Goal: Transaction & Acquisition: Purchase product/service

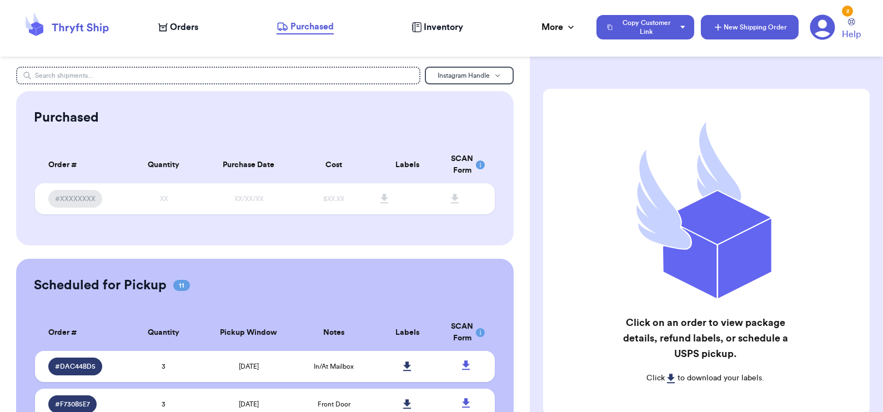
click at [771, 26] on button "New Shipping Order" at bounding box center [750, 27] width 98 height 24
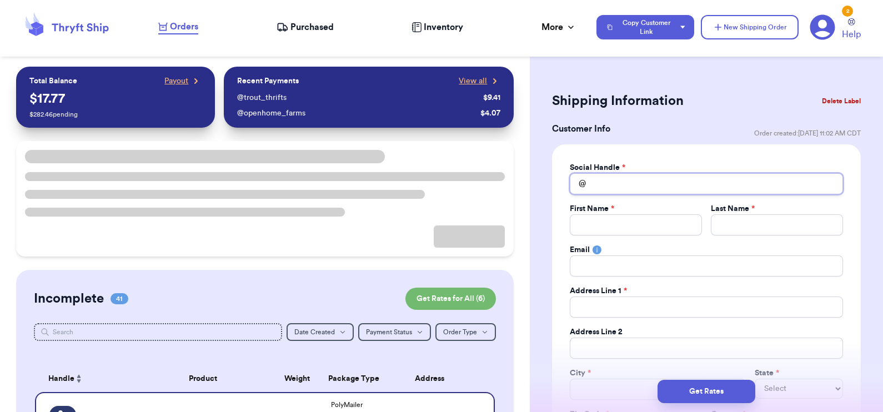
click at [649, 180] on input "Total Amount Paid" at bounding box center [706, 183] width 273 height 21
type input "m"
type input "mi"
type input "mir"
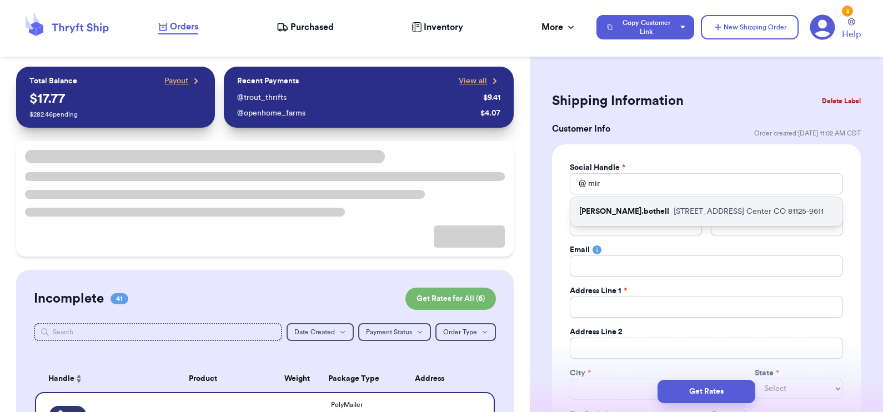
click at [674, 212] on p "[STREET_ADDRESS]" at bounding box center [749, 211] width 150 height 11
type input "[PERSON_NAME].bothell"
type input "[PERSON_NAME]"
type input "Bothell"
type input "[PERSON_NAME][EMAIL_ADDRESS][DOMAIN_NAME]"
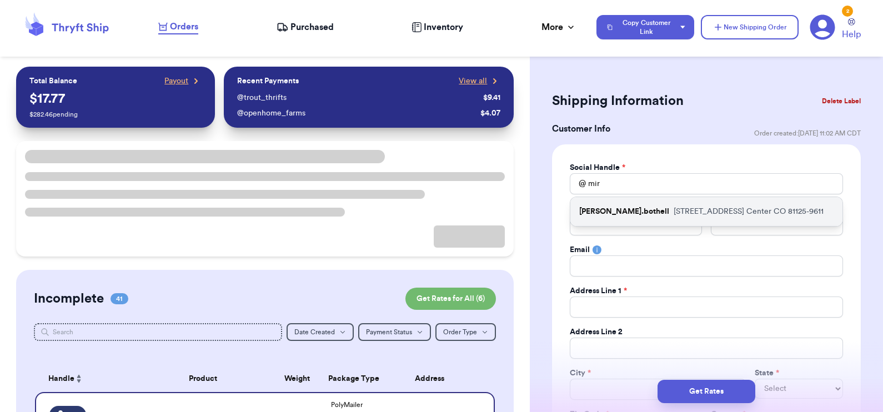
type input "[STREET_ADDRESS]"
type input "Center"
select select "CO"
type input "81125-9611"
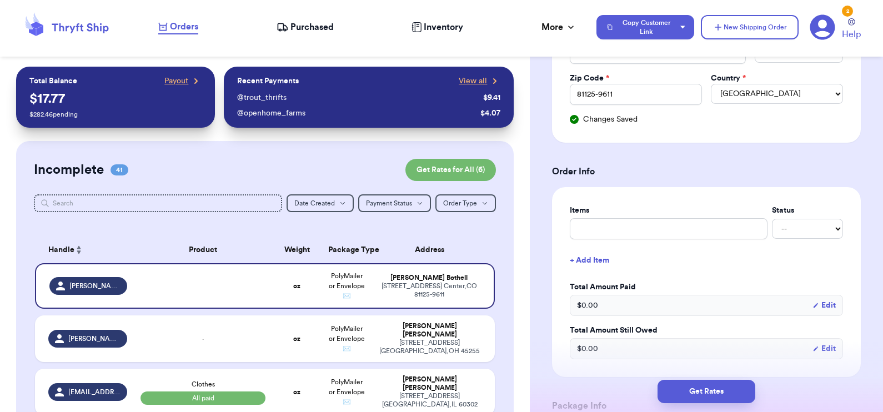
scroll to position [337, 0]
click at [638, 236] on input "text" at bounding box center [669, 228] width 198 height 21
type input "B"
type input "Bu"
type input "Bun"
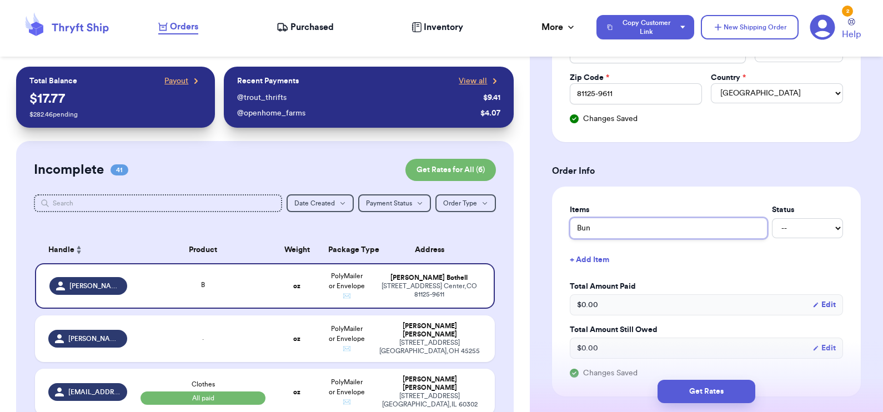
type input "Bund"
type input "Bundl"
type input "Bundle"
type input "Bundle of items"
click at [800, 227] on select "-- Paid Owes" at bounding box center [807, 228] width 71 height 20
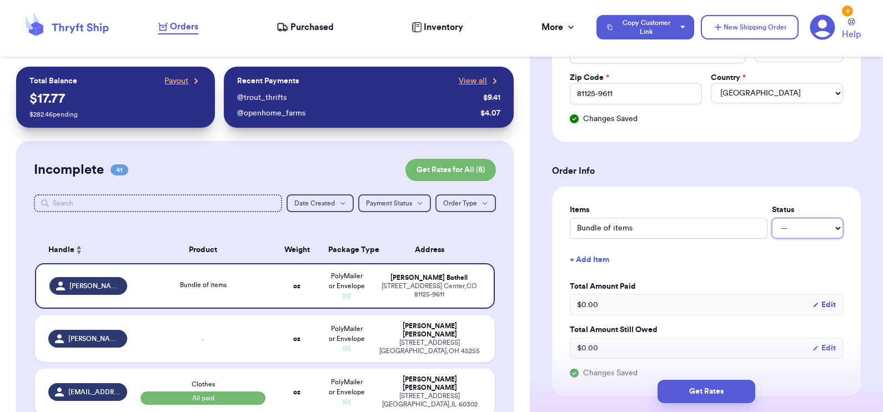
select select "paid"
click at [772, 218] on select "-- Paid Owes" at bounding box center [807, 228] width 71 height 20
click at [748, 269] on button "+ Add Item" at bounding box center [706, 260] width 282 height 24
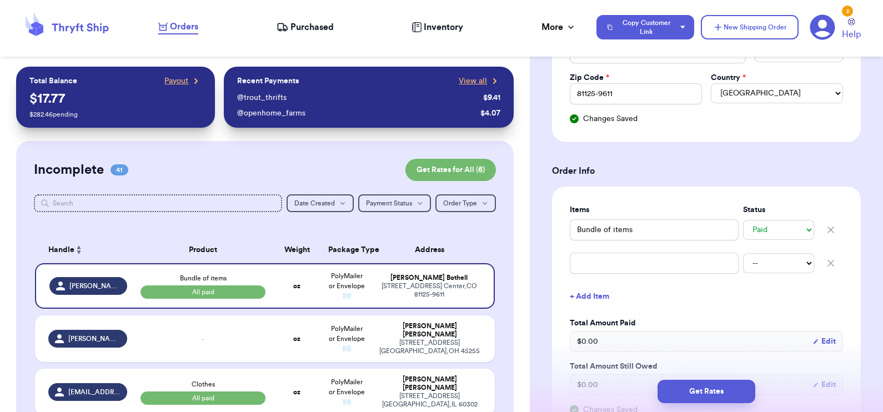
click at [828, 260] on icon "button" at bounding box center [831, 263] width 6 height 6
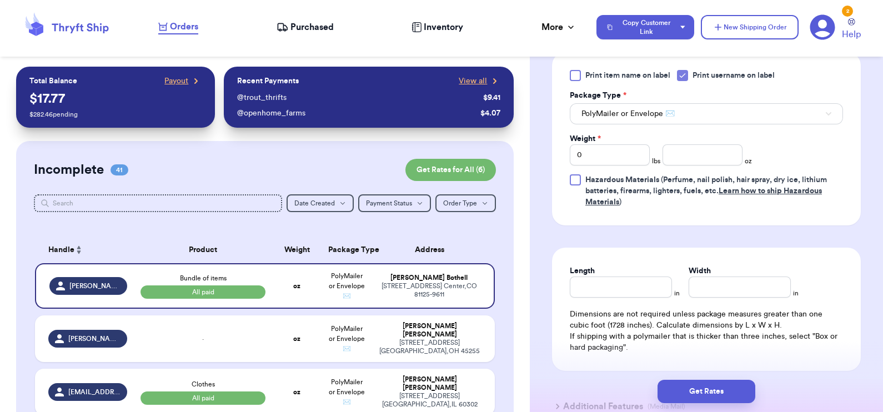
scroll to position [728, 0]
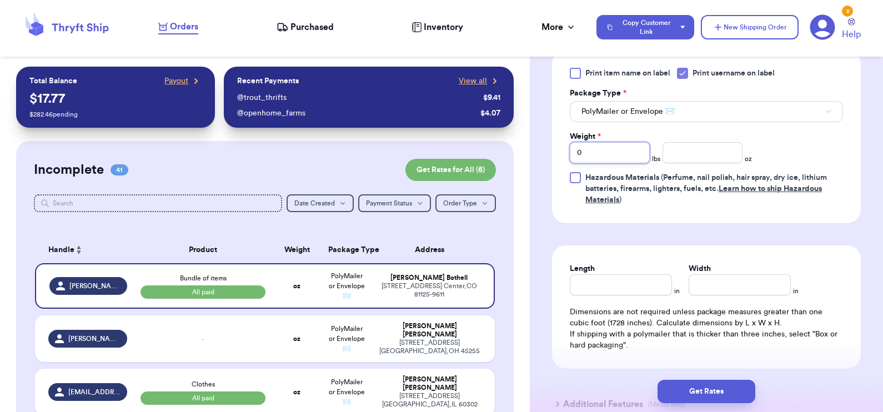
click at [595, 155] on input "0" at bounding box center [610, 152] width 80 height 21
type input "02"
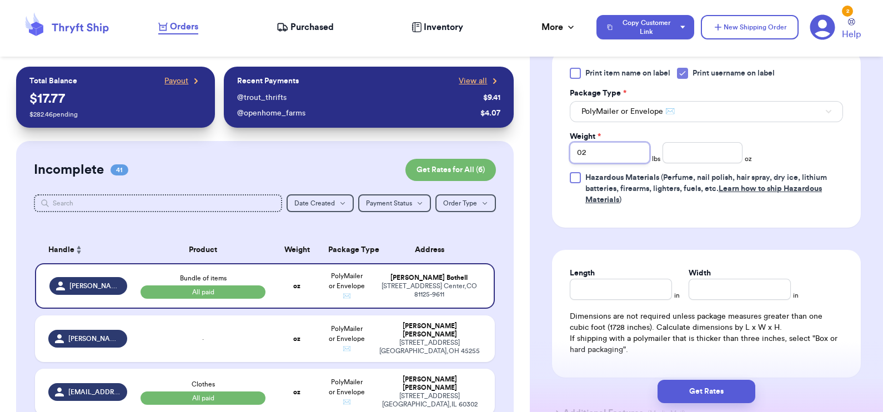
type input "02"
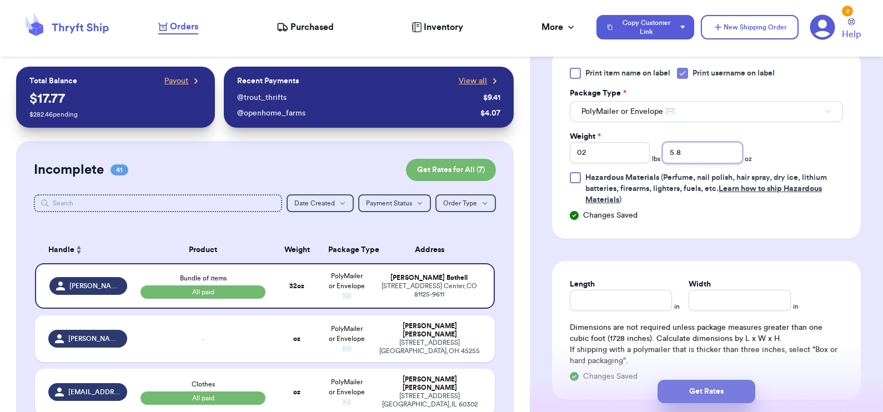
type input "5.8"
click at [719, 382] on button "Get Rates" at bounding box center [707, 391] width 98 height 23
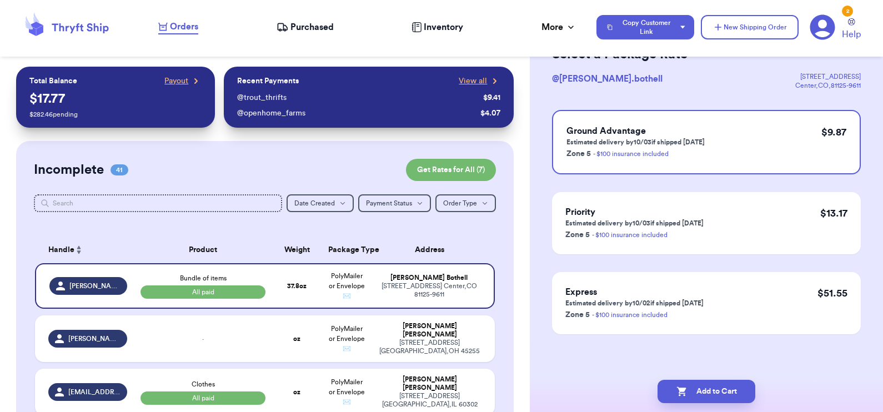
scroll to position [0, 0]
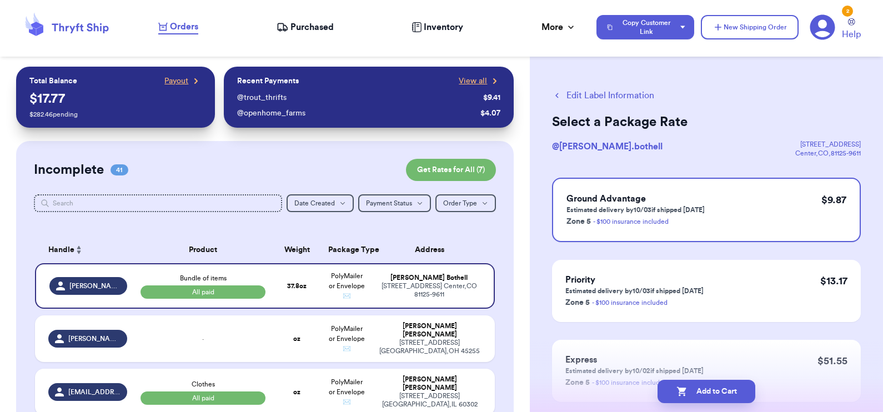
click at [611, 90] on button "Edit Label Information" at bounding box center [603, 95] width 102 height 13
select select "paid"
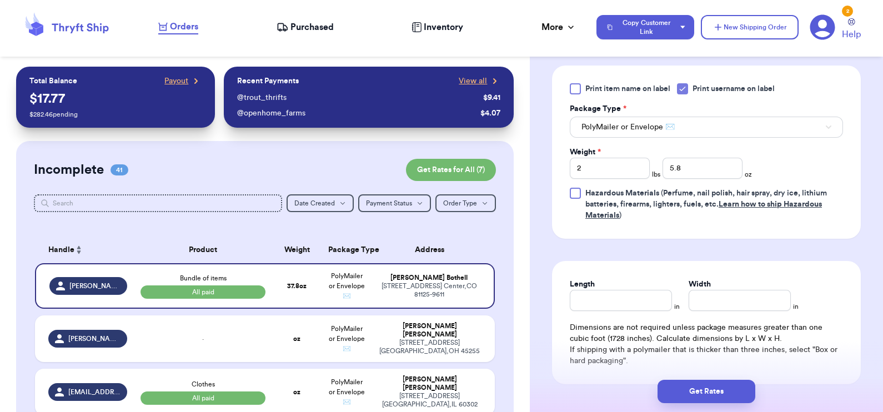
scroll to position [597, 0]
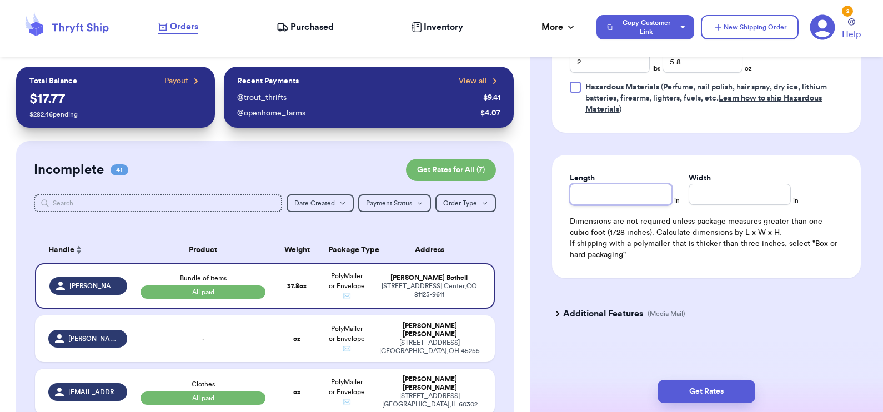
click at [608, 193] on input "Length" at bounding box center [621, 194] width 102 height 21
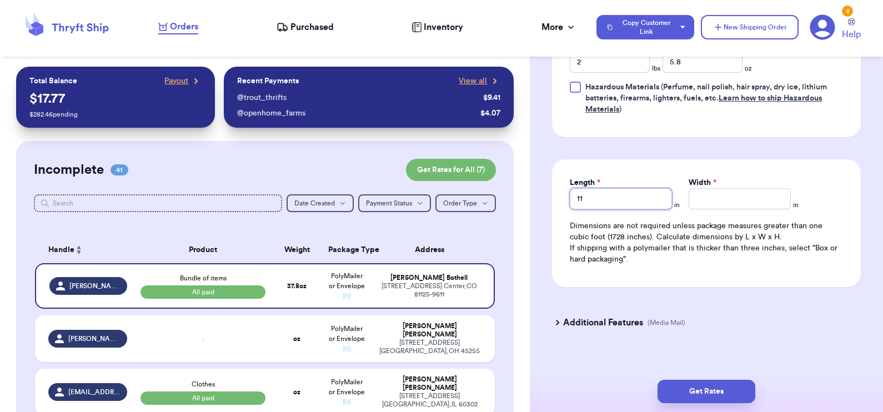
type input "11"
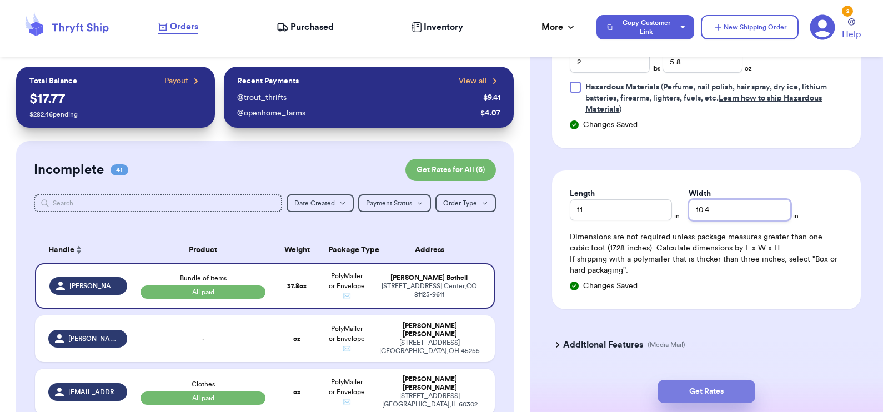
type input "10.4"
click at [716, 398] on button "Get Rates" at bounding box center [707, 391] width 98 height 23
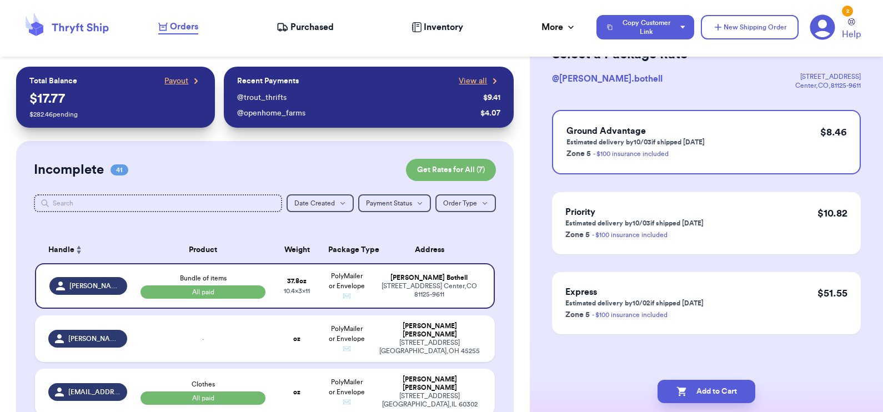
scroll to position [0, 0]
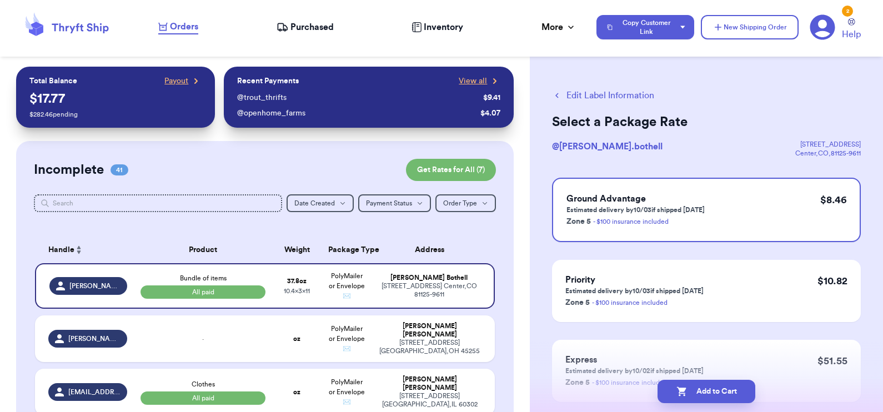
click at [580, 94] on button "Edit Label Information" at bounding box center [603, 95] width 102 height 13
select select "paid"
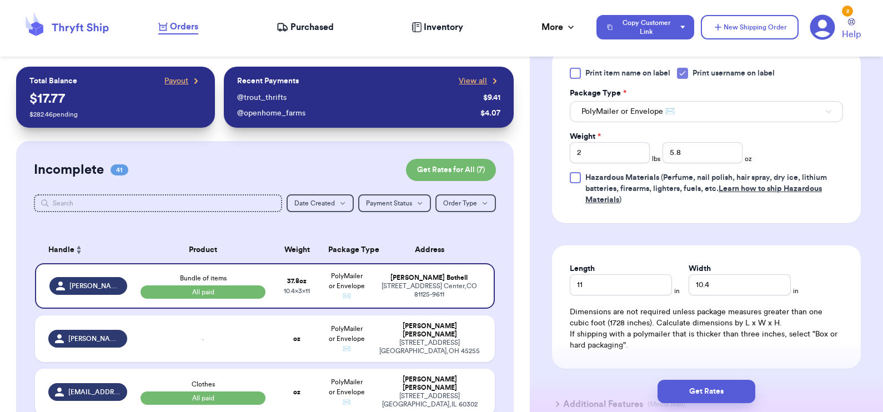
scroll to position [492, 0]
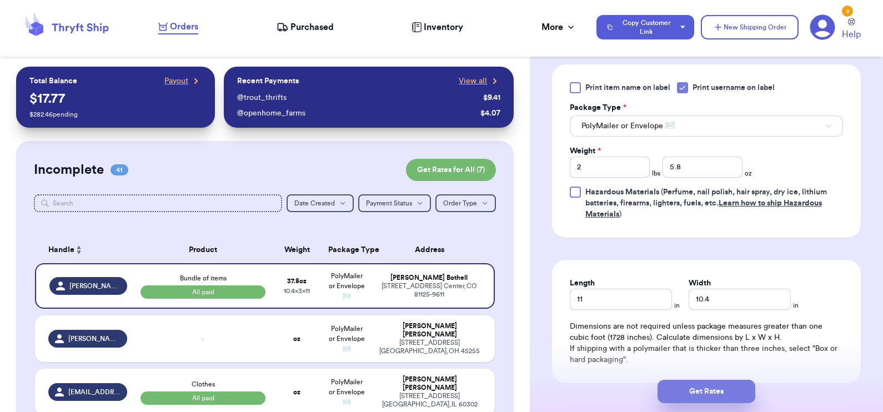
click at [708, 393] on button "Get Rates" at bounding box center [707, 391] width 98 height 23
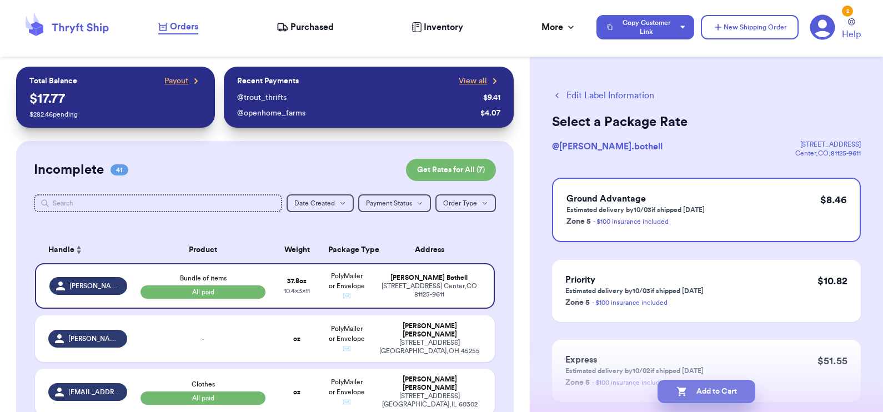
click at [706, 389] on button "Add to Cart" at bounding box center [707, 391] width 98 height 23
checkbox input "true"
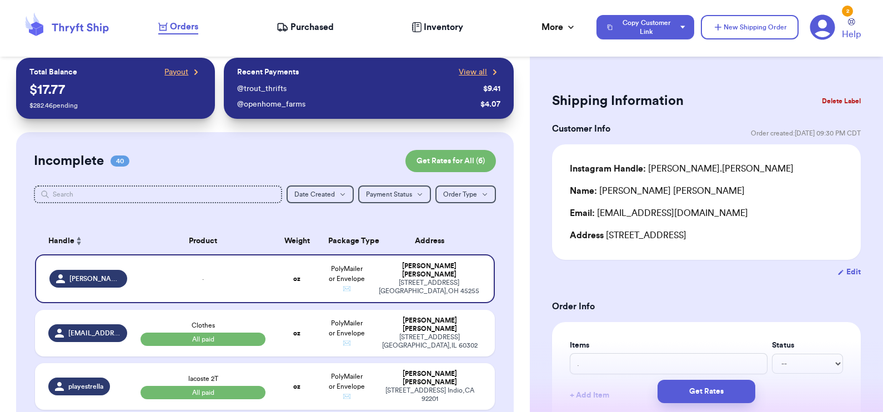
scroll to position [8, 0]
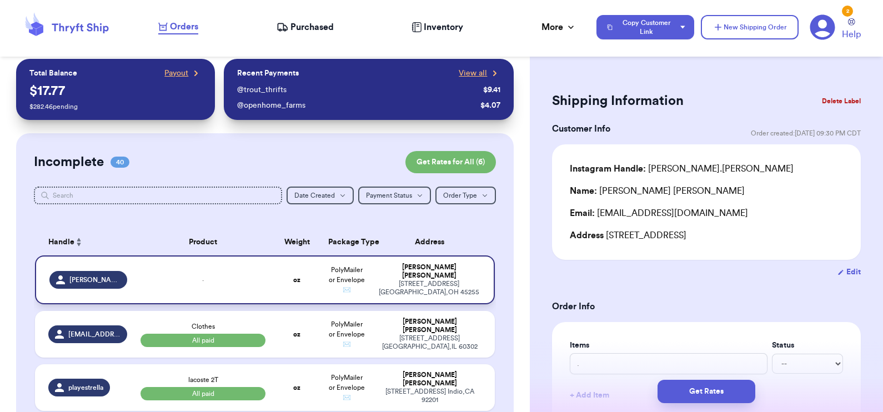
click at [221, 280] on div "." at bounding box center [204, 280] width 126 height 12
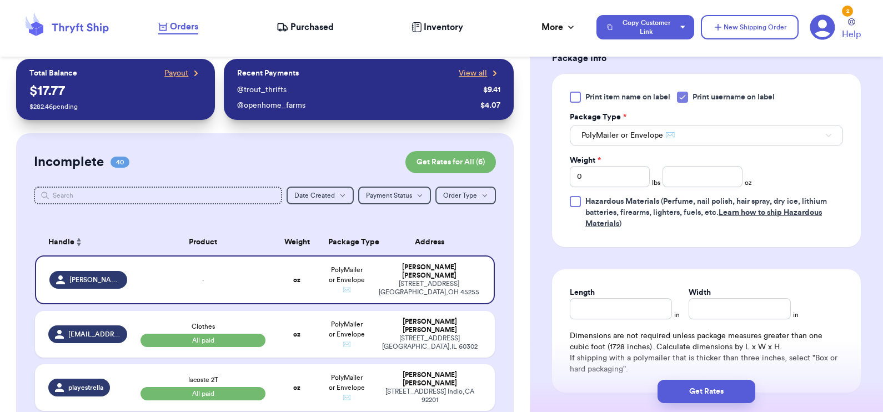
scroll to position [568, 0]
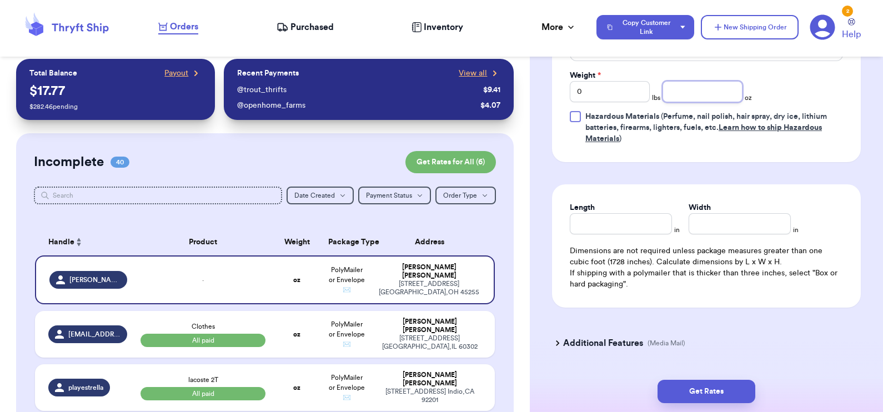
click at [692, 96] on input "number" at bounding box center [703, 91] width 80 height 21
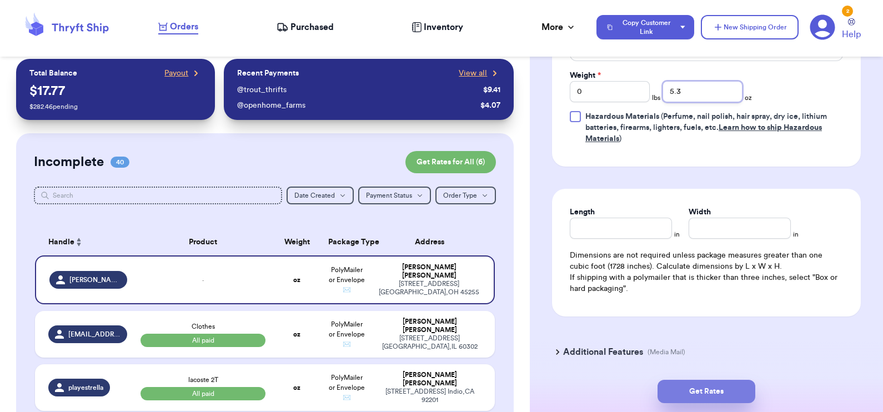
type input "5.3"
click at [704, 387] on button "Get Rates" at bounding box center [707, 391] width 98 height 23
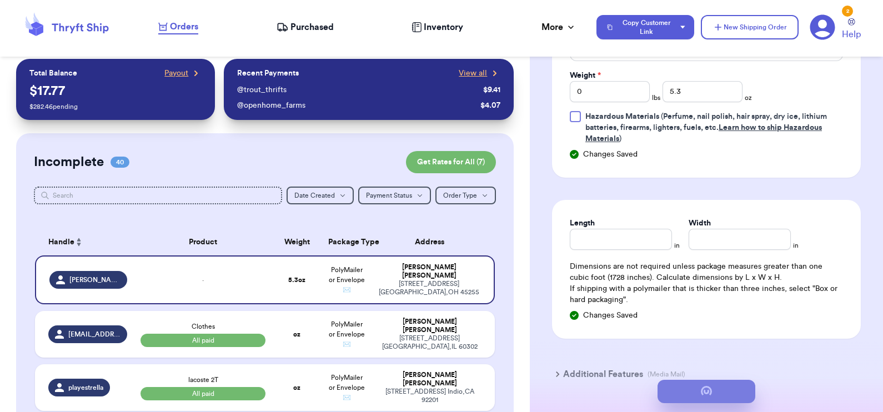
scroll to position [0, 0]
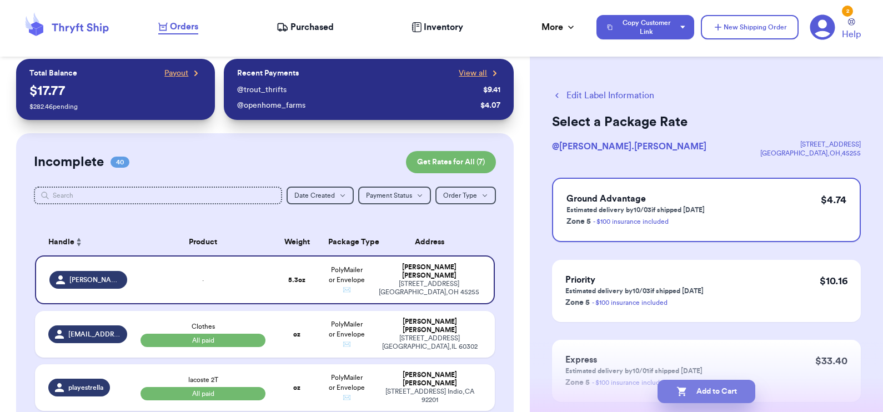
click at [696, 393] on button "Add to Cart" at bounding box center [707, 391] width 98 height 23
checkbox input "true"
select select "paid"
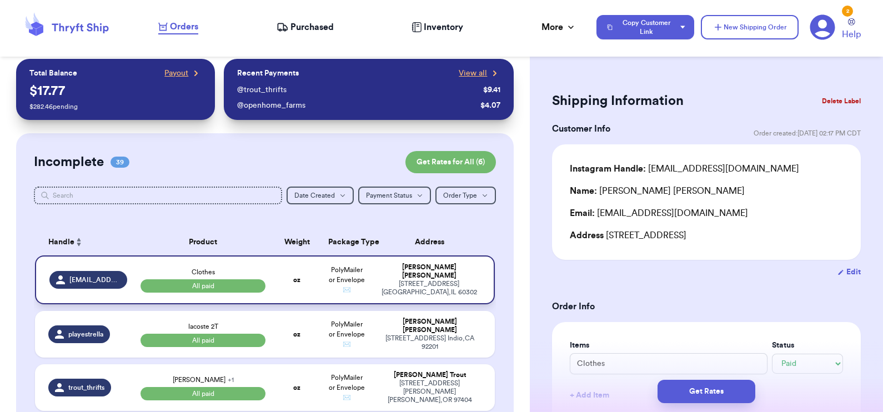
click at [383, 292] on div "[STREET_ADDRESS] [GEOGRAPHIC_DATA] , IL 60302" at bounding box center [429, 288] width 103 height 17
click at [835, 103] on button "Delete Label" at bounding box center [842, 101] width 48 height 24
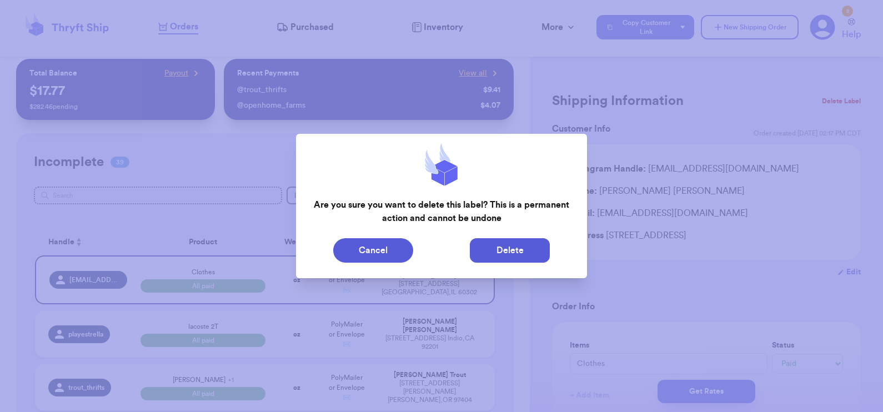
click at [503, 250] on button "Delete" at bounding box center [510, 250] width 80 height 24
type input "lacoste 2T"
type input "17.75"
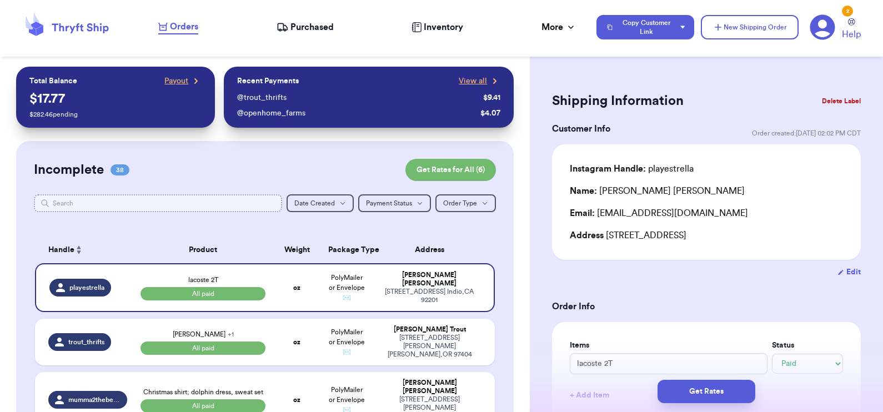
click at [180, 203] on input "text" at bounding box center [158, 203] width 249 height 18
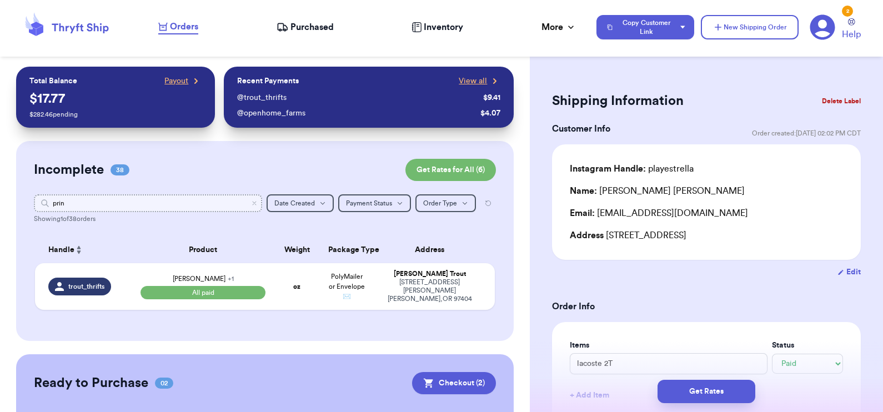
type input "princ"
click at [248, 278] on div "[PERSON_NAME] sweatshirt + 1 All paid" at bounding box center [204, 287] width 126 height 26
type input "[PERSON_NAME]"
select select "paid"
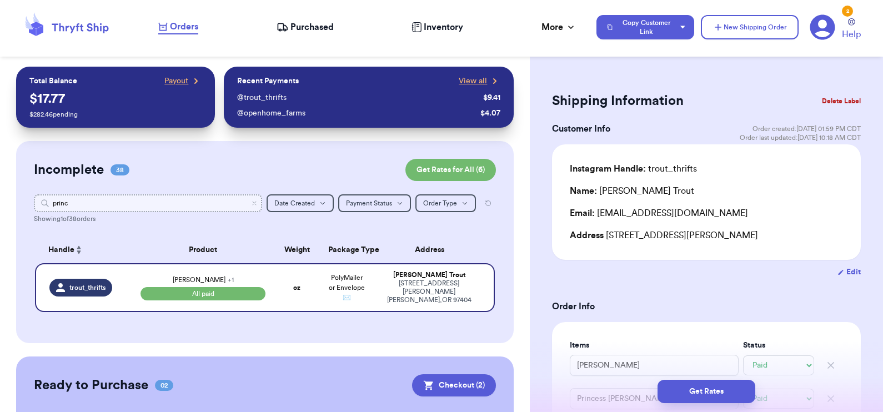
click at [59, 205] on input "princ" at bounding box center [148, 203] width 229 height 18
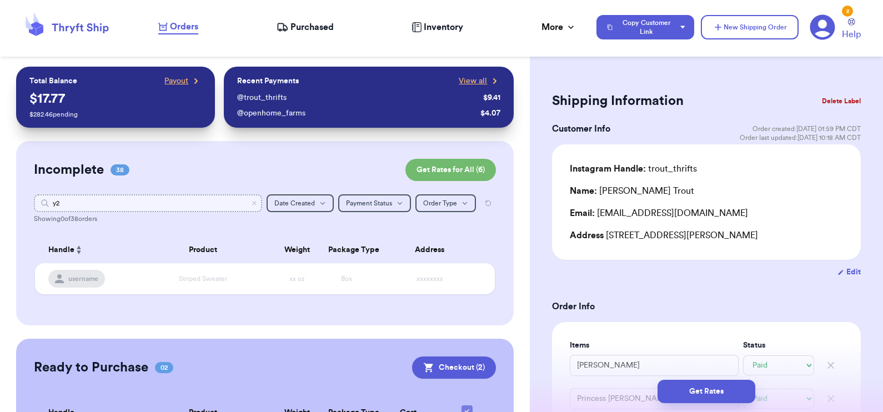
type input "y2k"
type input "y"
type input "[US_STATE]"
click at [251, 203] on icon "Clear search" at bounding box center [254, 203] width 7 height 7
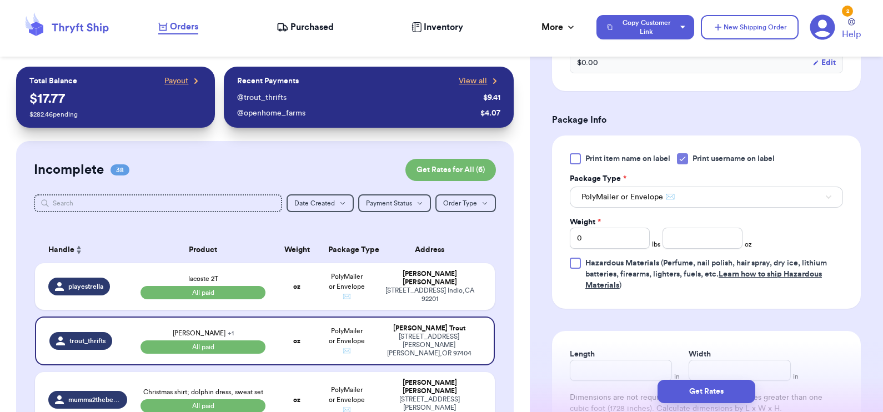
scroll to position [459, 0]
click at [712, 239] on input "number" at bounding box center [703, 237] width 80 height 21
type input "12.1"
click at [711, 389] on button "Get Rates" at bounding box center [707, 391] width 98 height 23
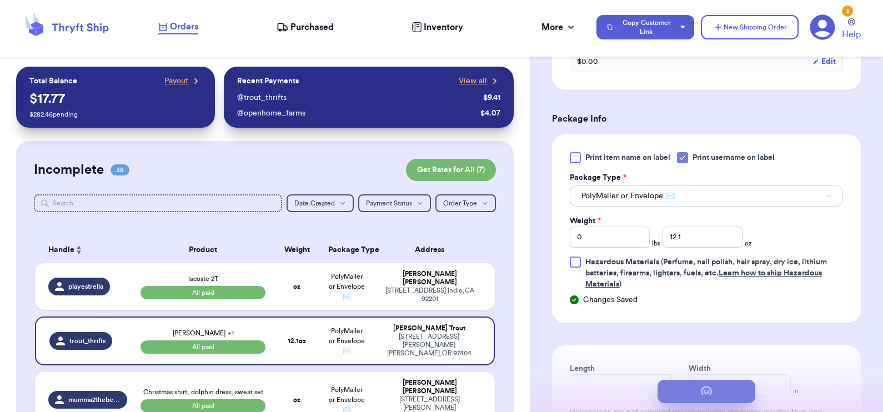
scroll to position [0, 0]
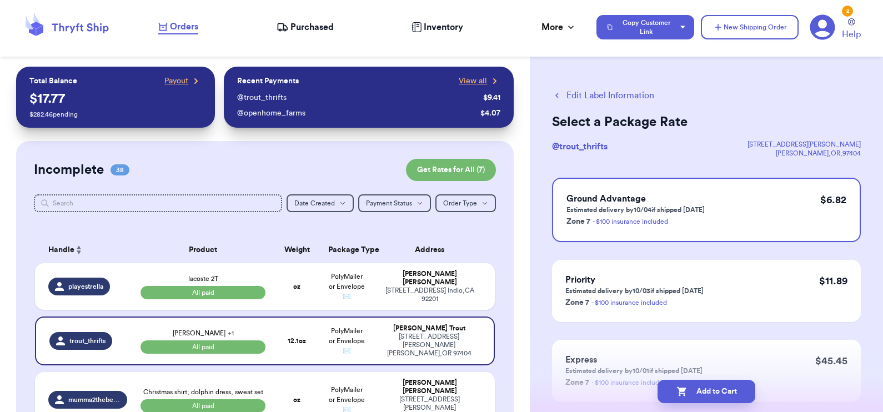
click at [619, 92] on button "Edit Label Information" at bounding box center [603, 95] width 102 height 13
select select "paid"
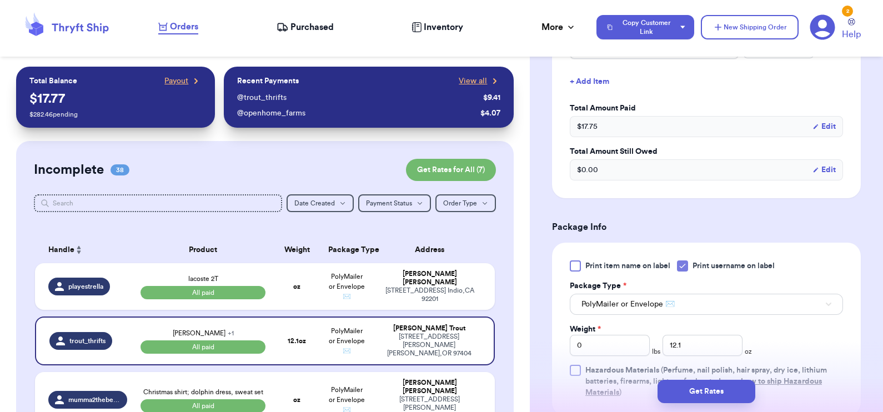
scroll to position [634, 0]
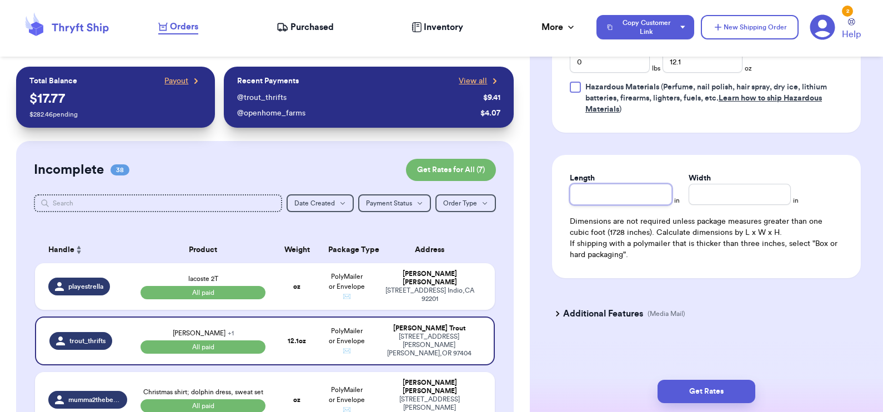
click at [595, 190] on input "Length" at bounding box center [621, 194] width 102 height 21
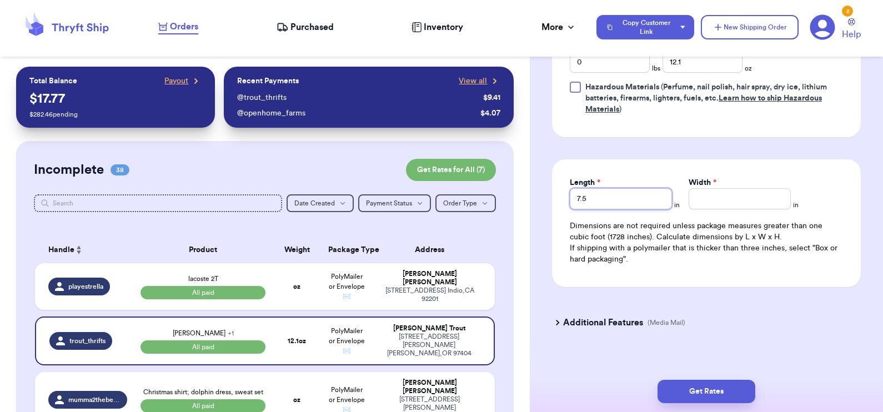
type input "7.5"
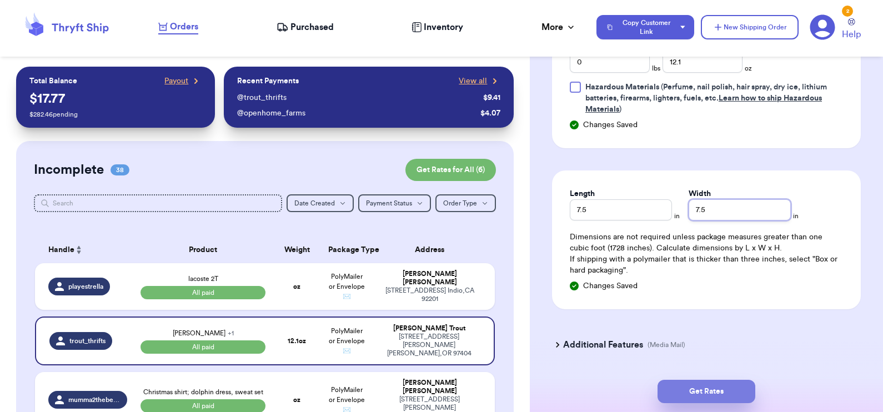
type input "7.5"
click at [696, 389] on button "Get Rates" at bounding box center [707, 391] width 98 height 23
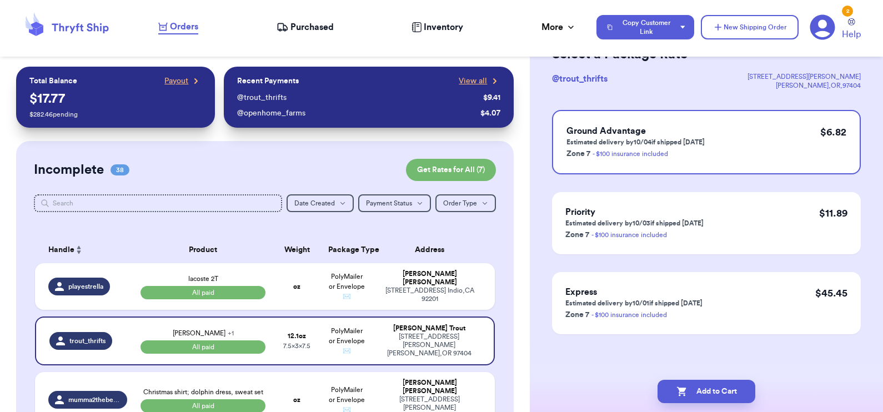
scroll to position [0, 0]
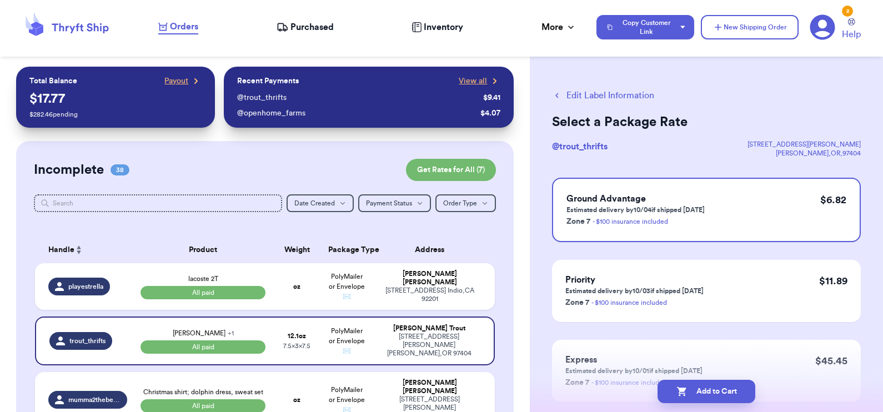
click at [580, 92] on button "Edit Label Information" at bounding box center [603, 95] width 102 height 13
select select "paid"
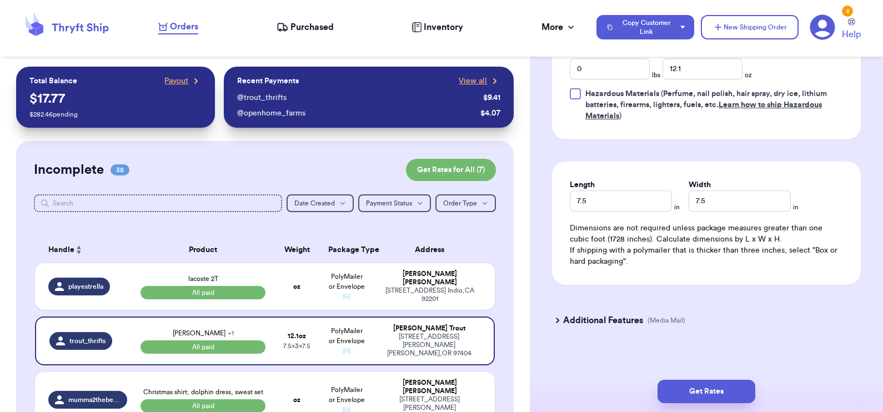
scroll to position [620, 0]
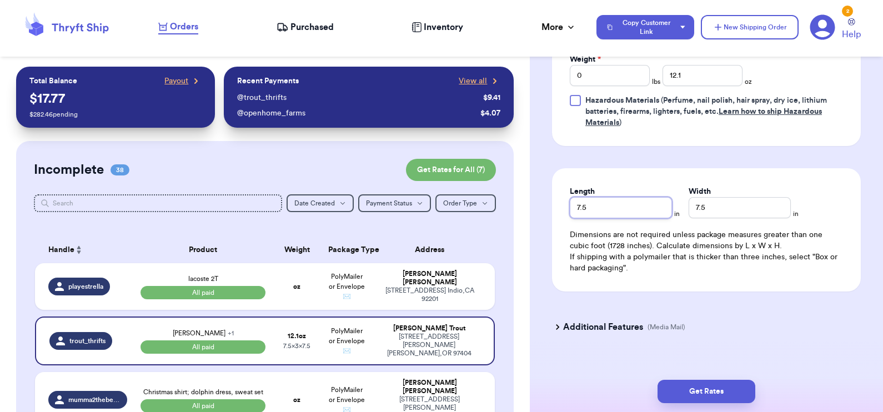
drag, startPoint x: 600, startPoint y: 207, endPoint x: 513, endPoint y: 214, distance: 88.0
click at [513, 214] on div "Customer Link New Order Total Balance Payout $ 17.77 $ 282.46 pending Recent Pa…" at bounding box center [441, 206] width 883 height 412
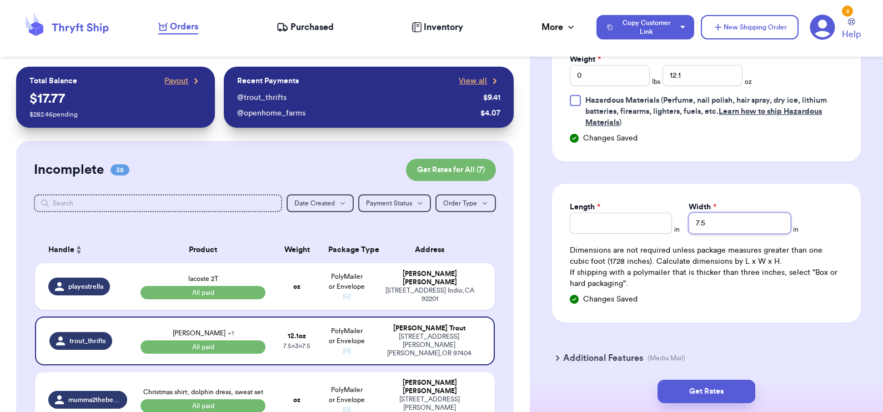
drag, startPoint x: 711, startPoint y: 213, endPoint x: 657, endPoint y: 211, distance: 53.9
click at [657, 211] on div "Length * in Width * 7.5 in" at bounding box center [706, 218] width 273 height 32
click at [701, 391] on button "Get Rates" at bounding box center [707, 391] width 98 height 23
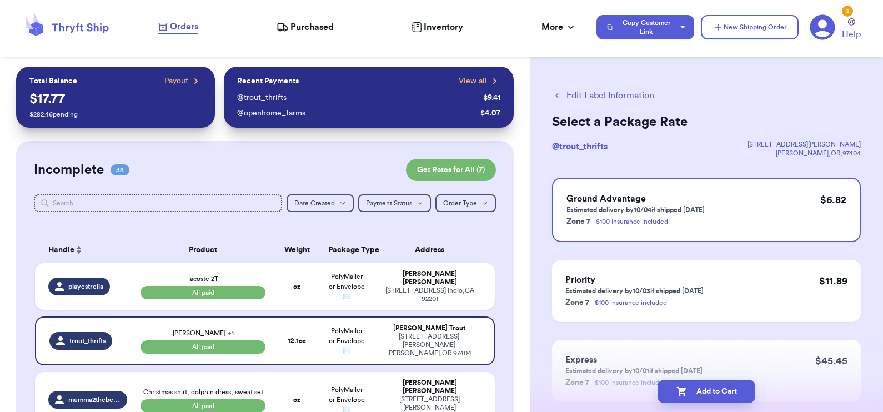
click at [701, 391] on button "Add to Cart" at bounding box center [707, 391] width 98 height 23
checkbox input "true"
select select "paid"
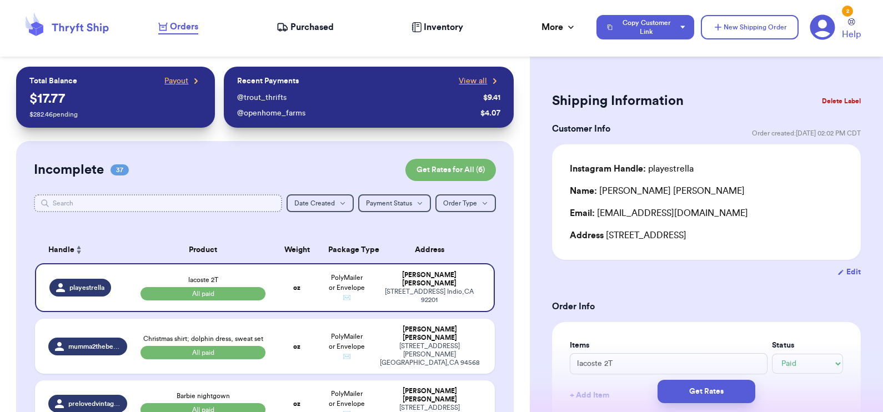
click at [238, 199] on input "text" at bounding box center [158, 203] width 249 height 18
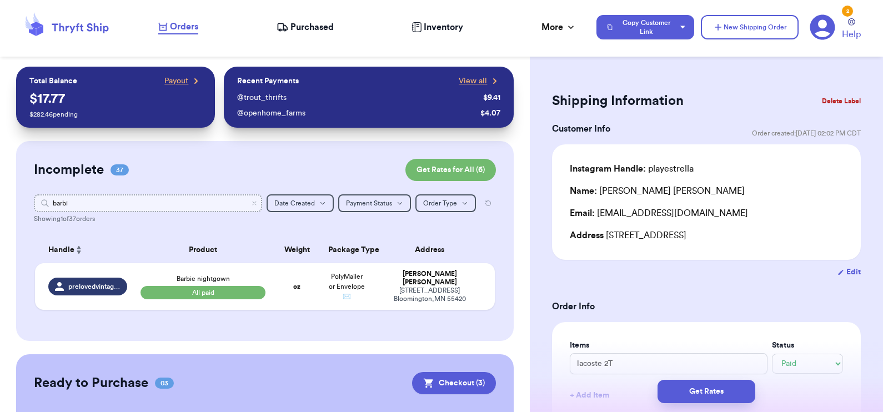
type input "barbie"
click at [231, 272] on td "Barbie nightgown All paid" at bounding box center [203, 286] width 139 height 47
type input "Barbie nightgown"
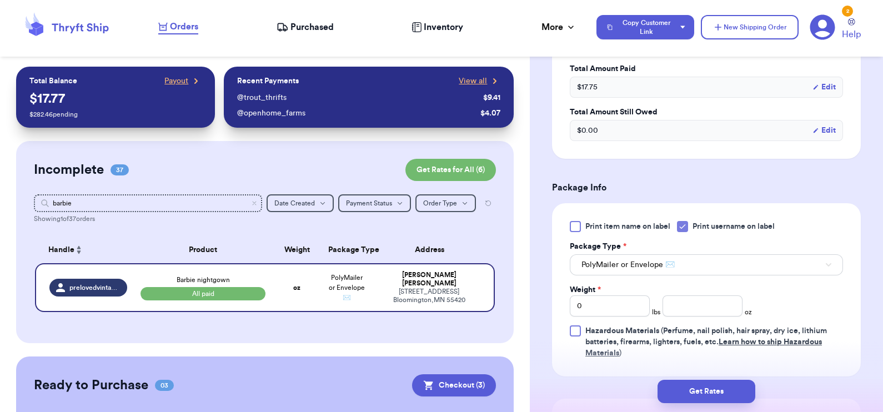
scroll to position [445, 0]
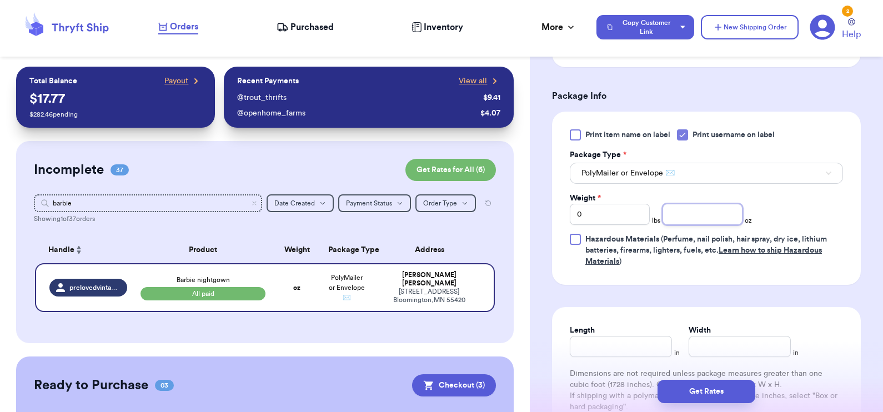
click at [694, 214] on input "number" at bounding box center [703, 214] width 80 height 21
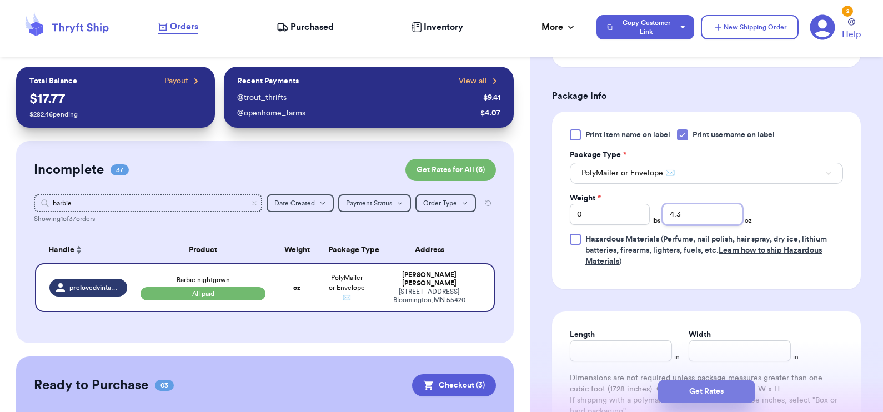
type input "4.3"
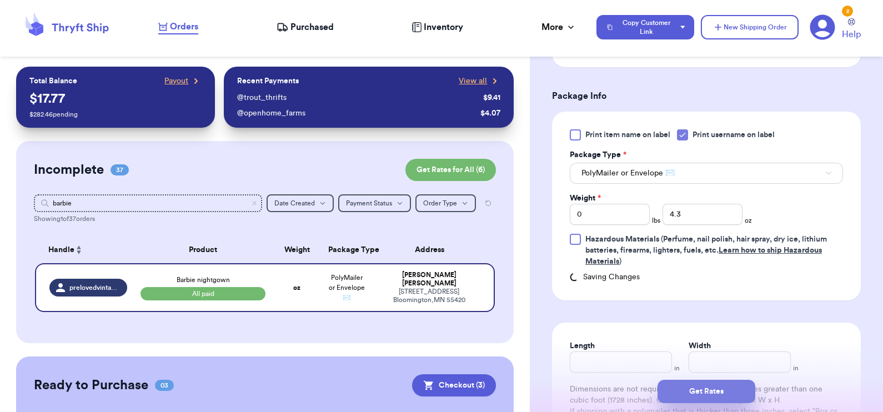
click at [720, 393] on button "Get Rates" at bounding box center [707, 391] width 98 height 23
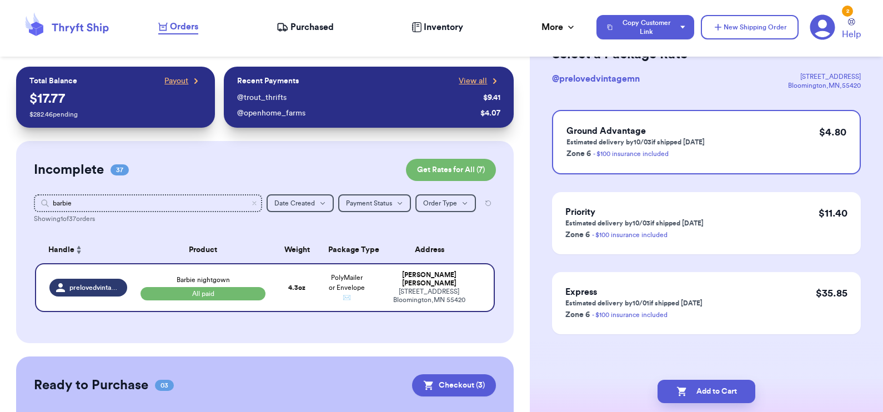
scroll to position [0, 0]
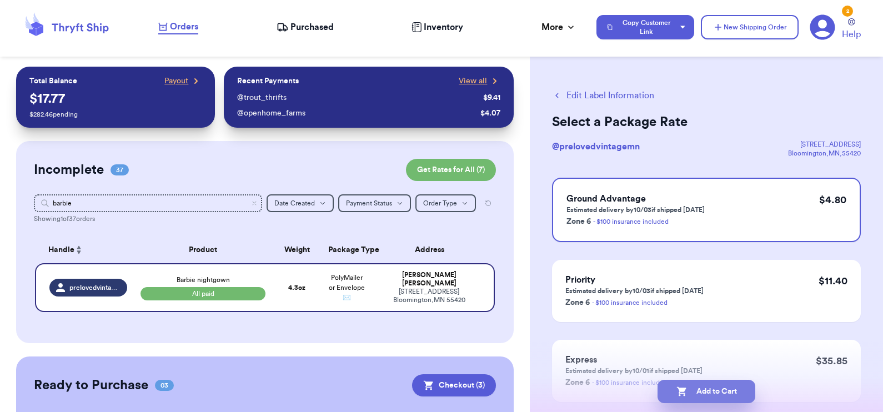
click at [711, 384] on button "Add to Cart" at bounding box center [707, 391] width 98 height 23
checkbox input "true"
select select "paid"
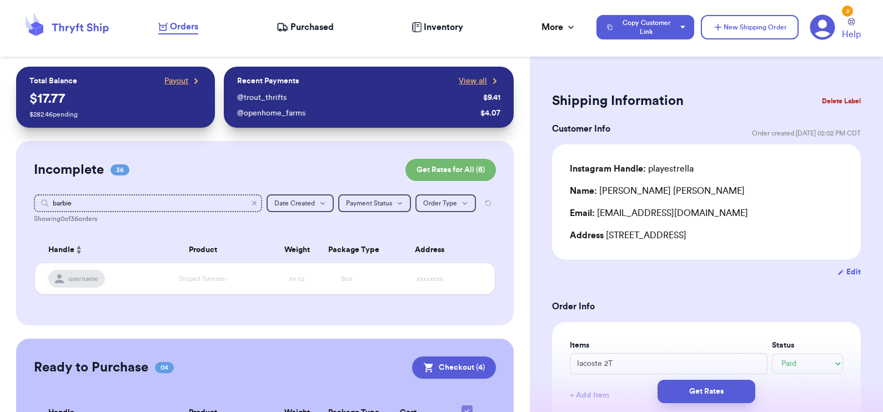
click at [253, 204] on icon "Clear search" at bounding box center [254, 203] width 3 height 3
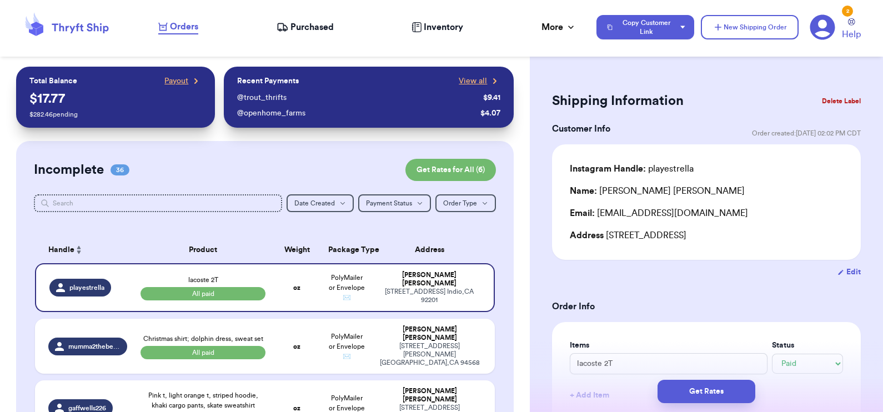
scroll to position [32, 0]
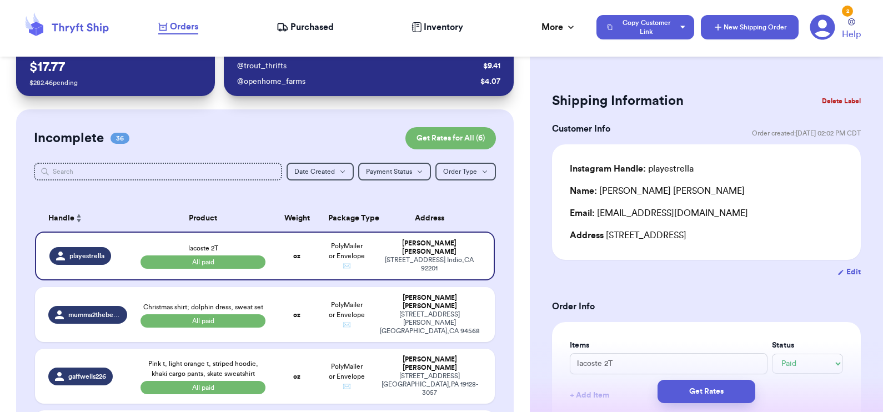
click at [769, 32] on button "New Shipping Order" at bounding box center [750, 27] width 98 height 24
select select "unknown"
type input "0"
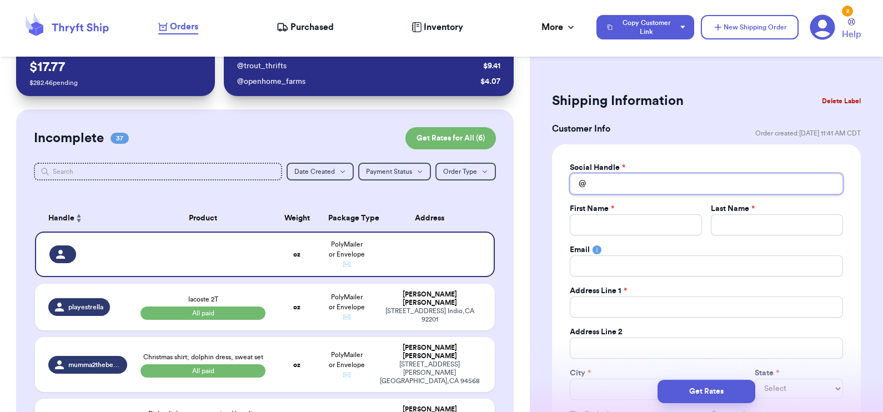
click at [627, 179] on input "Total Amount Paid" at bounding box center [706, 183] width 273 height 21
type input "l"
type input "la"
type input "lar"
type input "[PERSON_NAME]"
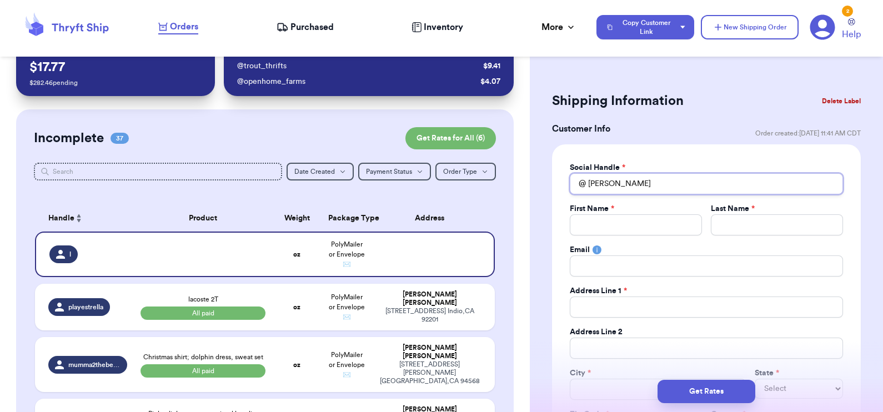
type input "larso"
type input "[PERSON_NAME]"
type input "larso"
type input "[PERSON_NAME]"
type input "lar"
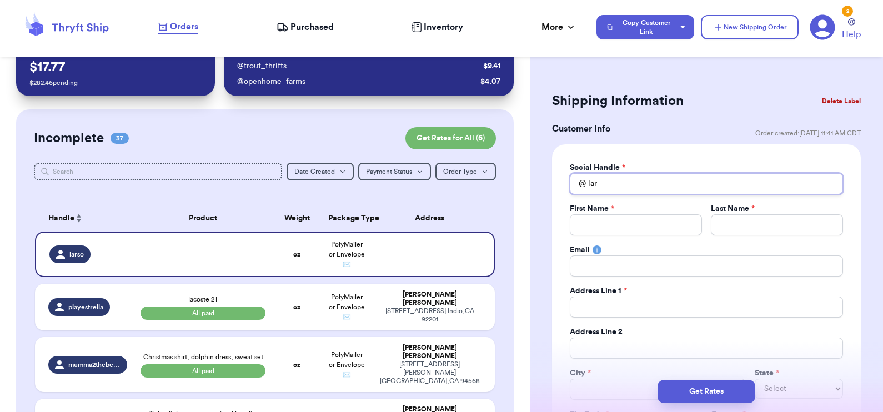
type input "la"
type input "l"
type input "m"
type input "mm"
type input "m"
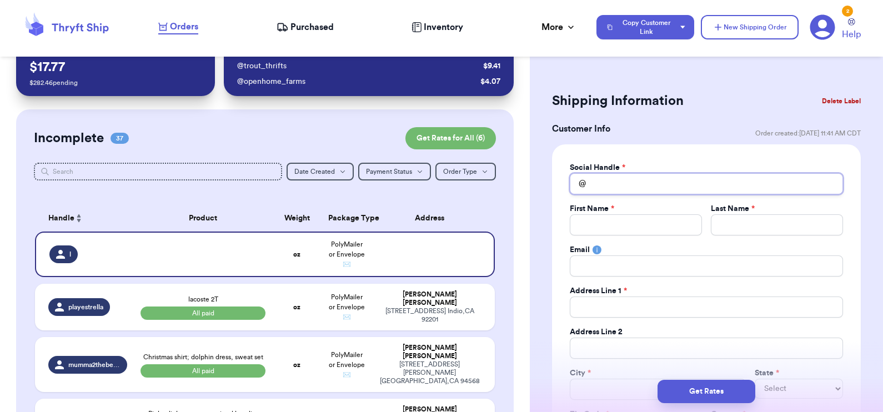
type input "m"
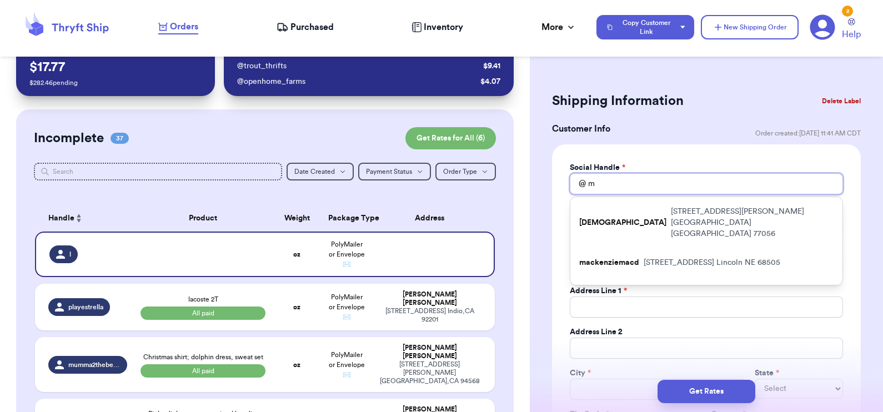
type input "me"
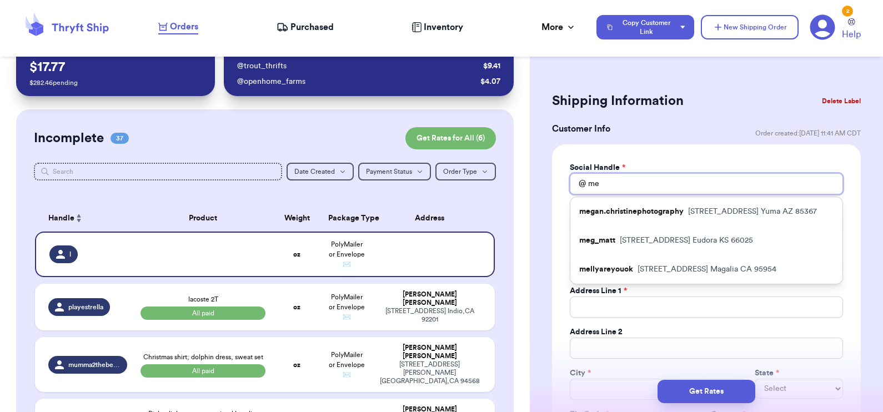
type input "mef"
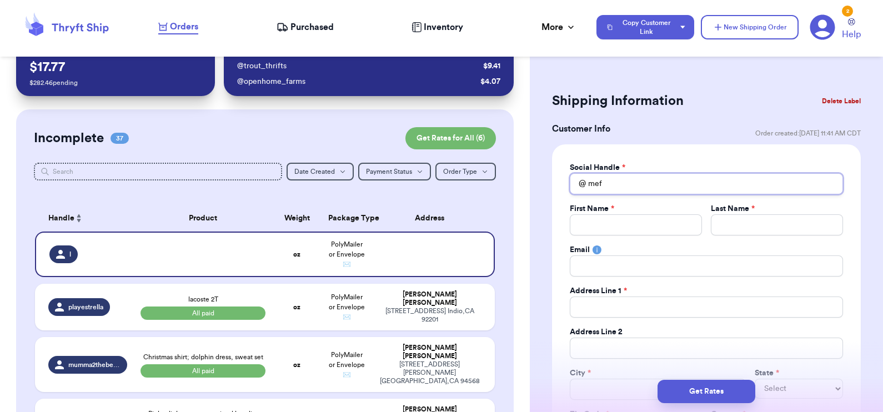
type input "me"
type input "meg"
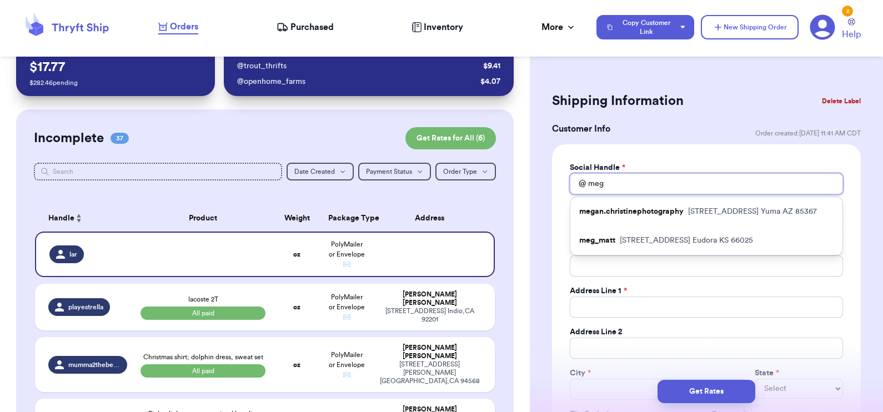
type input "me"
type input "m"
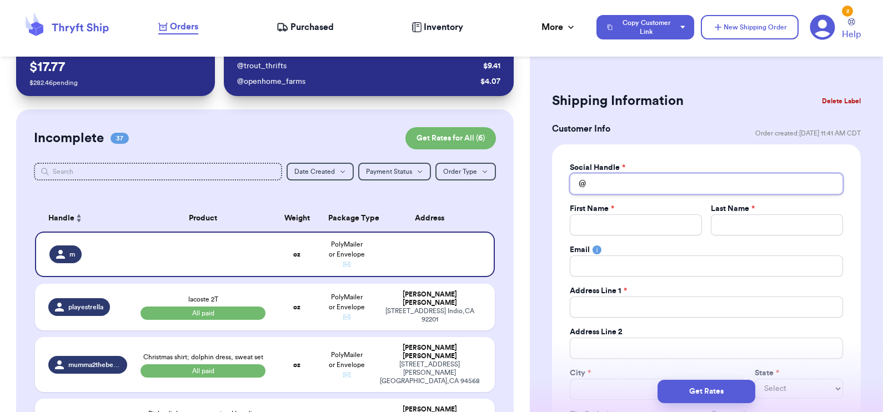
type input "m"
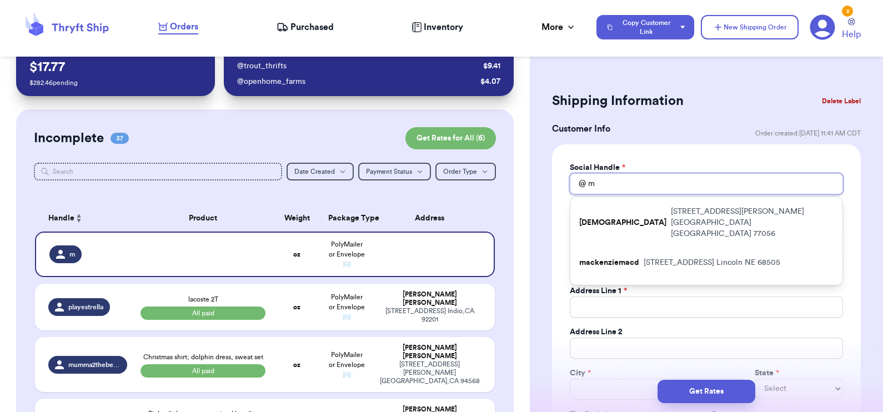
type input "ml"
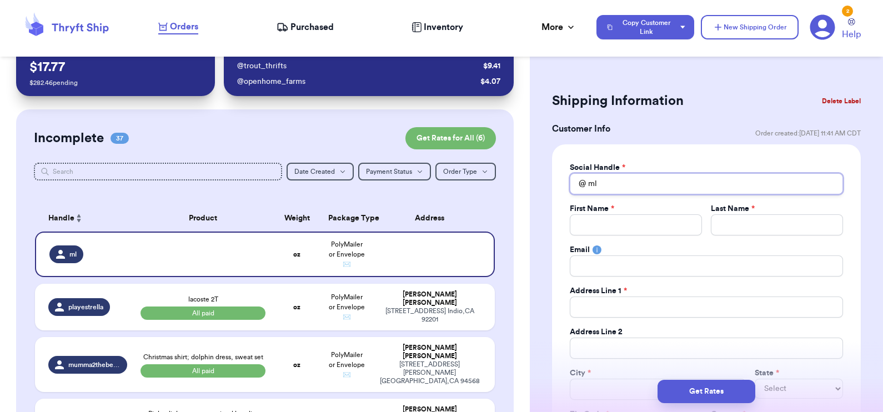
type input "m"
type input "ml"
type input "mll"
type input "mlla"
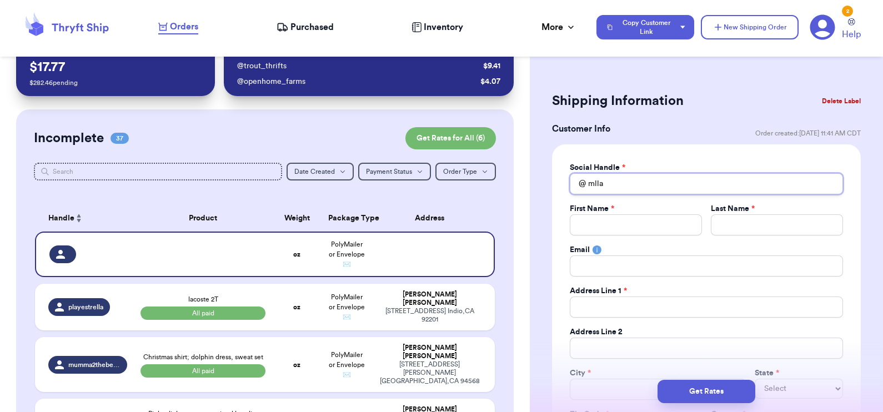
type input "mllar"
type input "mllars"
type input "mllarso"
type input "mllarson"
type input "mllarson2"
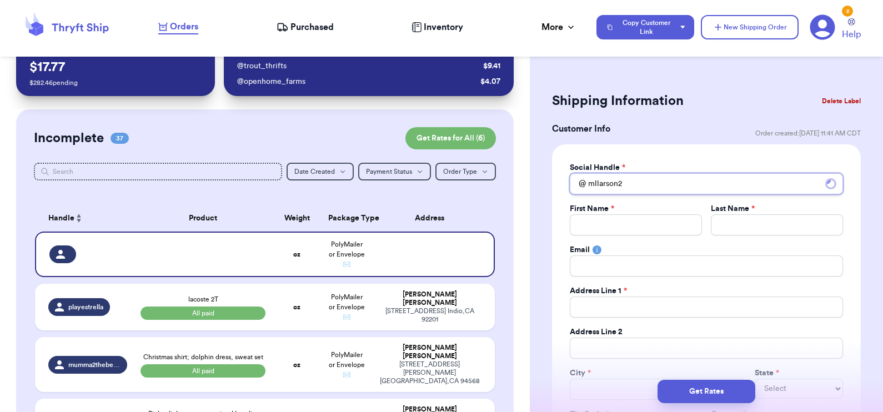
type input "mllarson24"
type input "ME"
type input "MEg"
type input "MEga"
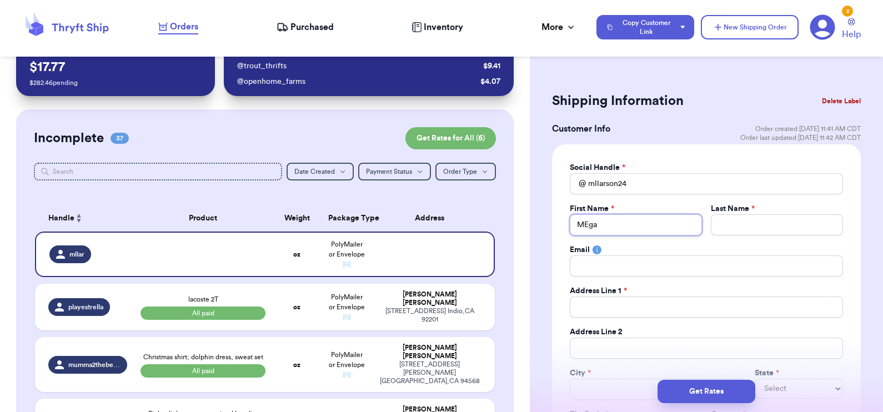
type input "MEgan"
type input "MEga"
type input "MEg"
type input "ME"
type input "M"
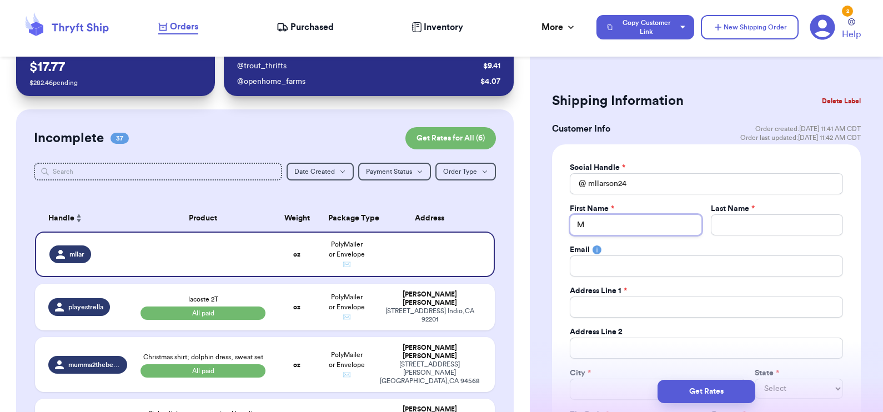
type input "Me"
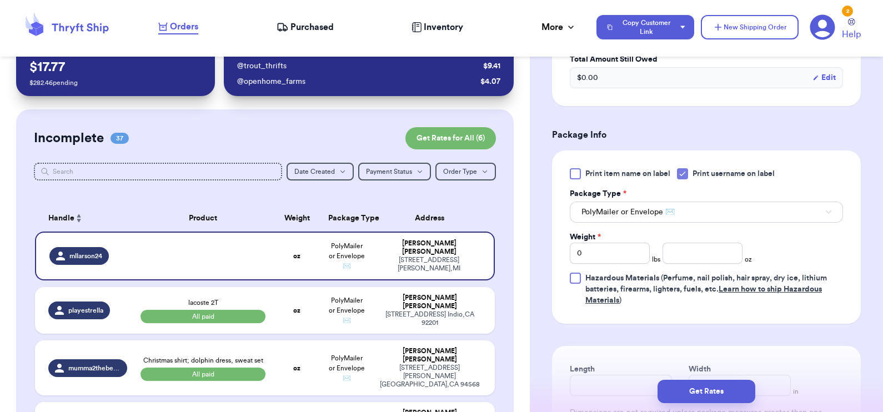
scroll to position [675, 0]
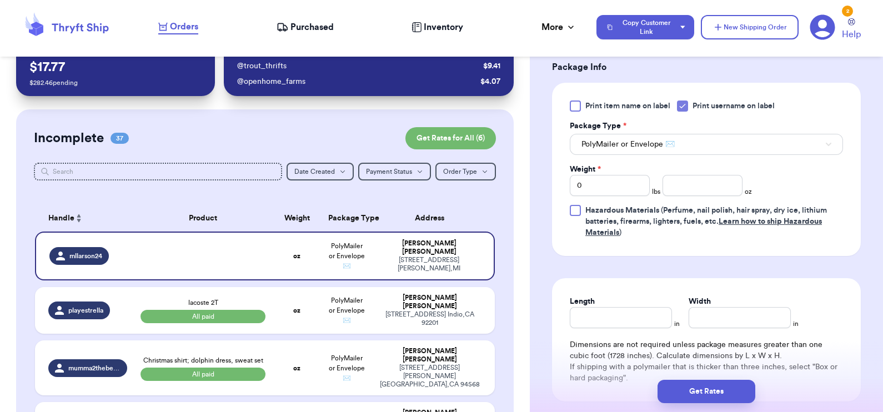
click at [680, 318] on div "Length in Width in" at bounding box center [706, 312] width 273 height 32
click at [715, 182] on input "number" at bounding box center [703, 185] width 80 height 21
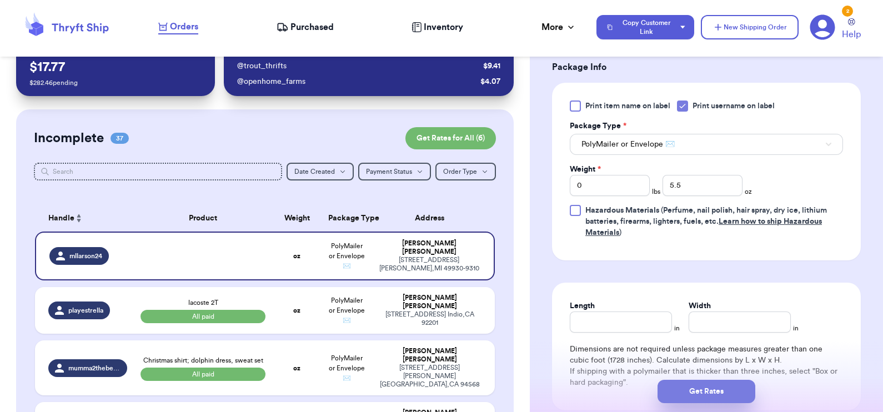
click at [719, 391] on button "Get Rates" at bounding box center [707, 391] width 98 height 23
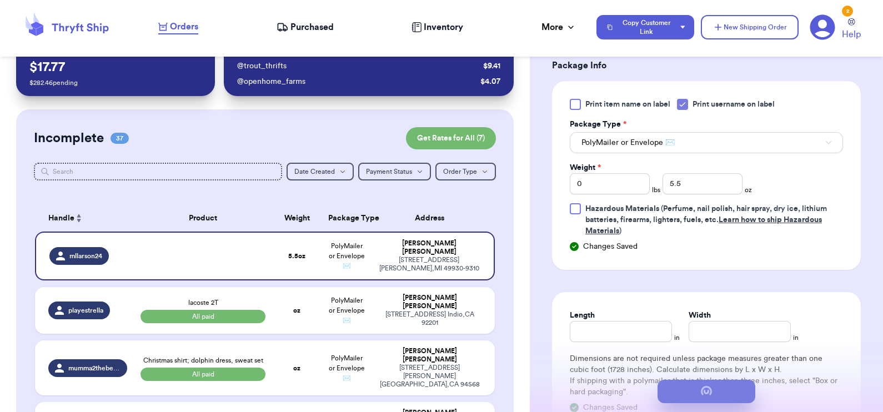
scroll to position [0, 0]
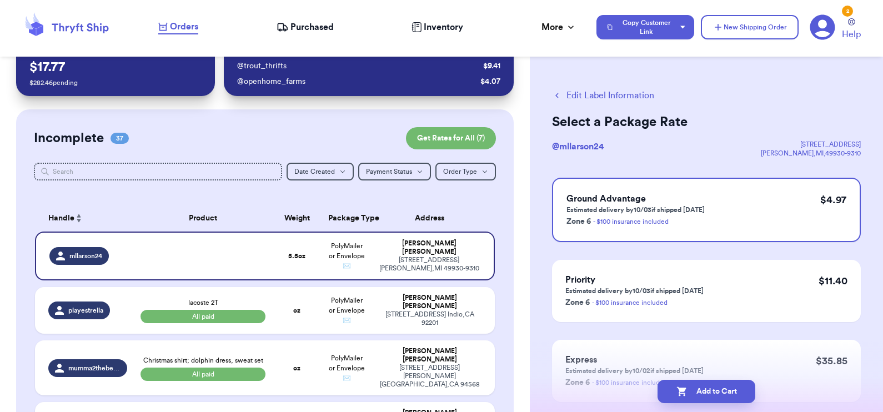
click at [619, 92] on button "Edit Label Information" at bounding box center [603, 95] width 102 height 13
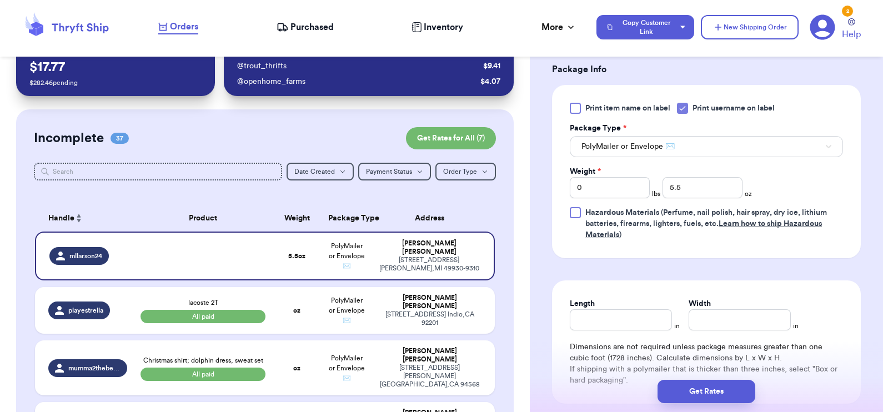
scroll to position [543, 0]
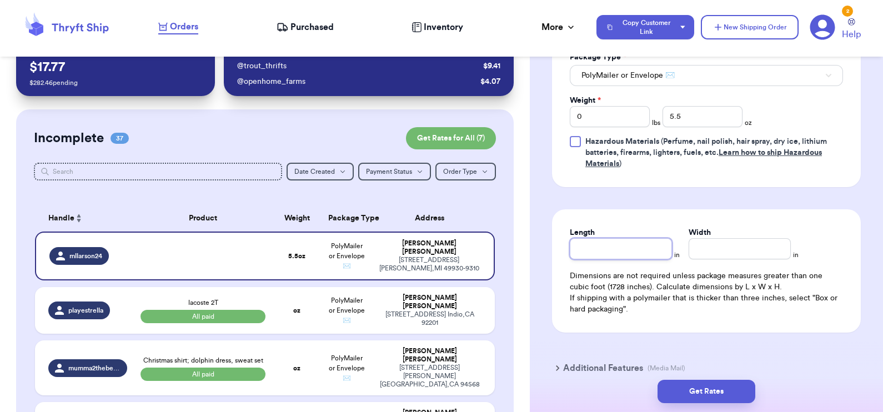
click at [599, 249] on input "Length" at bounding box center [621, 248] width 102 height 21
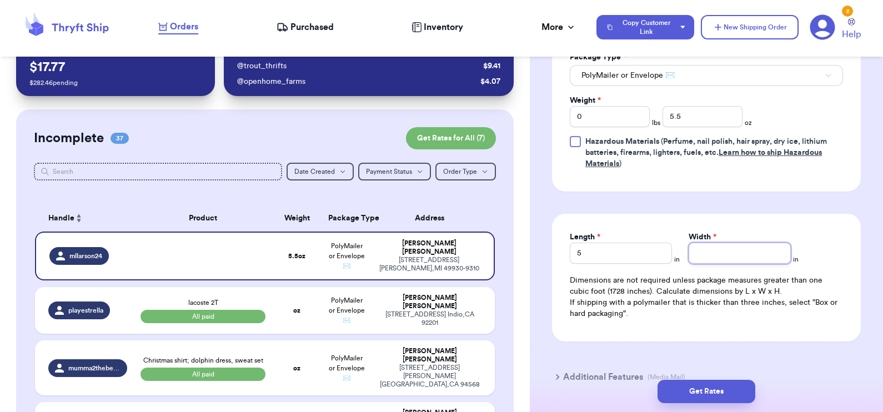
click at [713, 253] on input "Width *" at bounding box center [740, 253] width 102 height 21
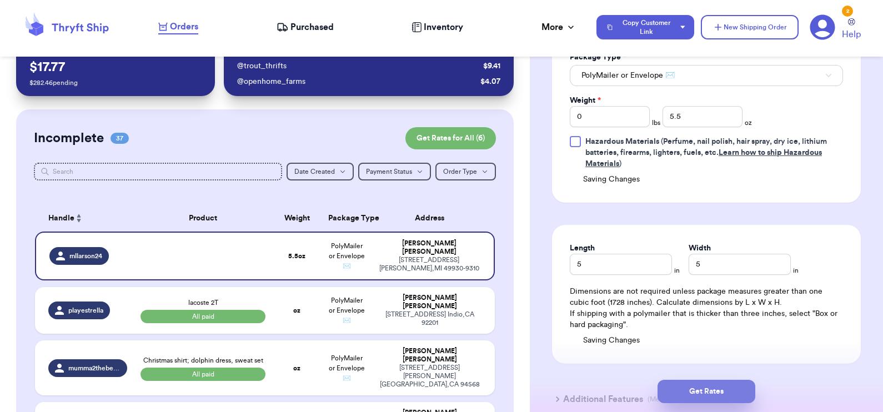
click at [697, 380] on button "Get Rates" at bounding box center [707, 391] width 98 height 23
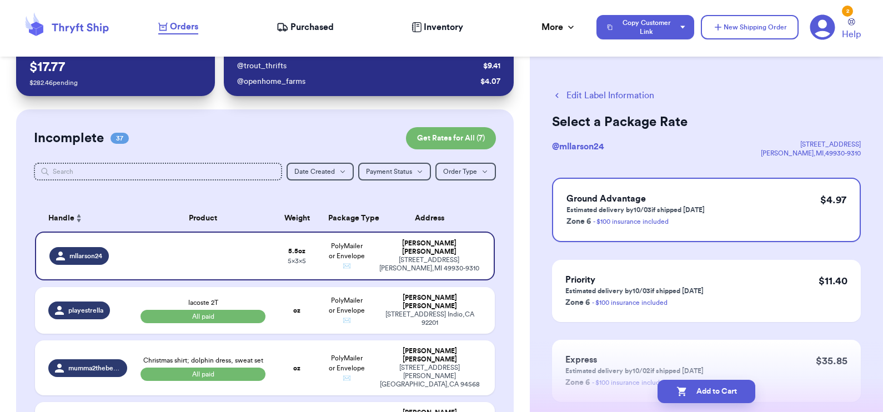
click at [600, 93] on button "Edit Label Information" at bounding box center [603, 95] width 102 height 13
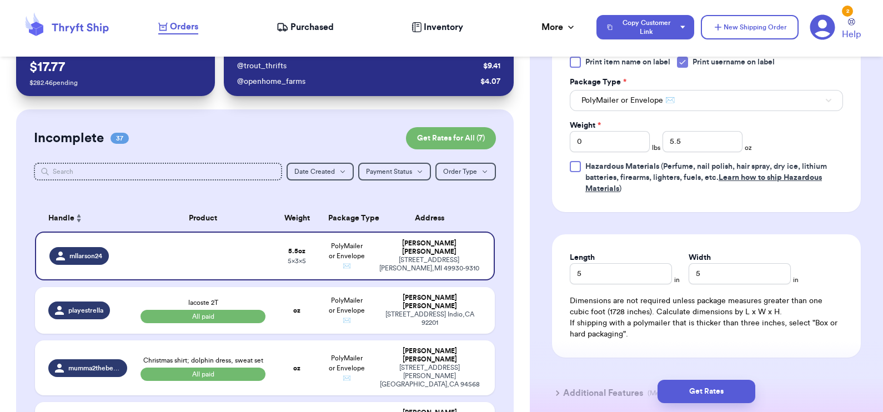
scroll to position [597, 0]
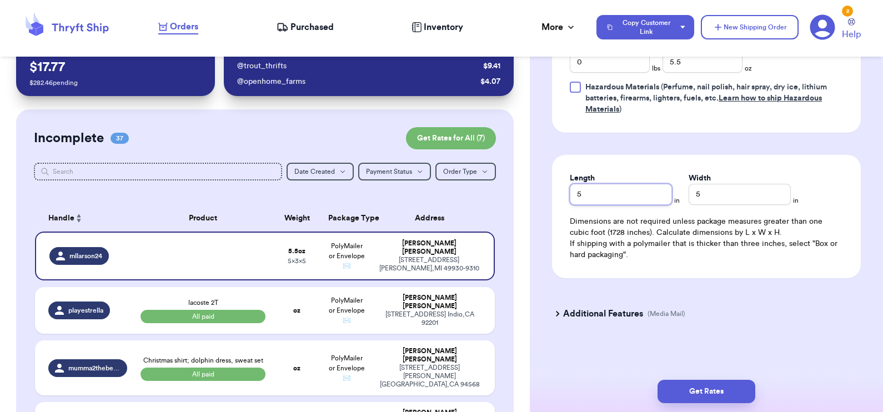
drag, startPoint x: 597, startPoint y: 195, endPoint x: 562, endPoint y: 195, distance: 34.4
click at [562, 195] on div "Length 5 in Width 5 in Dimensions are not required unless package measures grea…" at bounding box center [706, 216] width 309 height 123
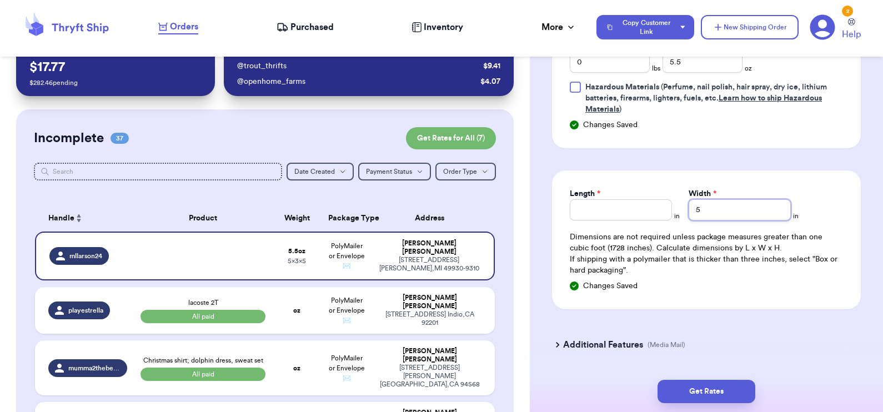
drag, startPoint x: 703, startPoint y: 198, endPoint x: 683, endPoint y: 196, distance: 20.7
click at [689, 196] on div "Width * 5" at bounding box center [740, 204] width 102 height 32
click at [701, 391] on button "Get Rates" at bounding box center [707, 391] width 98 height 23
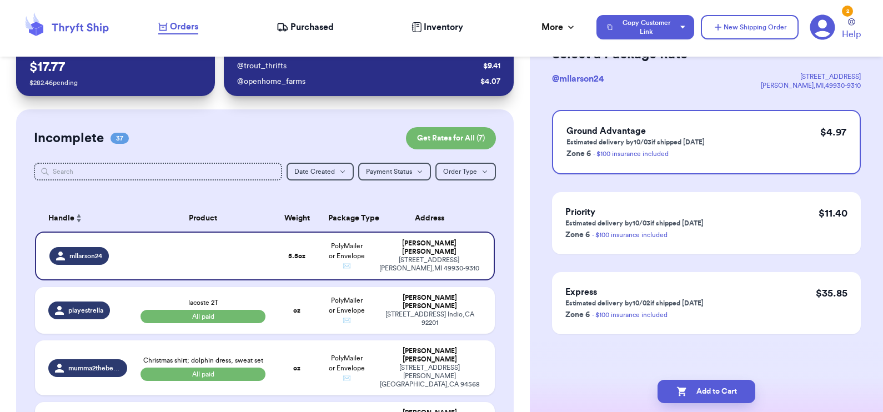
scroll to position [0, 0]
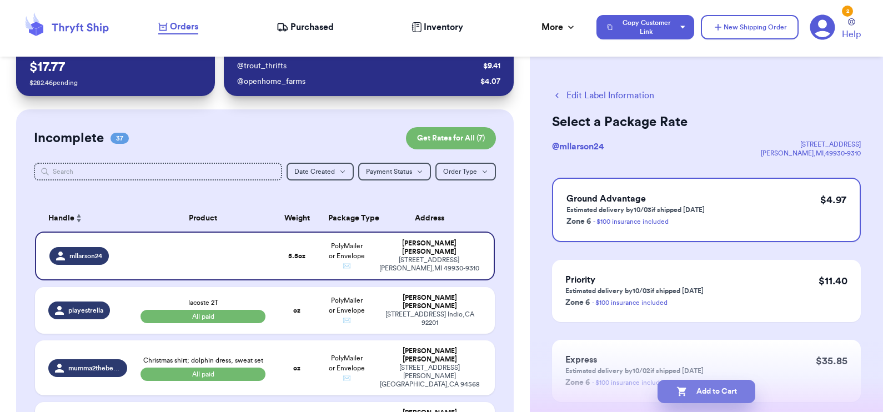
click at [705, 386] on button "Add to Cart" at bounding box center [707, 391] width 98 height 23
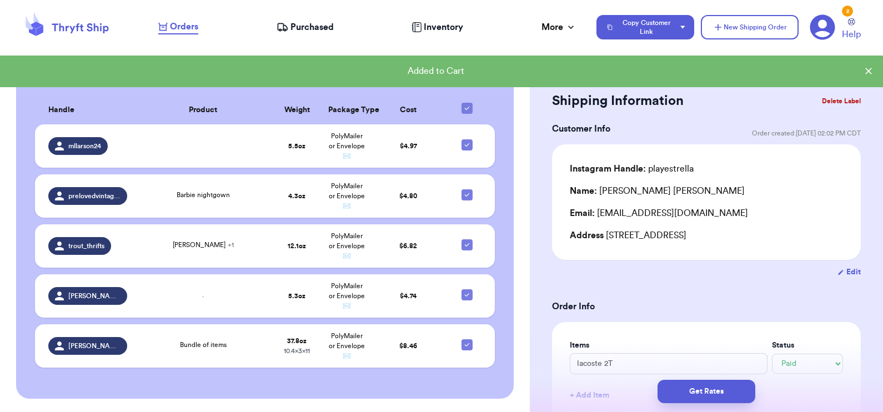
scroll to position [2403, 0]
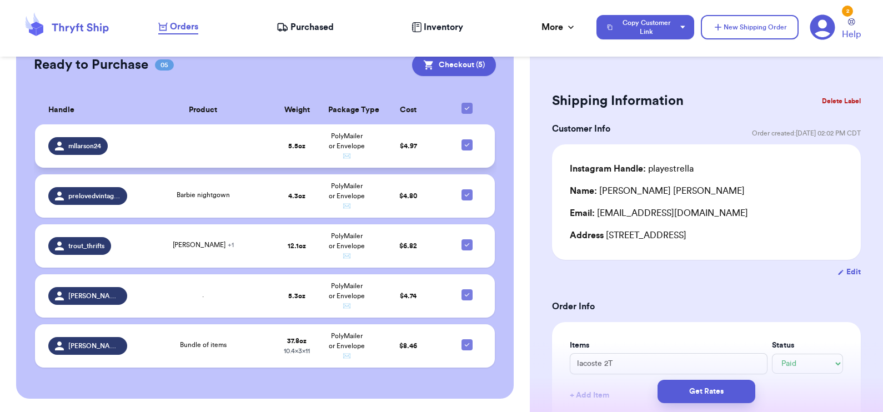
click at [256, 168] on td at bounding box center [203, 145] width 139 height 43
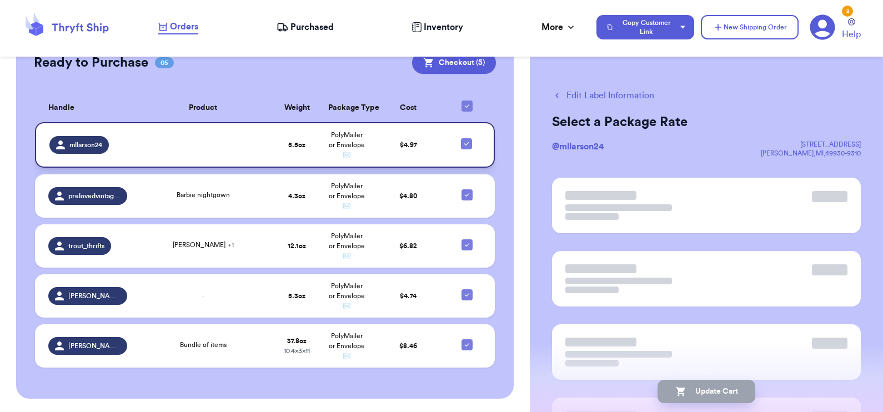
scroll to position [2401, 0]
click at [256, 168] on td at bounding box center [203, 145] width 139 height 46
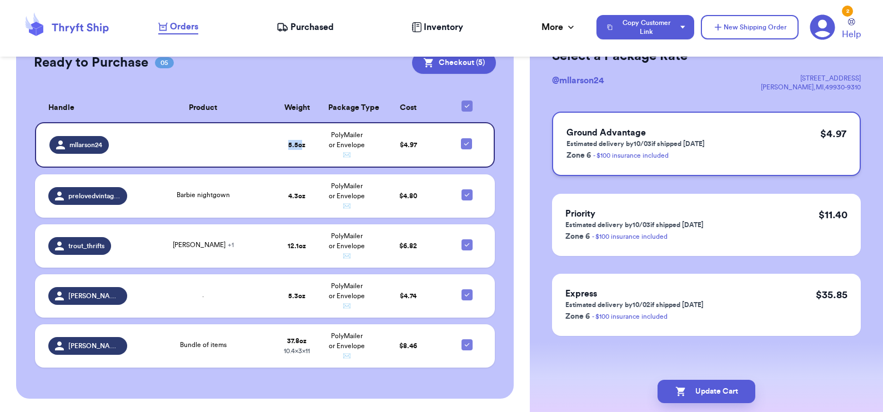
scroll to position [0, 0]
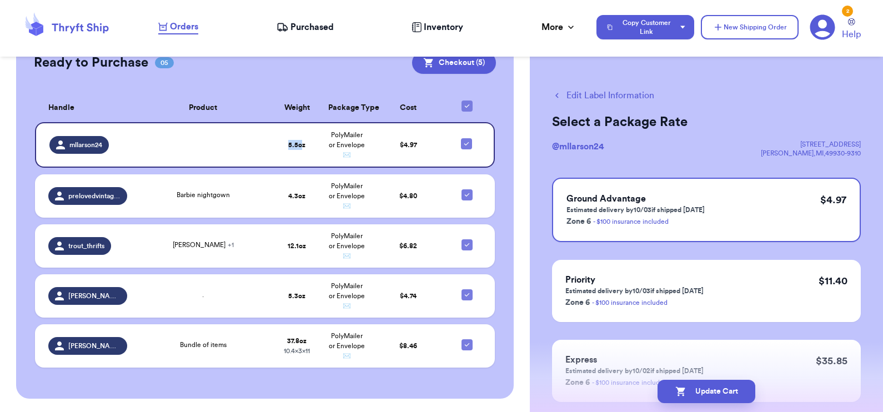
click at [603, 94] on button "Edit Label Information" at bounding box center [603, 95] width 102 height 13
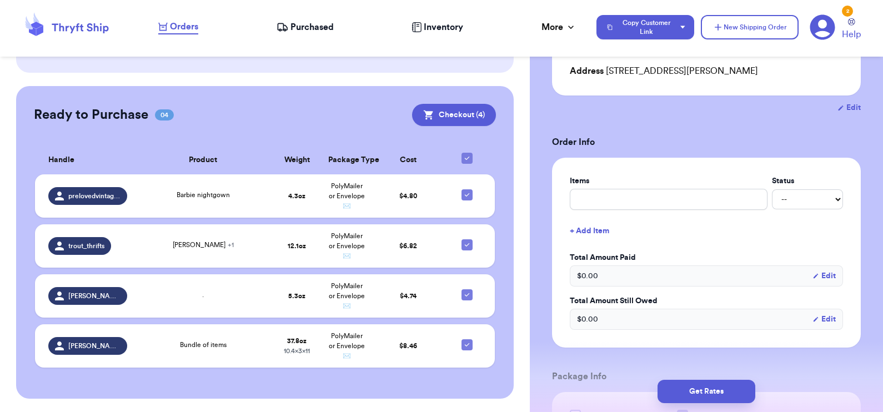
scroll to position [165, 0]
click at [619, 192] on input "text" at bounding box center [669, 198] width 198 height 21
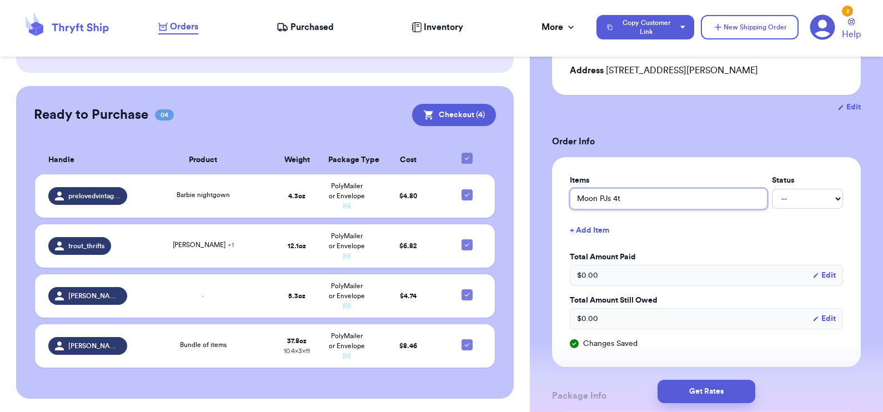
scroll to position [617, 0]
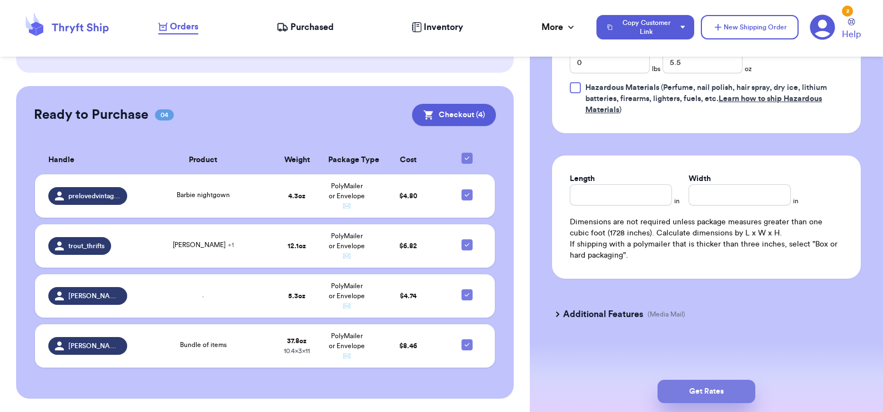
click at [698, 397] on button "Get Rates" at bounding box center [707, 391] width 98 height 23
click at [698, 397] on button "submit" at bounding box center [707, 391] width 98 height 23
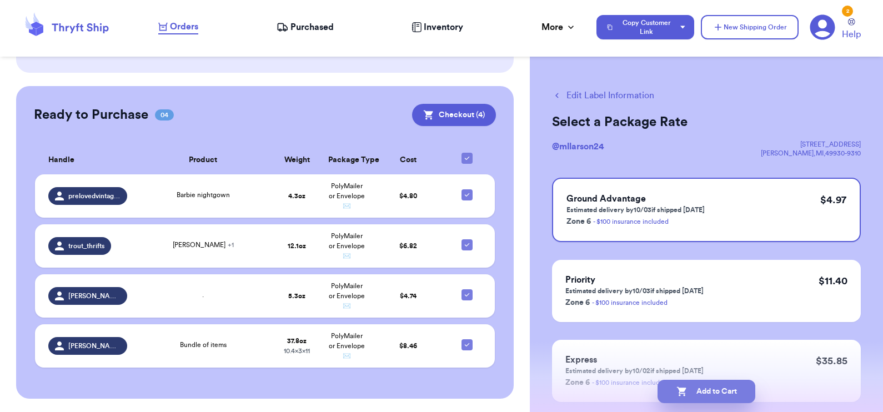
click at [686, 389] on button "Add to Cart" at bounding box center [707, 391] width 98 height 23
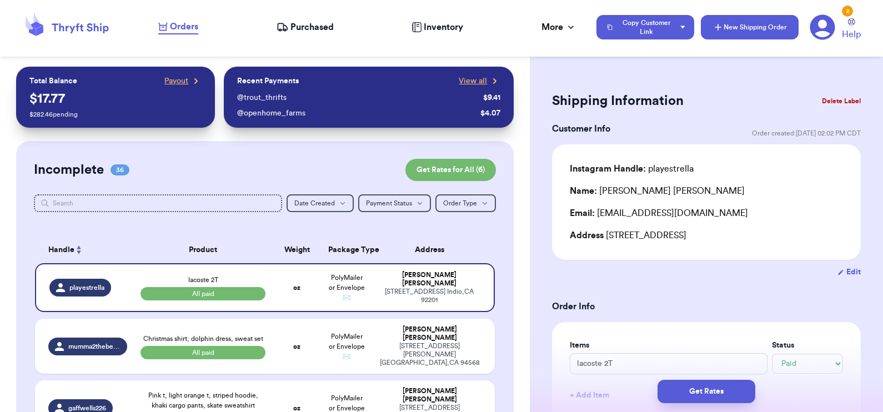
click at [726, 19] on button "New Shipping Order" at bounding box center [750, 27] width 98 height 24
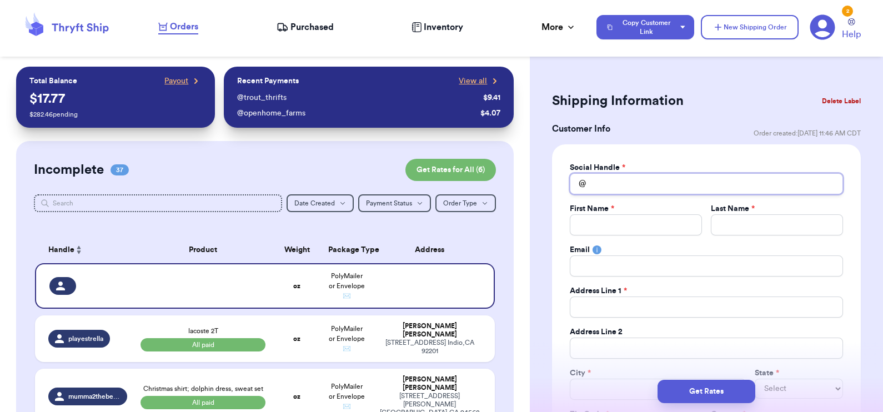
click at [680, 175] on input "Total Amount Paid" at bounding box center [706, 183] width 273 height 21
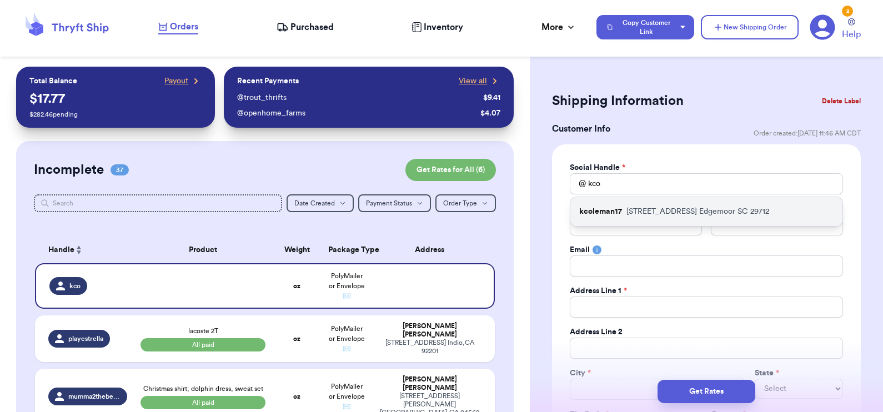
click at [683, 205] on div "kcoleman17 [STREET_ADDRESS]" at bounding box center [706, 211] width 272 height 29
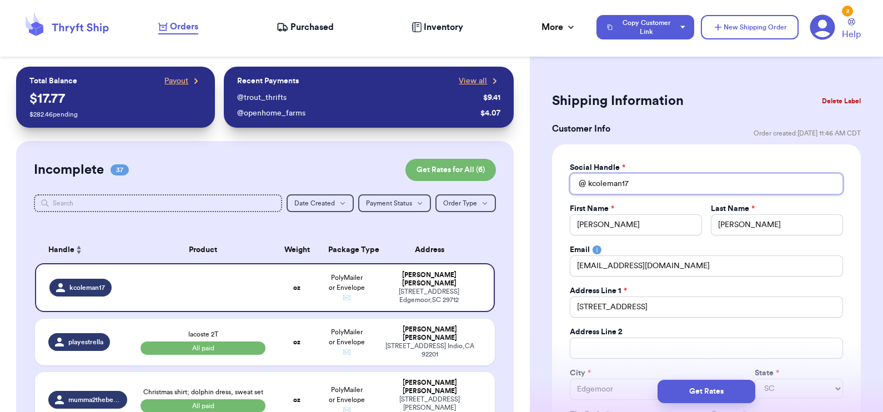
click at [695, 186] on input "kcoleman17" at bounding box center [706, 183] width 273 height 21
click at [691, 134] on div "Customer Info Order created: [DATE] 11:46 AM CDT Order last updated: [DATE] 11:…" at bounding box center [706, 133] width 309 height 22
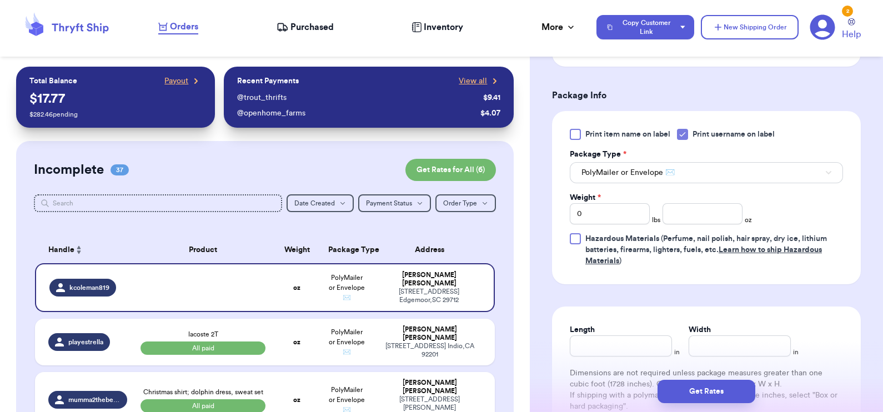
scroll to position [648, 0]
click at [696, 208] on input "number" at bounding box center [703, 212] width 80 height 21
click at [705, 392] on button "Get Rates" at bounding box center [707, 391] width 98 height 23
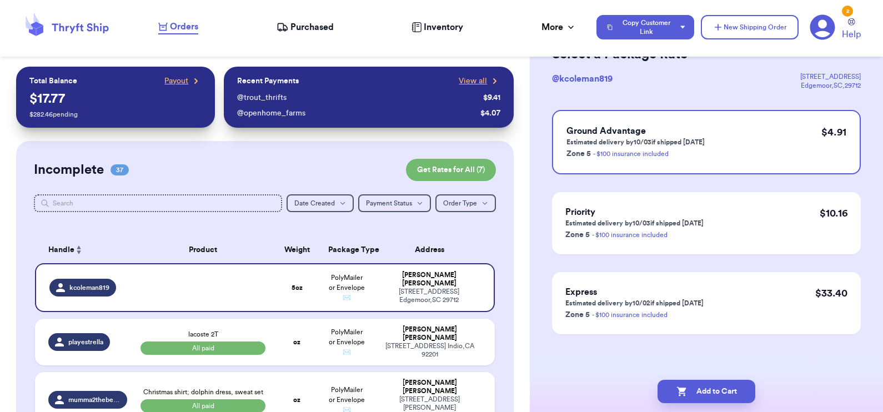
scroll to position [0, 0]
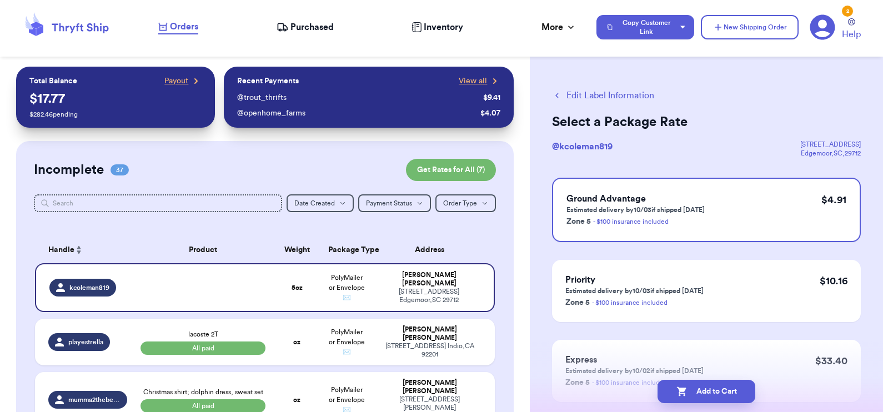
click at [705, 392] on button "Add to Cart" at bounding box center [707, 391] width 98 height 23
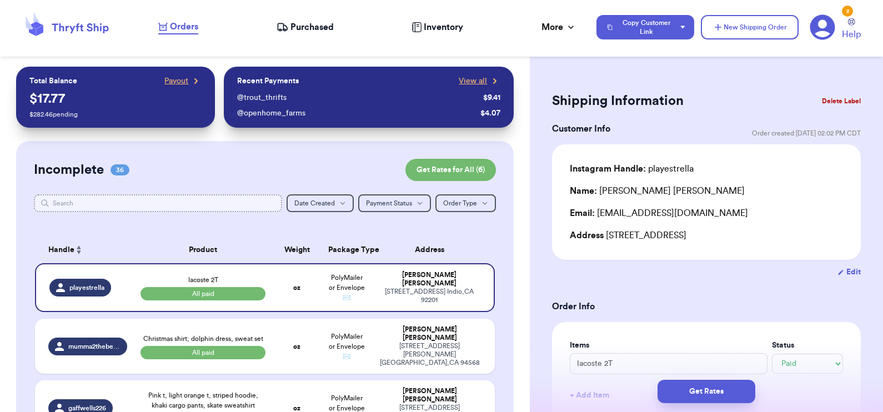
click at [220, 207] on input "text" at bounding box center [158, 203] width 249 height 18
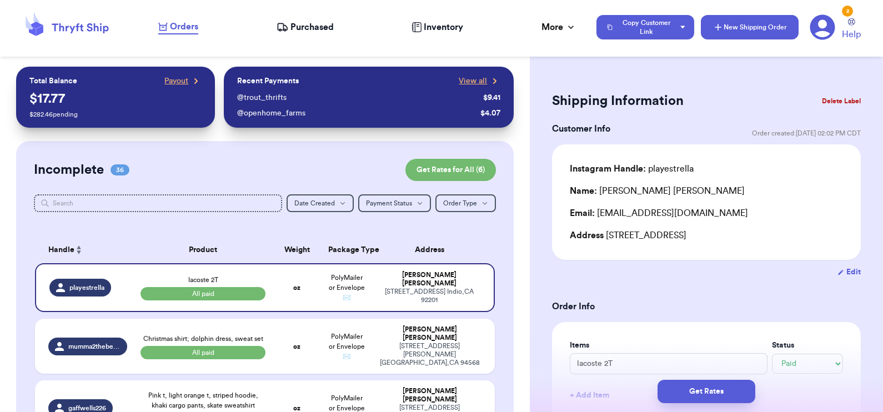
click at [725, 28] on button "New Shipping Order" at bounding box center [750, 27] width 98 height 24
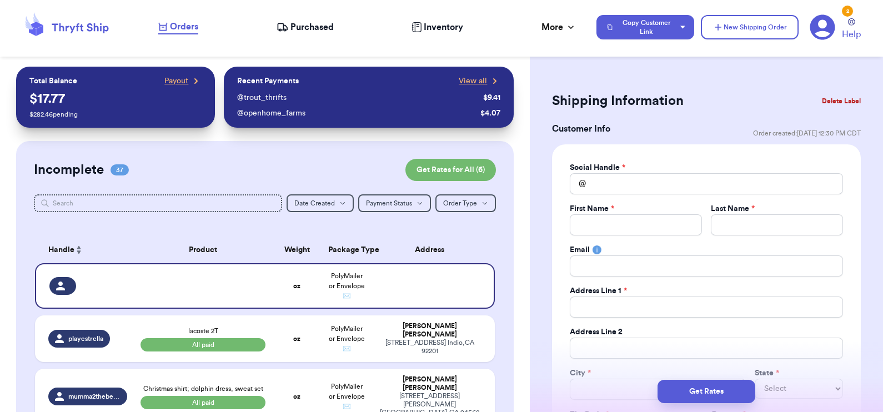
click at [660, 194] on div "Social Handle * @ First Name * Last Name * Email Address Line 1 * Address Line …" at bounding box center [706, 301] width 273 height 279
click at [638, 181] on input "Total Amount Paid" at bounding box center [706, 183] width 273 height 21
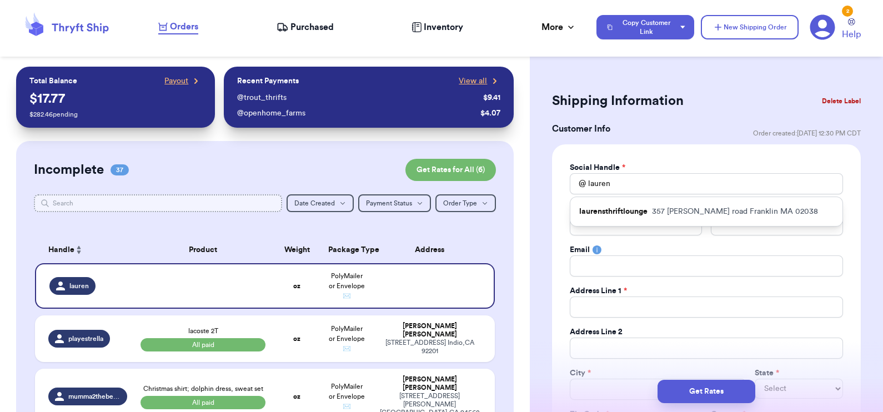
click at [218, 206] on input "text" at bounding box center [158, 203] width 249 height 18
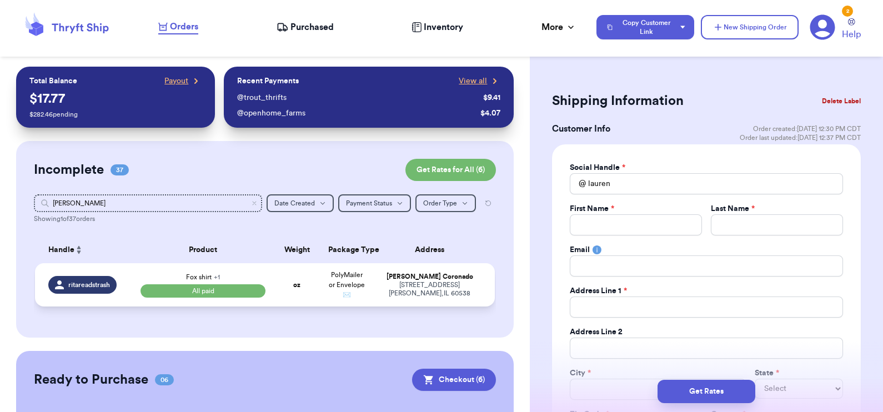
click at [314, 290] on td "oz" at bounding box center [296, 284] width 49 height 43
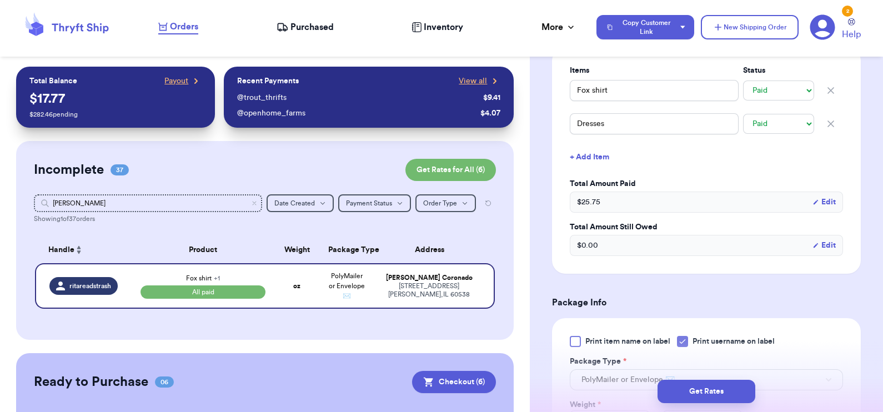
scroll to position [405, 0]
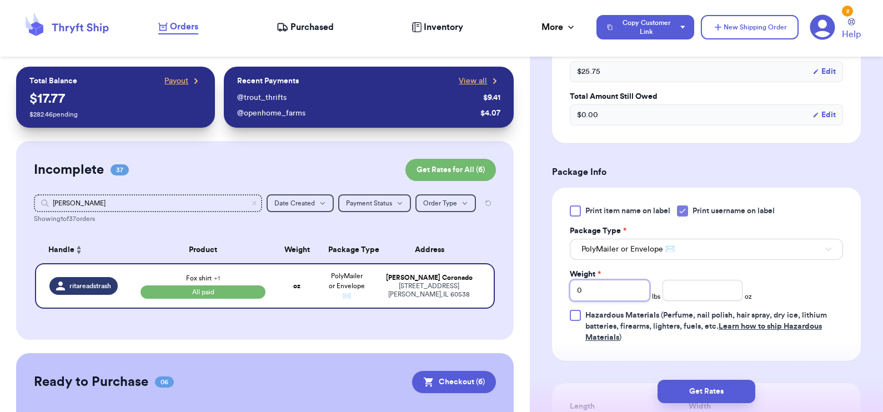
click at [610, 290] on input "0" at bounding box center [610, 290] width 80 height 21
click at [696, 292] on input "number" at bounding box center [703, 290] width 80 height 21
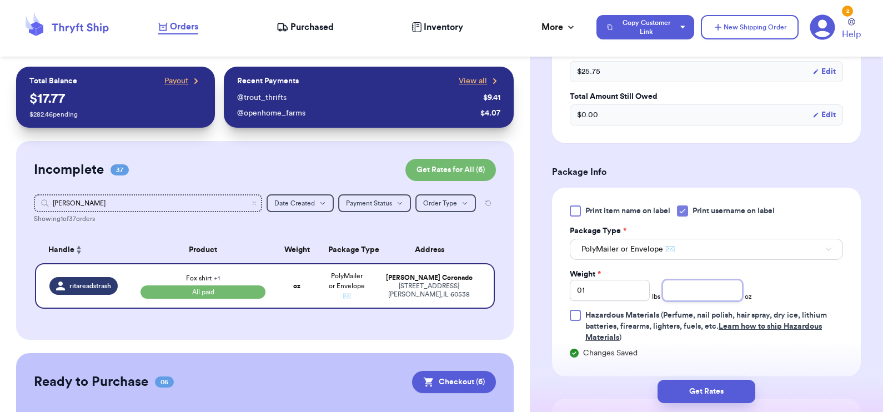
click at [696, 292] on input "number" at bounding box center [703, 290] width 80 height 21
click at [710, 397] on button "Get Rates" at bounding box center [707, 391] width 98 height 23
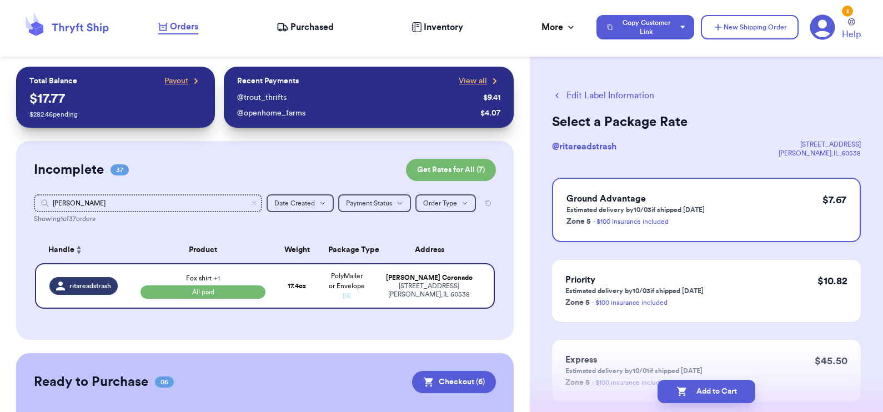
click at [617, 93] on button "Edit Label Information" at bounding box center [603, 95] width 102 height 13
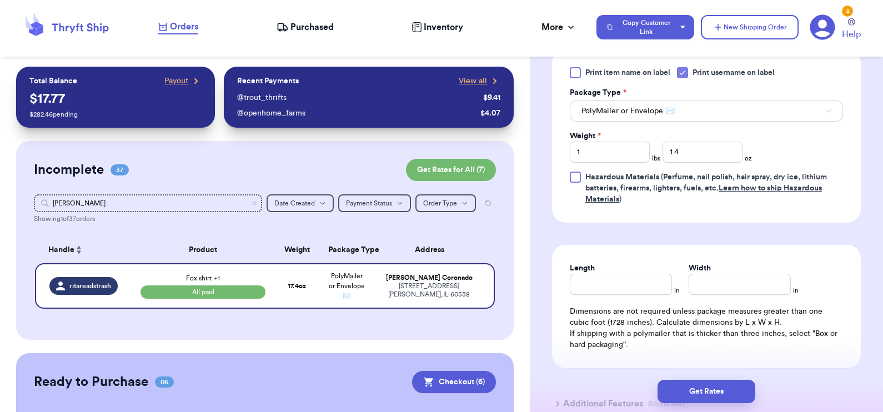
scroll to position [545, 0]
click at [615, 289] on input "Length" at bounding box center [621, 283] width 102 height 21
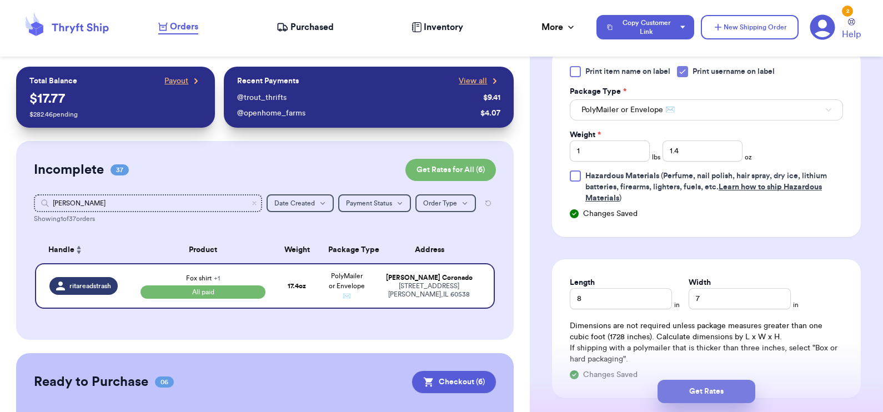
click at [690, 391] on button "Get Rates" at bounding box center [707, 391] width 98 height 23
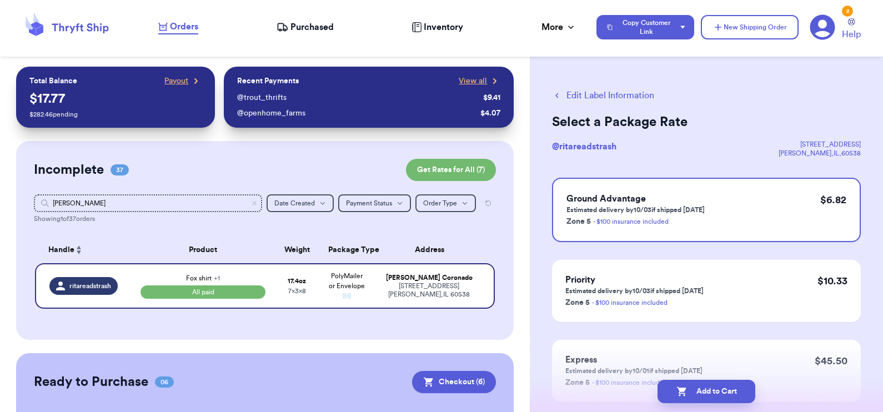
click at [690, 391] on button "Add to Cart" at bounding box center [707, 391] width 98 height 23
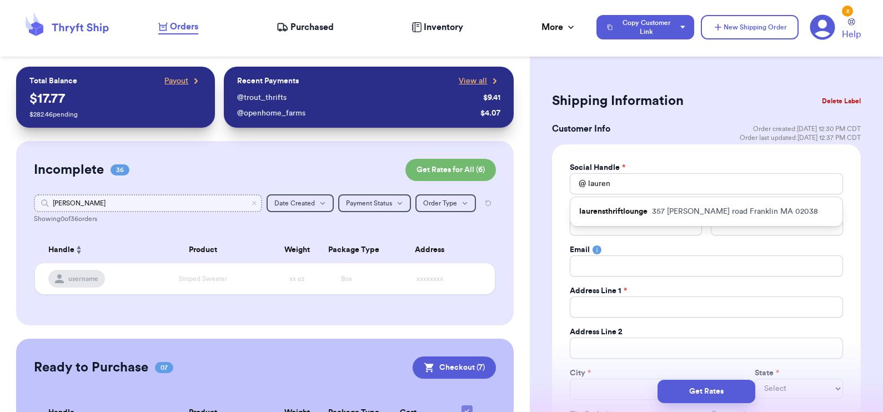
click at [78, 202] on input "[PERSON_NAME]" at bounding box center [148, 203] width 229 height 18
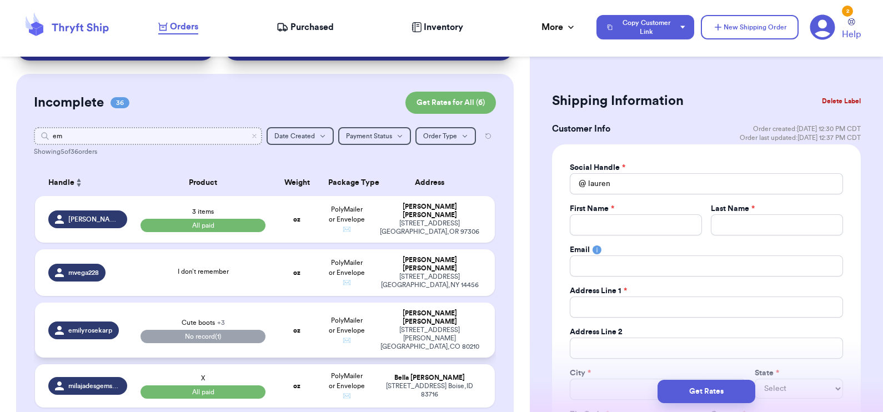
scroll to position [66, 0]
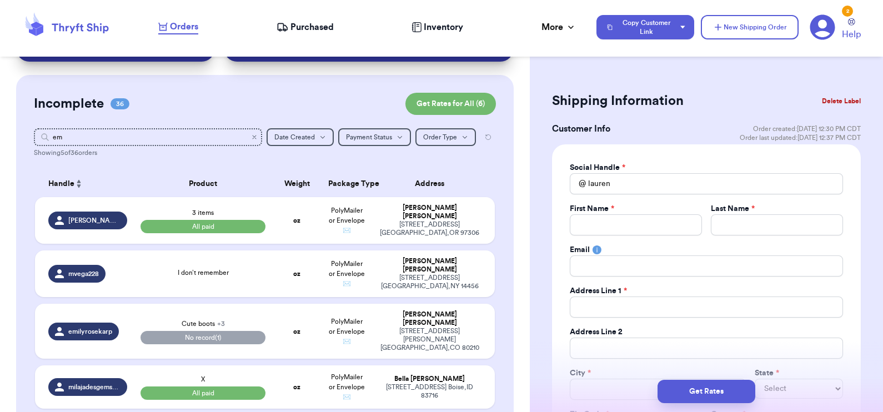
click at [251, 134] on icon "Clear search" at bounding box center [254, 137] width 7 height 7
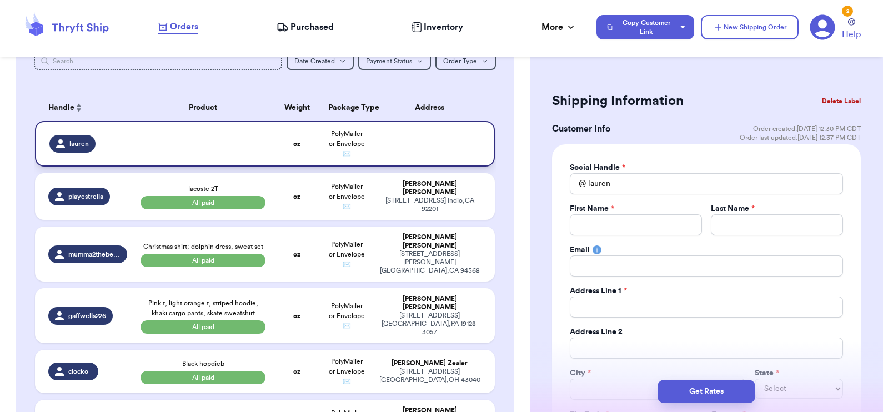
scroll to position [143, 0]
click at [393, 161] on td at bounding box center [434, 144] width 124 height 46
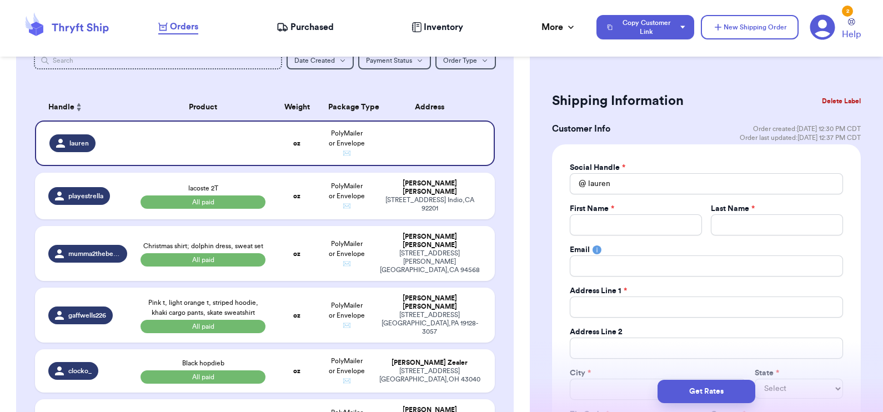
scroll to position [0, 0]
click at [834, 100] on button "Delete Label" at bounding box center [842, 101] width 48 height 24
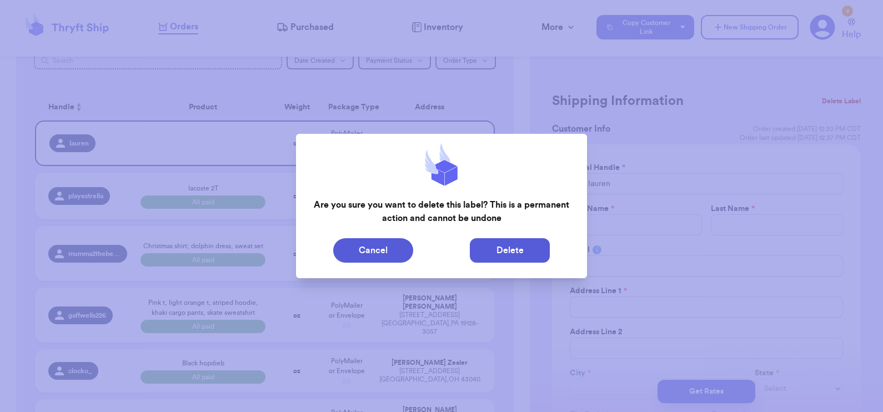
click at [528, 248] on button "Delete" at bounding box center [510, 250] width 80 height 24
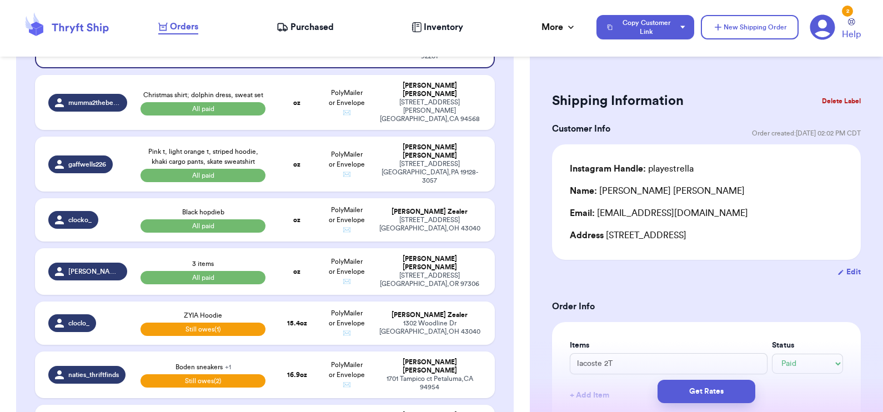
scroll to position [238, 0]
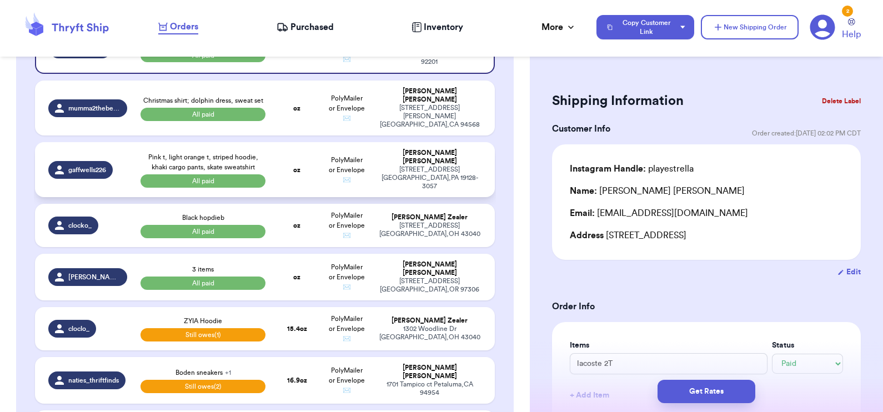
click at [117, 176] on div "gaffwells226" at bounding box center [87, 170] width 79 height 18
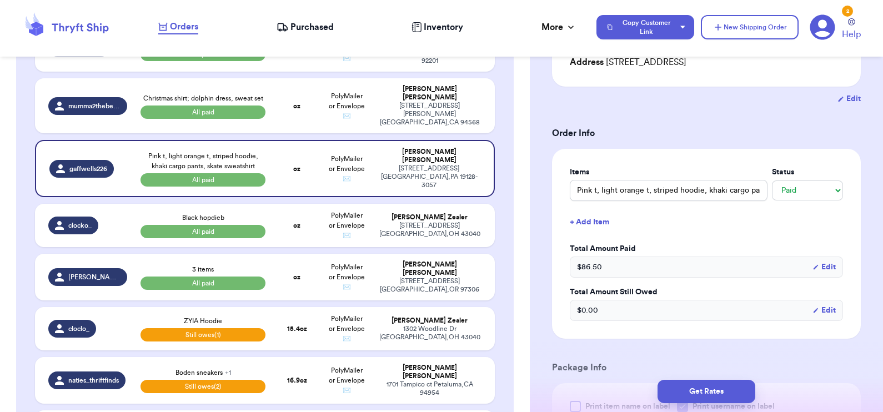
scroll to position [174, 0]
click at [731, 192] on input "Pink t, light orange t, striped hoodie, khaki cargo pants, skate sweatshirt" at bounding box center [669, 189] width 198 height 21
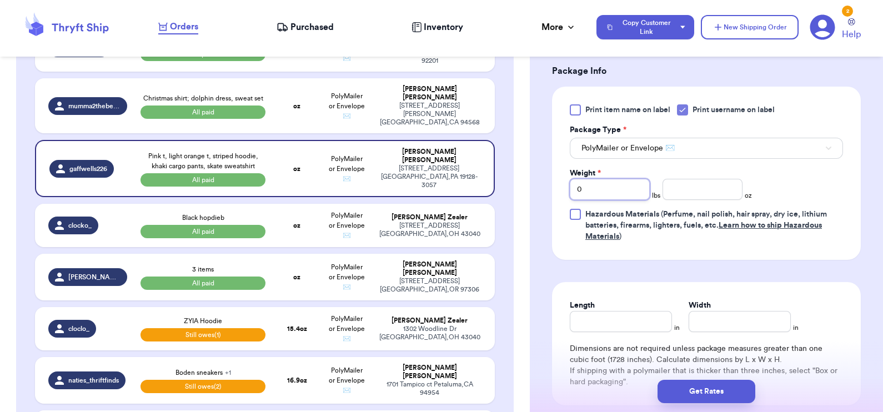
scroll to position [0, 0]
click at [615, 188] on input "0" at bounding box center [610, 189] width 80 height 21
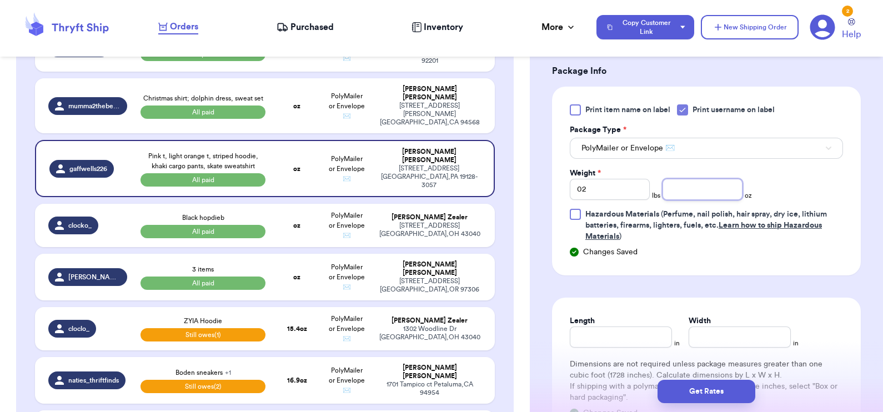
click at [678, 191] on input "number" at bounding box center [703, 189] width 80 height 21
click at [707, 385] on button "Get Rates" at bounding box center [707, 391] width 98 height 23
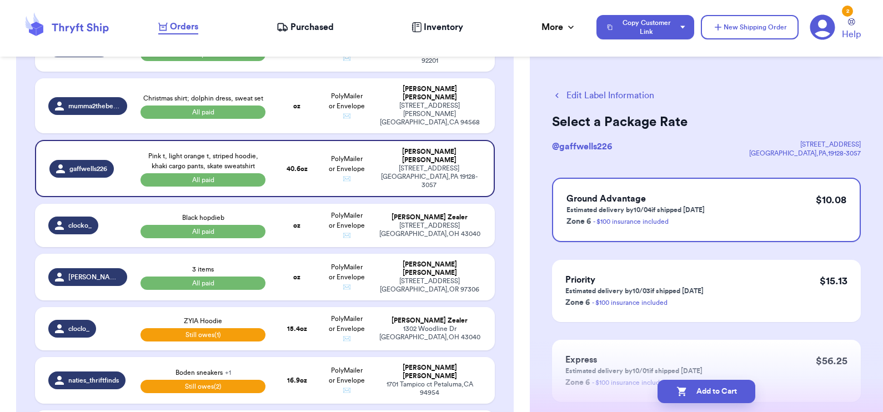
click at [575, 91] on button "Edit Label Information" at bounding box center [603, 95] width 102 height 13
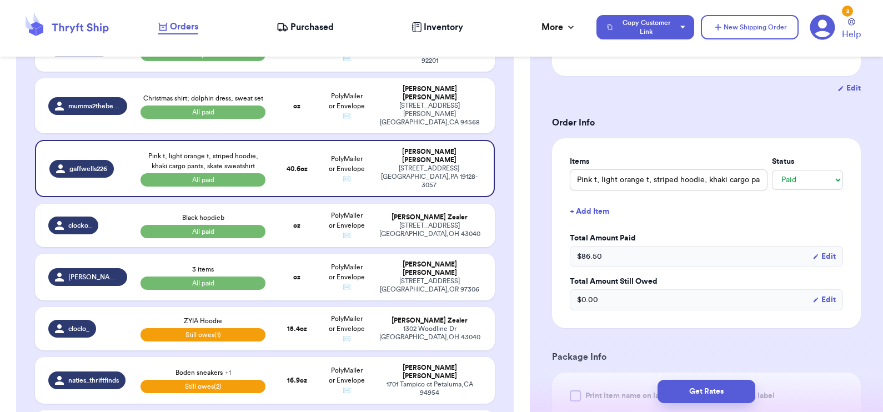
scroll to position [597, 0]
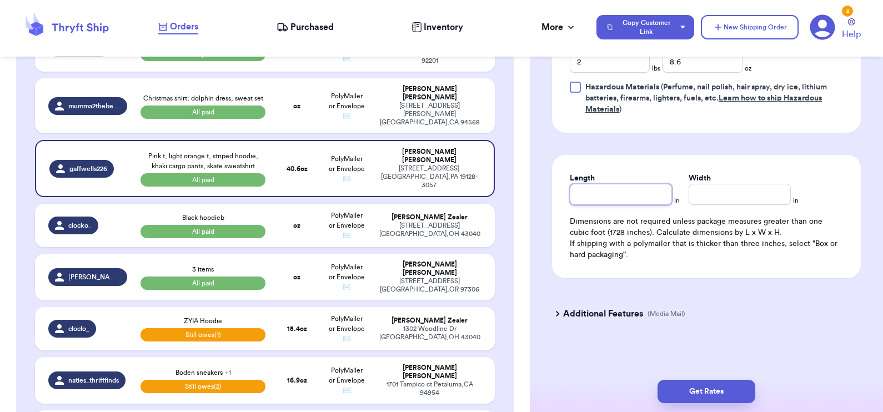
click at [592, 200] on input "Length" at bounding box center [621, 194] width 102 height 21
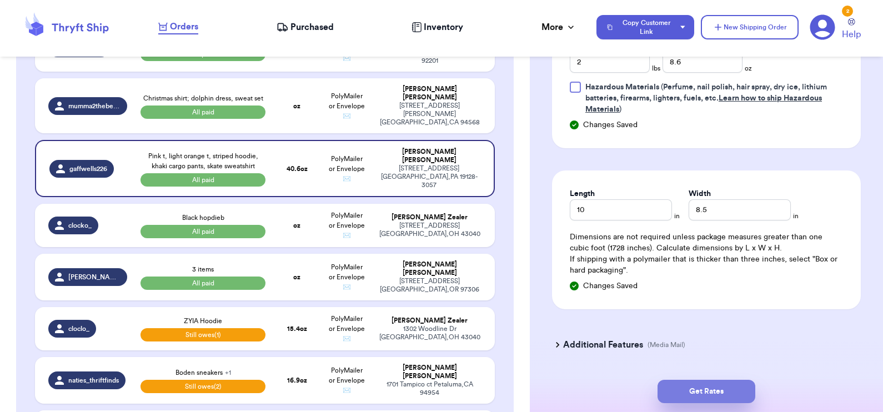
click at [680, 387] on button "Get Rates" at bounding box center [707, 391] width 98 height 23
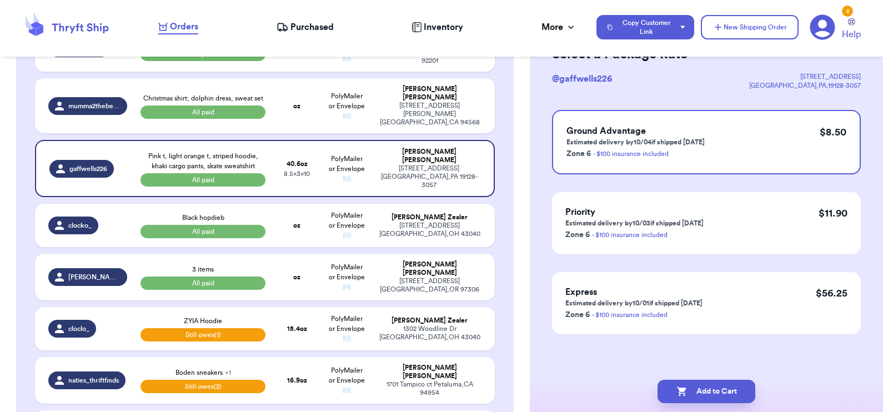
scroll to position [0, 0]
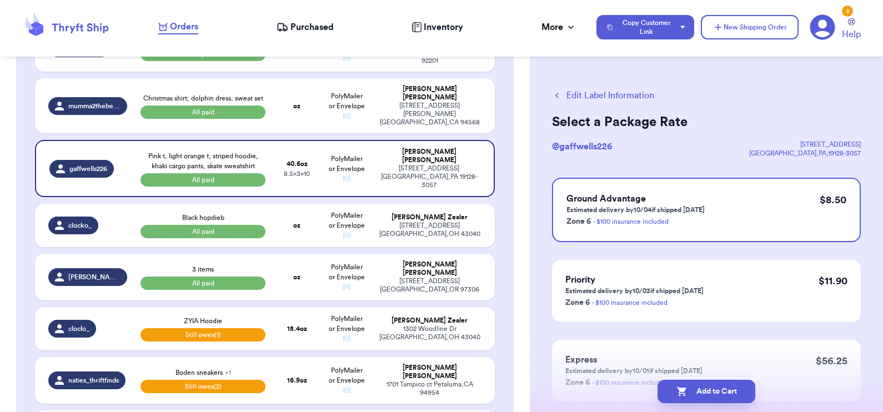
click at [680, 387] on icon "button" at bounding box center [681, 391] width 11 height 11
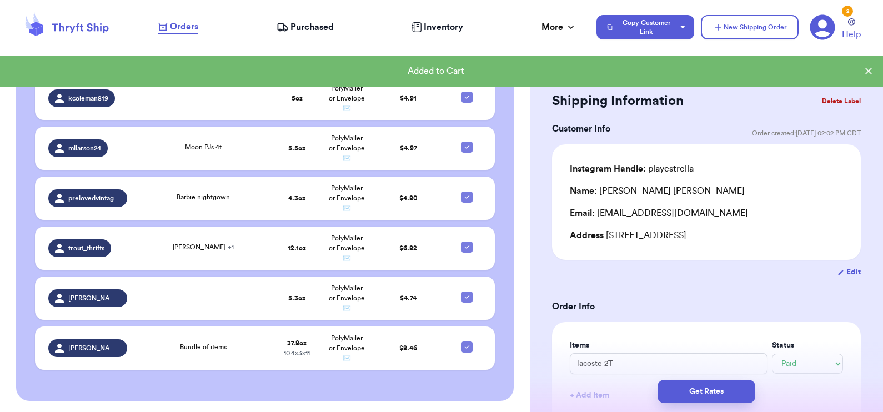
scroll to position [2221, 0]
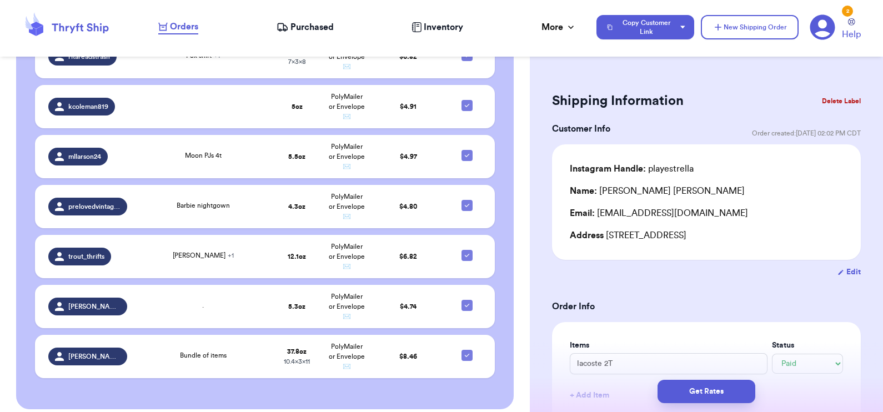
click at [298, 28] on td "40.6 oz 8.5 x 3 x 10" at bounding box center [296, 6] width 49 height 43
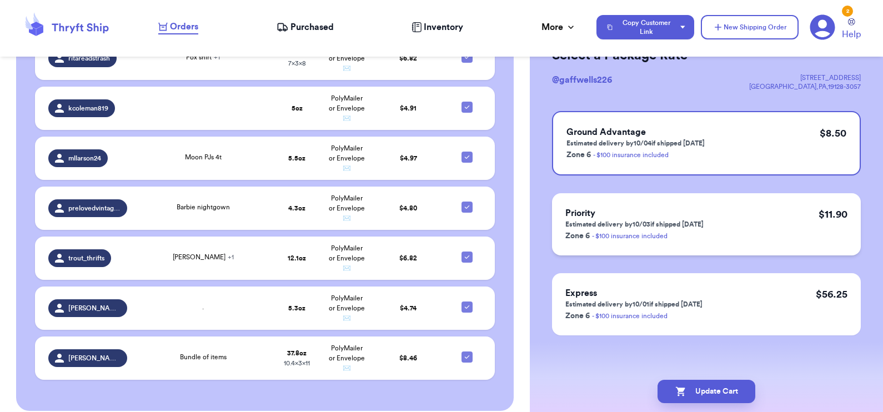
scroll to position [0, 0]
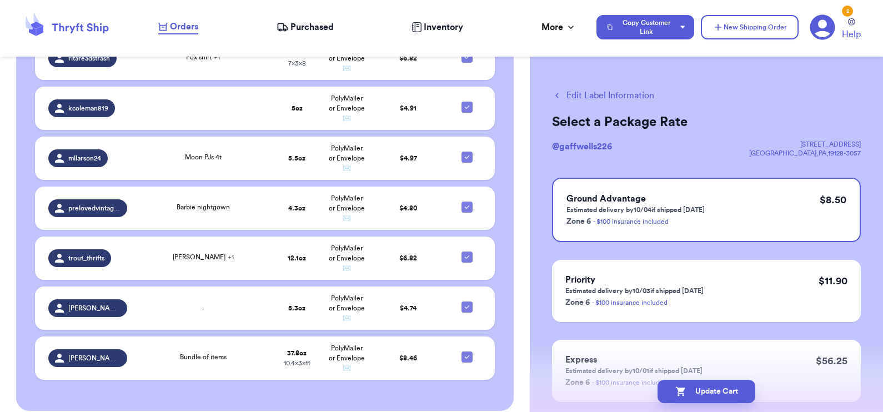
click at [610, 90] on button "Edit Label Information" at bounding box center [603, 95] width 102 height 13
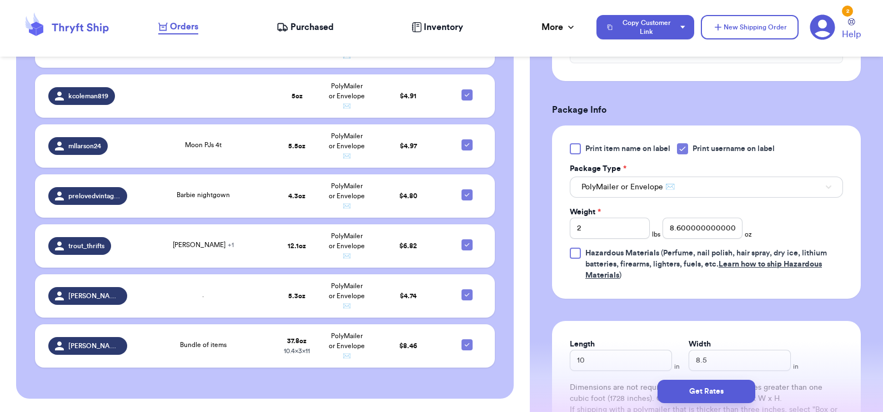
scroll to position [597, 0]
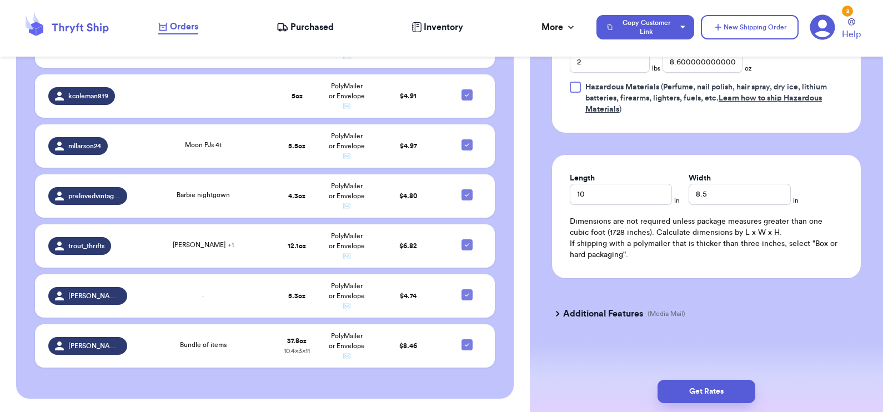
click at [612, 310] on h3 "Additional Features" at bounding box center [603, 313] width 80 height 13
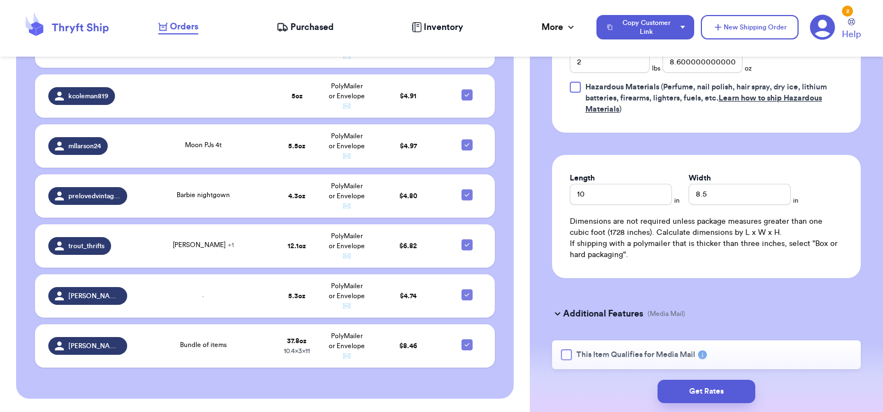
scroll to position [630, 0]
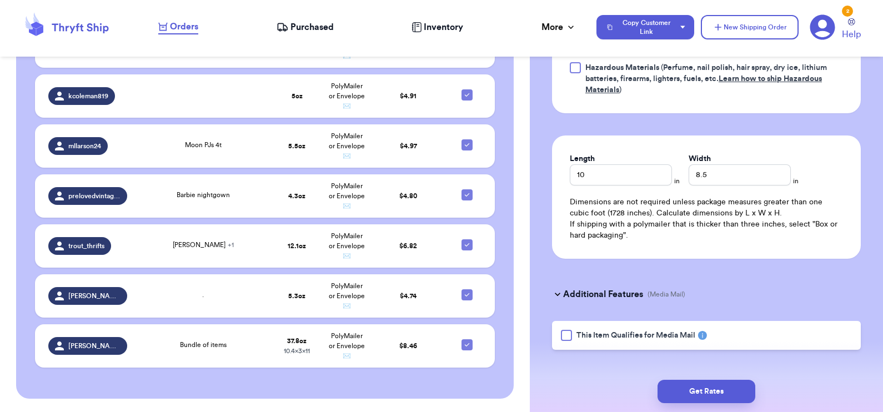
click at [636, 289] on h3 "Additional Features" at bounding box center [603, 294] width 80 height 13
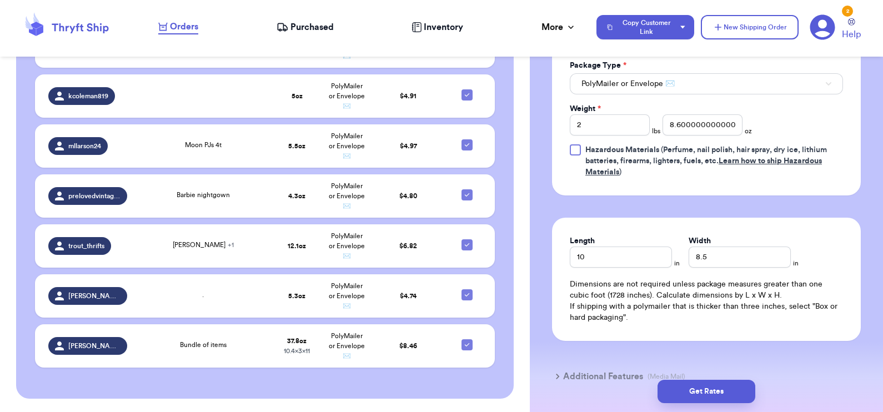
scroll to position [534, 0]
drag, startPoint x: 719, startPoint y: 259, endPoint x: 671, endPoint y: 255, distance: 47.9
click at [671, 255] on div "Length 10 in Width 8.5 in" at bounding box center [706, 252] width 273 height 32
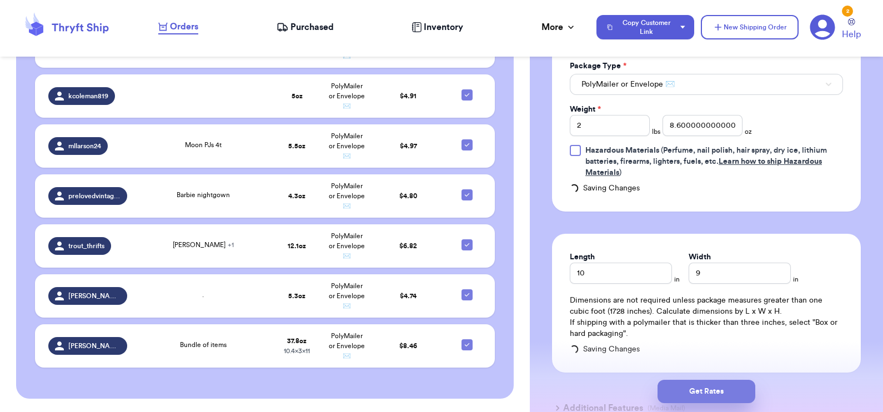
click at [686, 383] on button "Get Rates" at bounding box center [707, 391] width 98 height 23
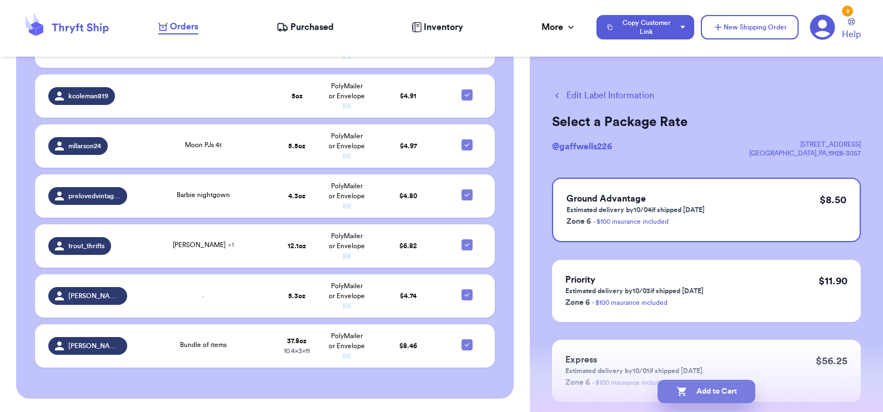
click at [708, 390] on button "Add to Cart" at bounding box center [707, 391] width 98 height 23
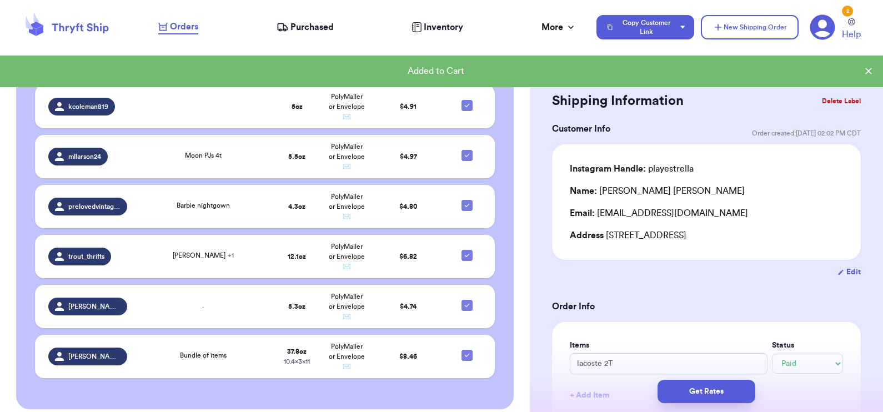
scroll to position [2236, 0]
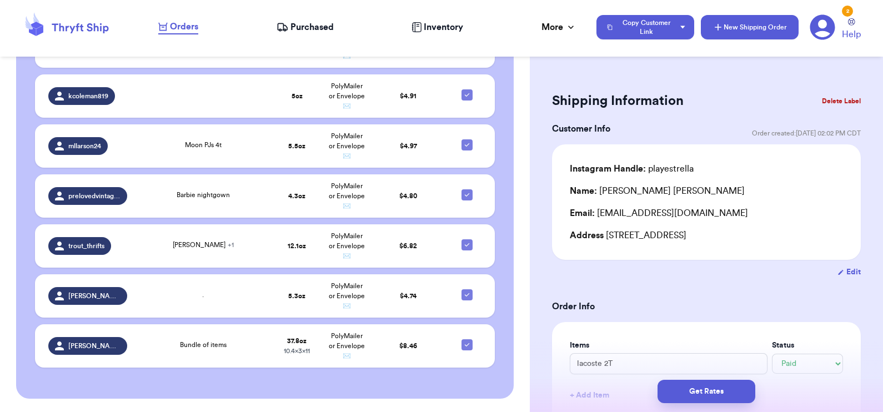
click at [745, 29] on button "New Shipping Order" at bounding box center [750, 27] width 98 height 24
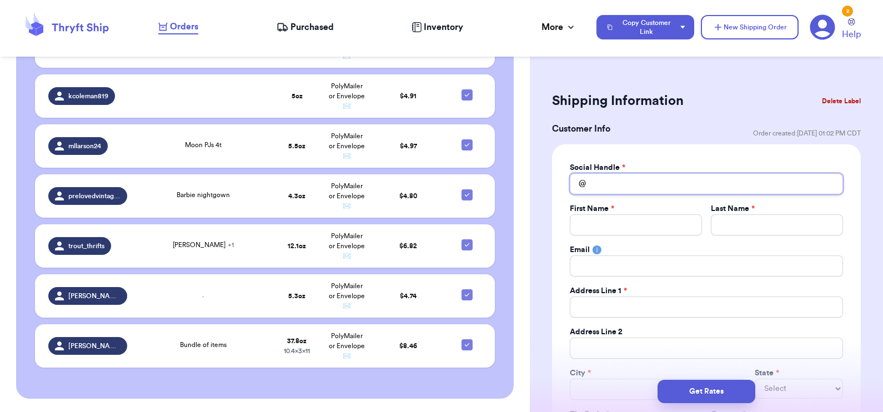
click at [663, 187] on input "Total Amount Paid" at bounding box center [706, 183] width 273 height 21
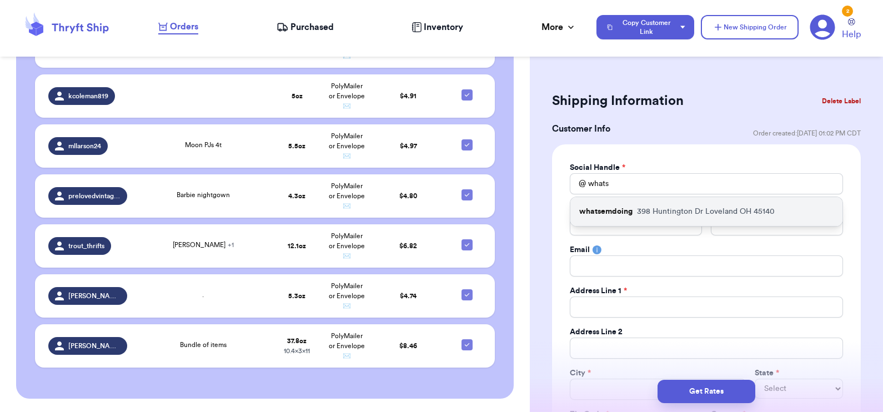
click at [666, 215] on p "[STREET_ADDRESS][PERSON_NAME]" at bounding box center [706, 211] width 138 height 11
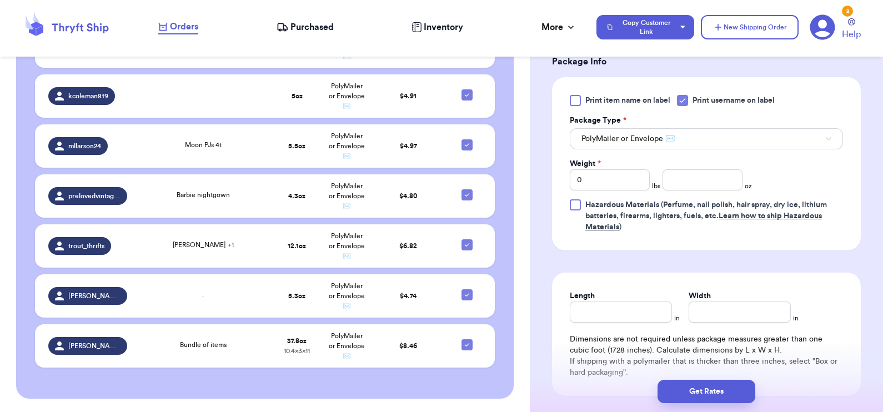
scroll to position [683, 0]
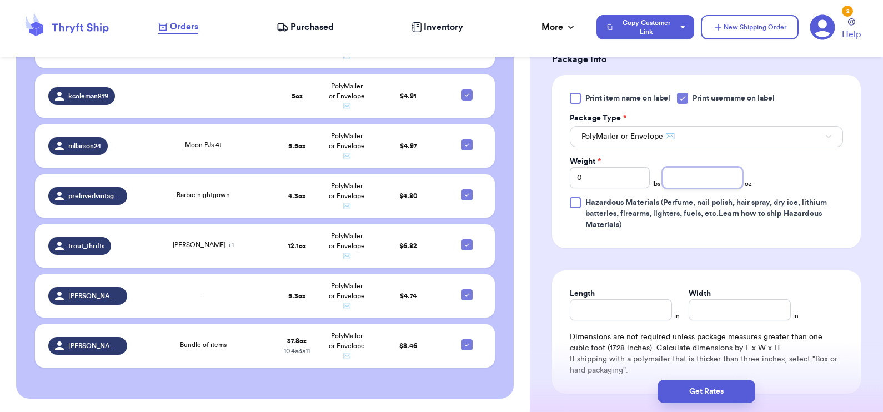
click at [725, 174] on input "number" at bounding box center [703, 177] width 80 height 21
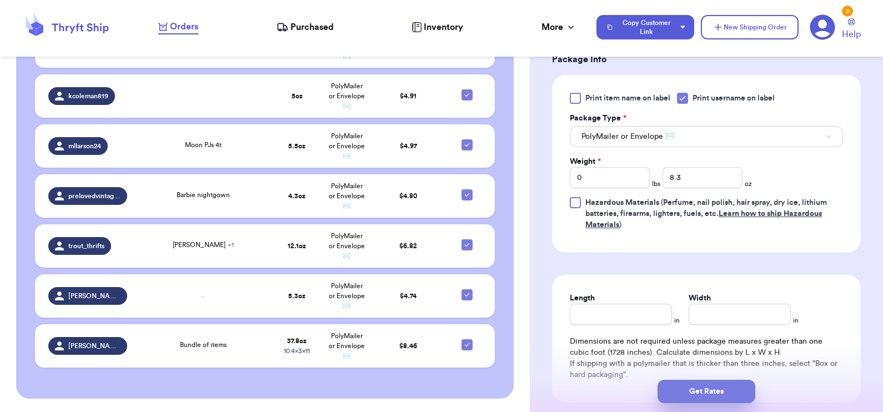
click at [699, 394] on button "Get Rates" at bounding box center [707, 391] width 98 height 23
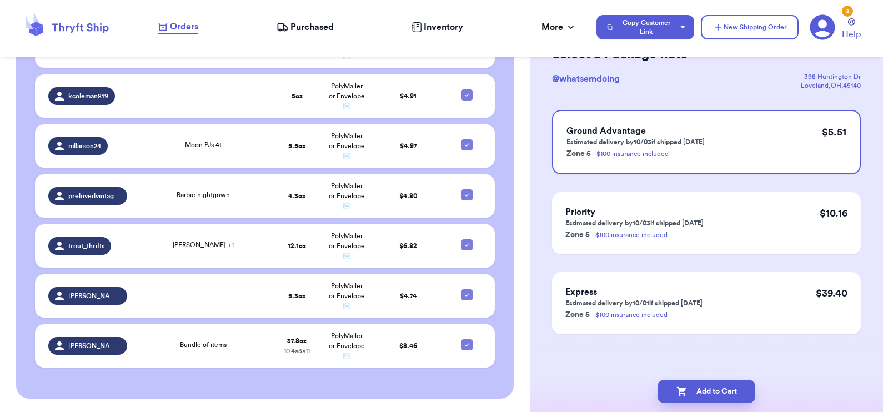
scroll to position [0, 0]
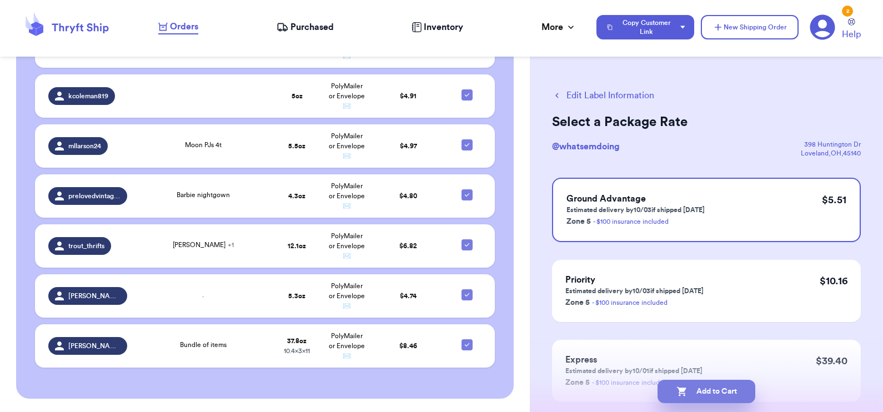
click at [693, 390] on button "Add to Cart" at bounding box center [707, 391] width 98 height 23
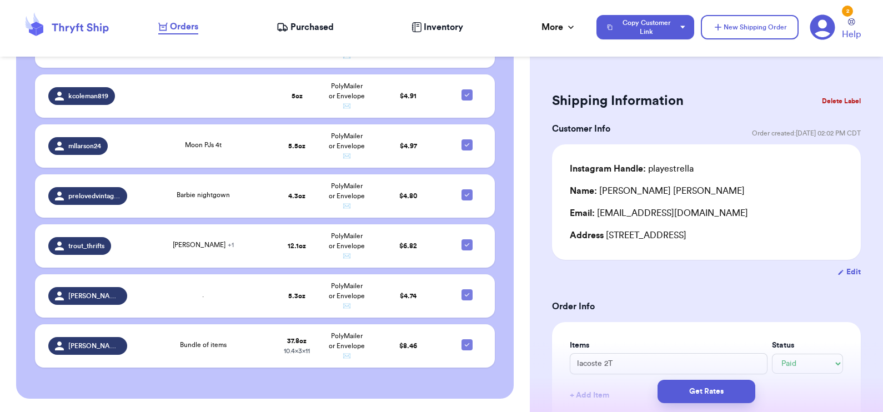
scroll to position [2285, 0]
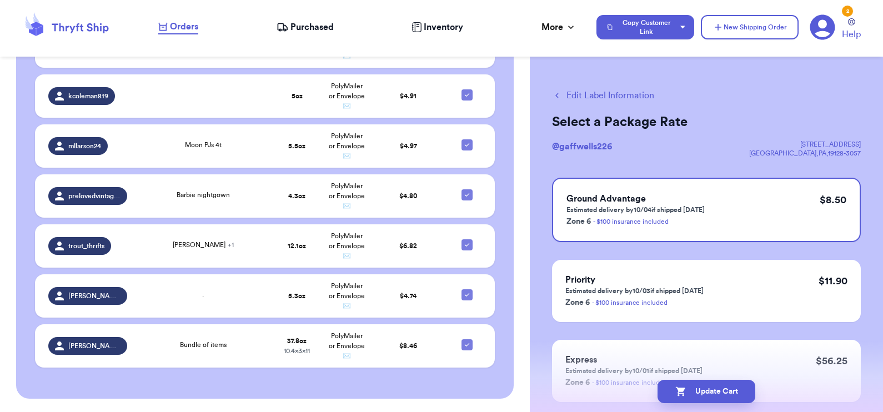
click at [634, 92] on button "Edit Label Information" at bounding box center [603, 95] width 102 height 13
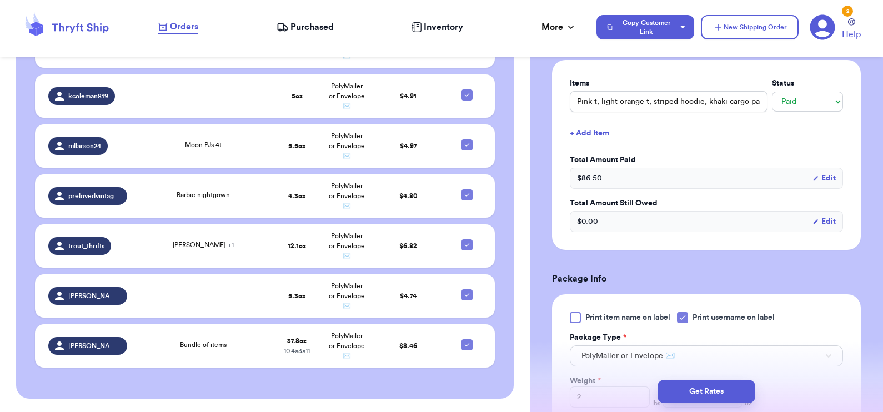
scroll to position [441, 0]
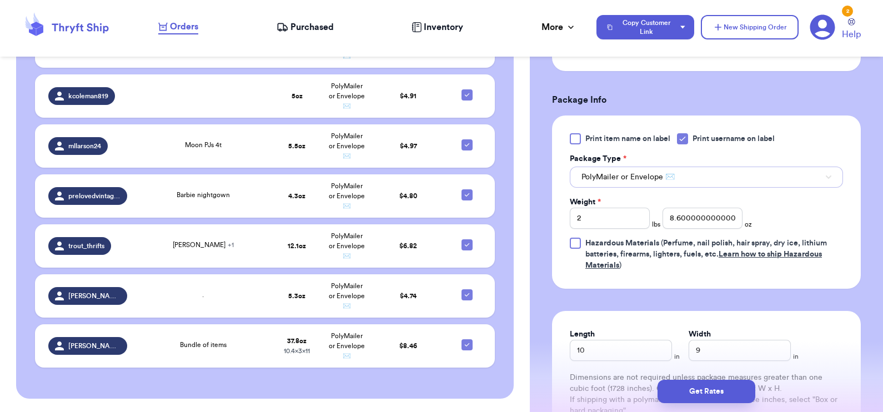
click at [706, 175] on button "PolyMailer or Envelope ✉️" at bounding box center [706, 177] width 273 height 21
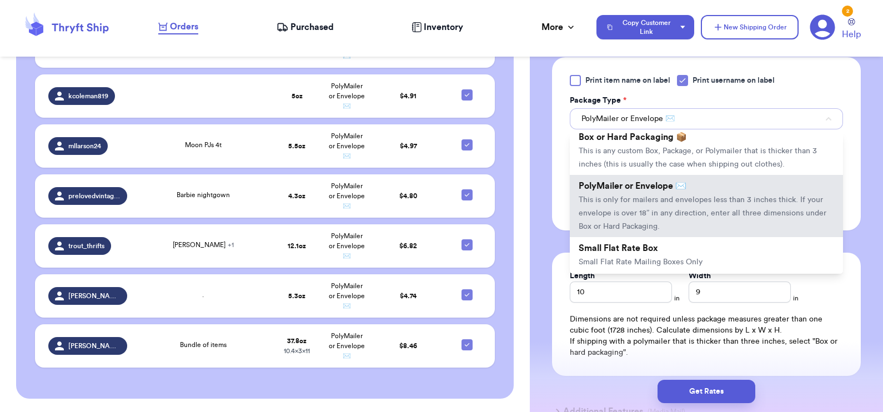
scroll to position [224, 0]
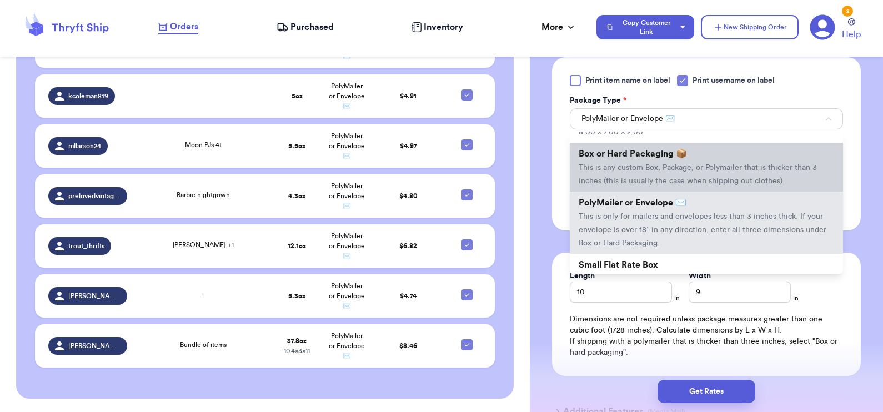
click at [725, 166] on span "This is any custom Box, Package, or Polymailer that is thicker than 3 inches (t…" at bounding box center [698, 174] width 238 height 21
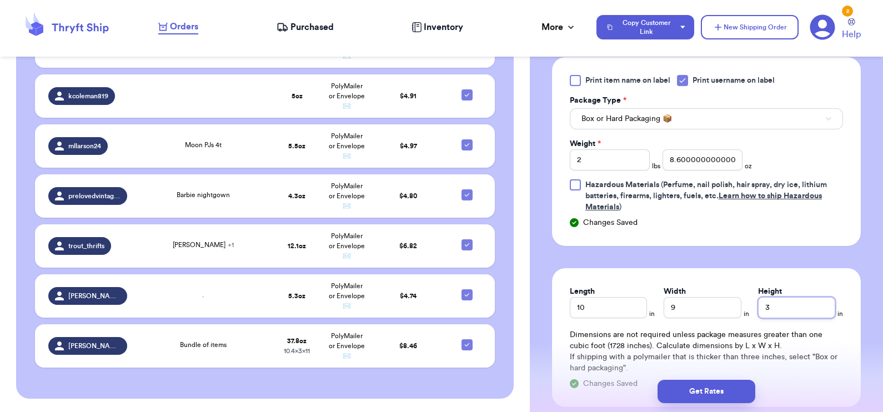
drag, startPoint x: 776, startPoint y: 308, endPoint x: 735, endPoint y: 301, distance: 42.2
click at [735, 301] on div "Length 10 in Width 9 in Height 3 in" at bounding box center [706, 302] width 273 height 32
click at [708, 391] on button "Get Rates" at bounding box center [707, 391] width 98 height 23
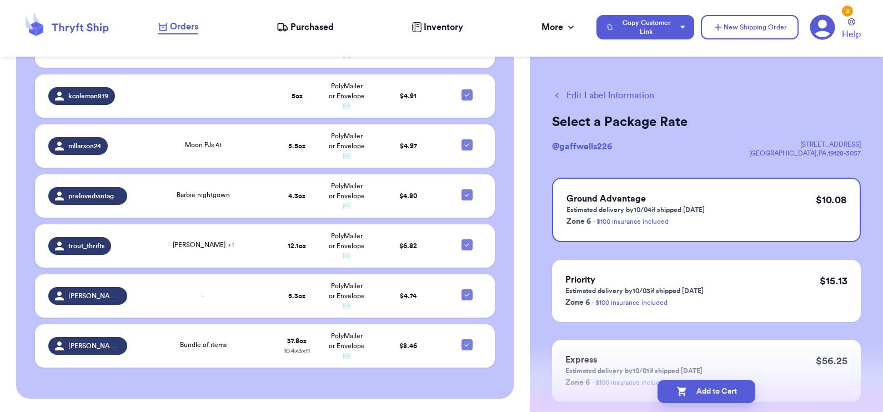
click at [583, 98] on button "Edit Label Information" at bounding box center [603, 95] width 102 height 13
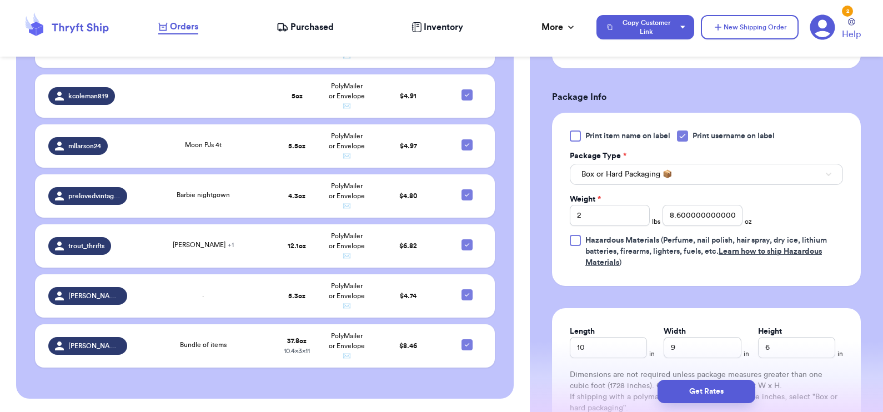
scroll to position [443, 0]
click at [650, 173] on span "Box or Hard Packaging 📦" at bounding box center [627, 175] width 91 height 11
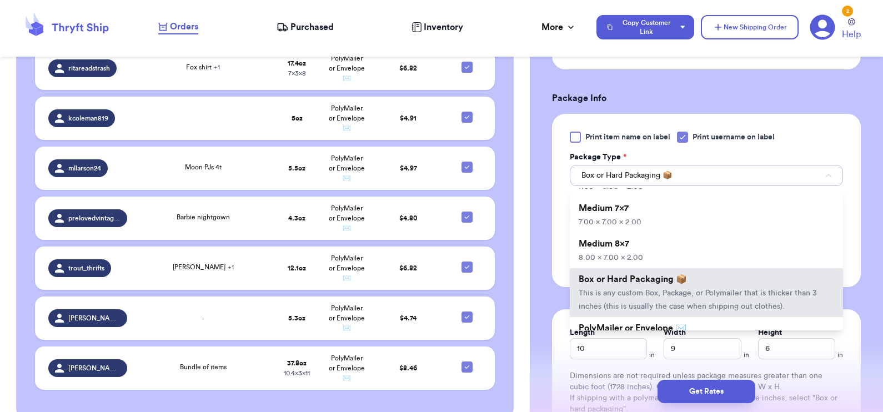
scroll to position [2270, 0]
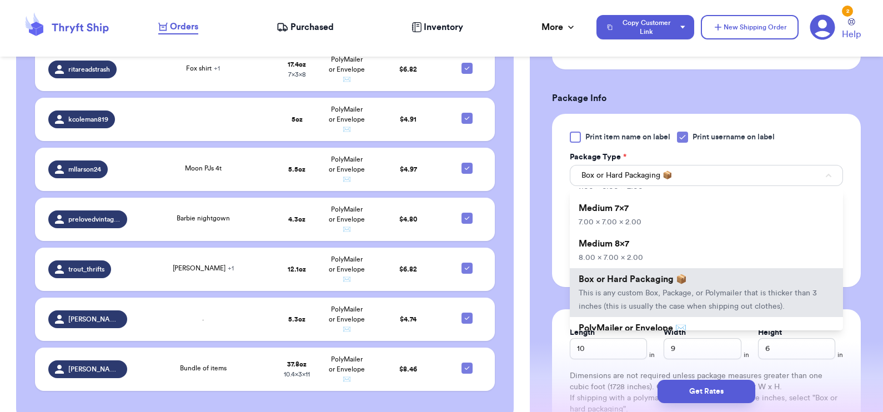
click at [820, 28] on icon at bounding box center [822, 27] width 25 height 25
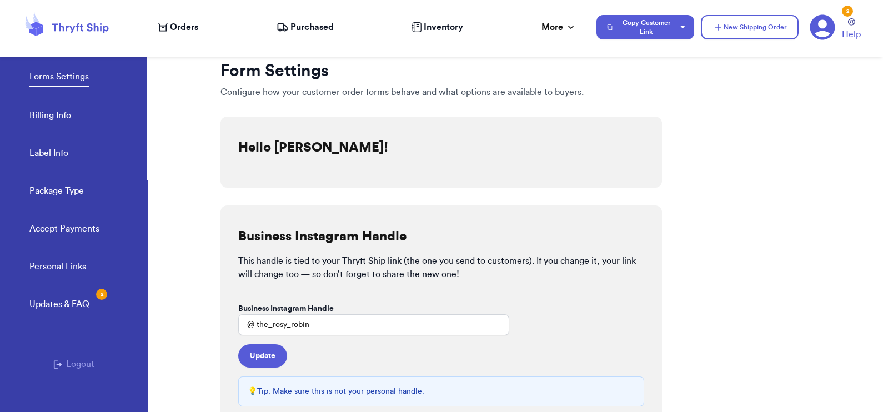
click at [76, 191] on link "Package Type" at bounding box center [56, 192] width 54 height 16
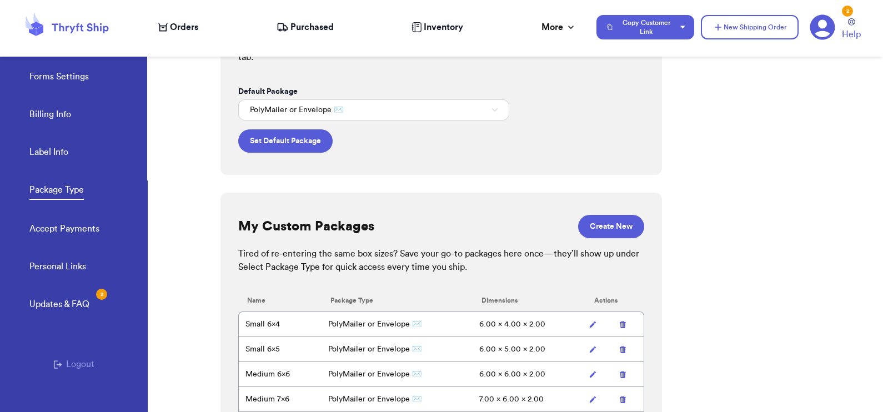
scroll to position [143, 0]
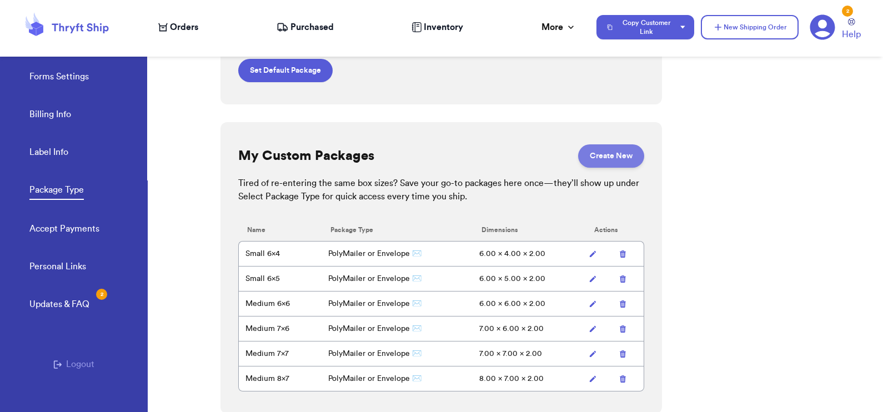
click at [600, 159] on button "Create New" at bounding box center [611, 155] width 66 height 23
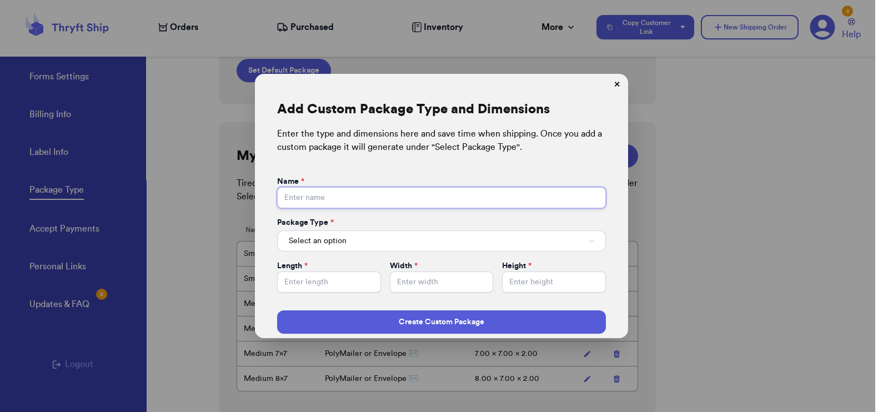
click at [322, 200] on input "Default Package" at bounding box center [441, 197] width 329 height 21
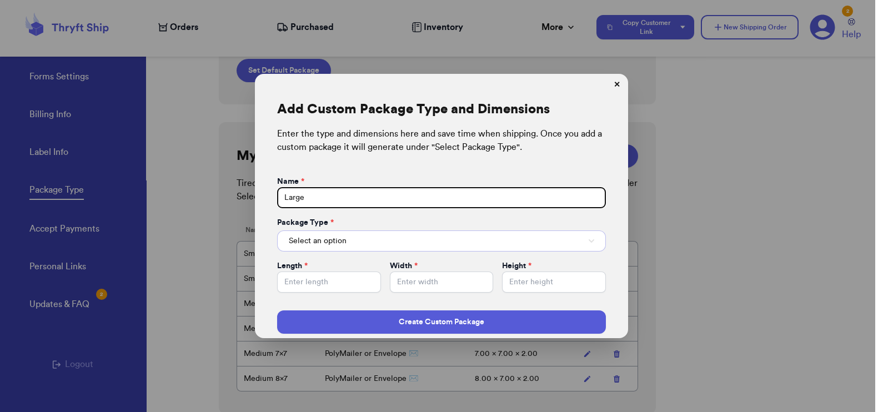
click at [347, 244] on button "Select an option" at bounding box center [441, 240] width 329 height 21
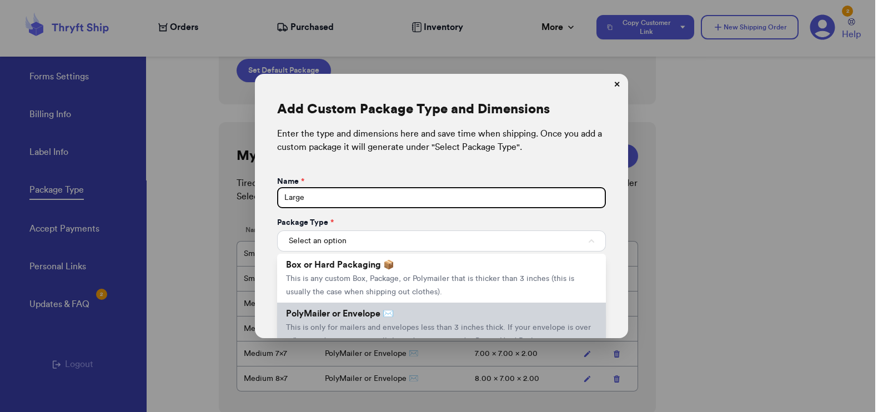
click at [359, 311] on span "PolyMailer or Envelope ✉️" at bounding box center [340, 313] width 108 height 9
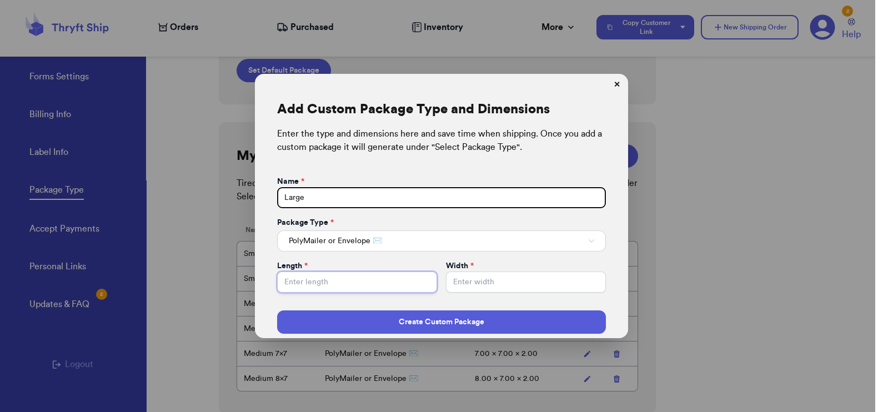
click at [361, 275] on input "Default Package" at bounding box center [357, 282] width 160 height 21
click at [497, 280] on input "Default Package" at bounding box center [526, 282] width 160 height 21
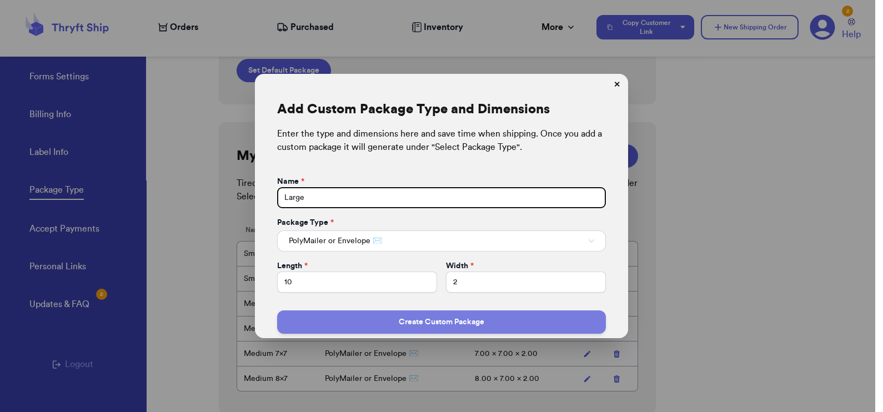
click at [457, 320] on button "Create Custom Package" at bounding box center [441, 321] width 329 height 23
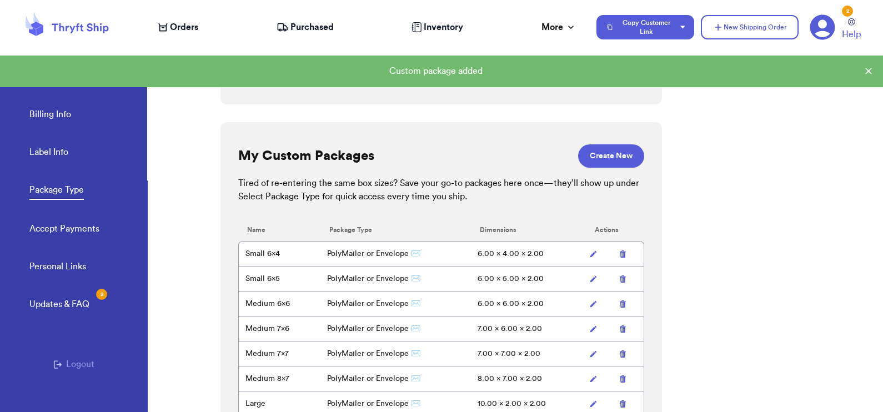
scroll to position [168, 0]
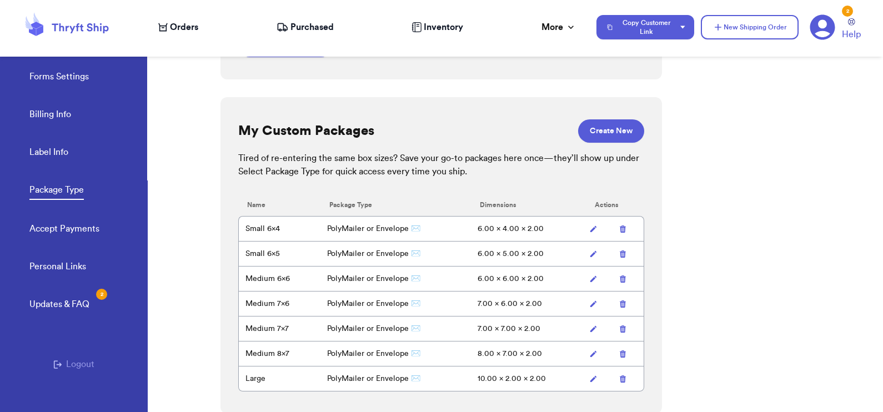
click at [589, 380] on icon at bounding box center [593, 379] width 8 height 8
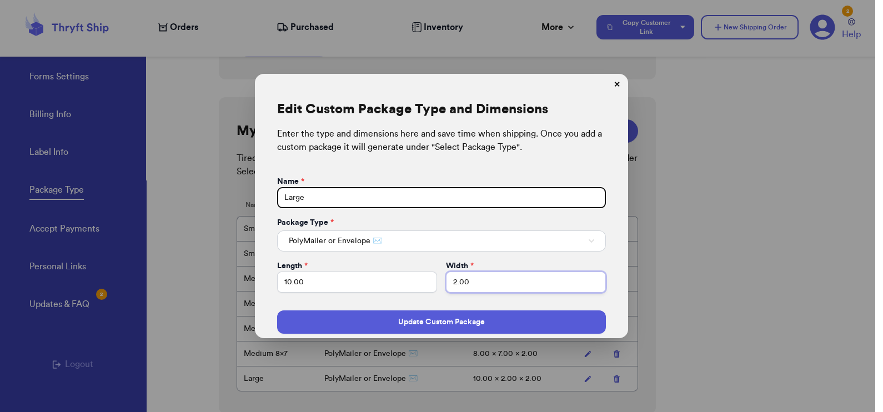
drag, startPoint x: 504, startPoint y: 282, endPoint x: 422, endPoint y: 270, distance: 83.0
click at [422, 270] on div "Length * 10.00 Width * 2.00" at bounding box center [441, 276] width 329 height 32
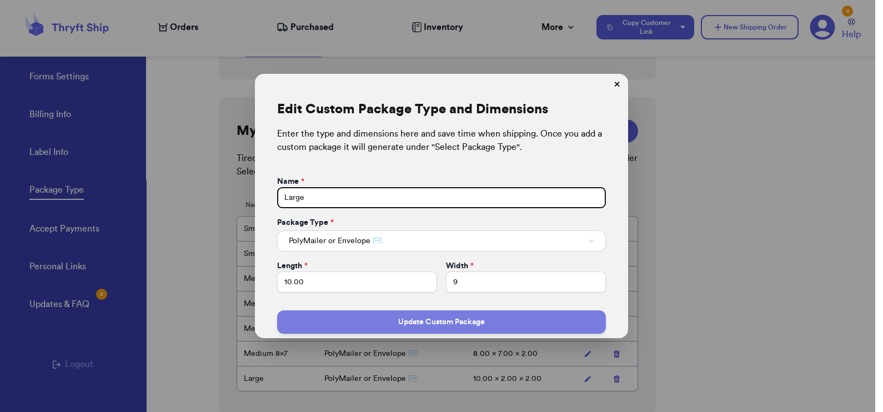
click at [437, 317] on button "Update Custom Package" at bounding box center [441, 321] width 329 height 23
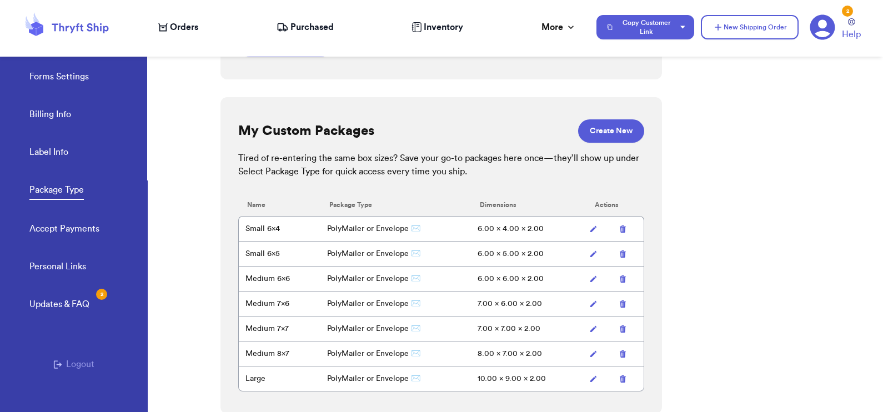
click at [181, 18] on nav "Orders Purchased Inventory More Stats Completed Orders Payments Payouts Copy Cu…" at bounding box center [515, 27] width 736 height 37
click at [178, 25] on span "Orders" at bounding box center [184, 27] width 28 height 13
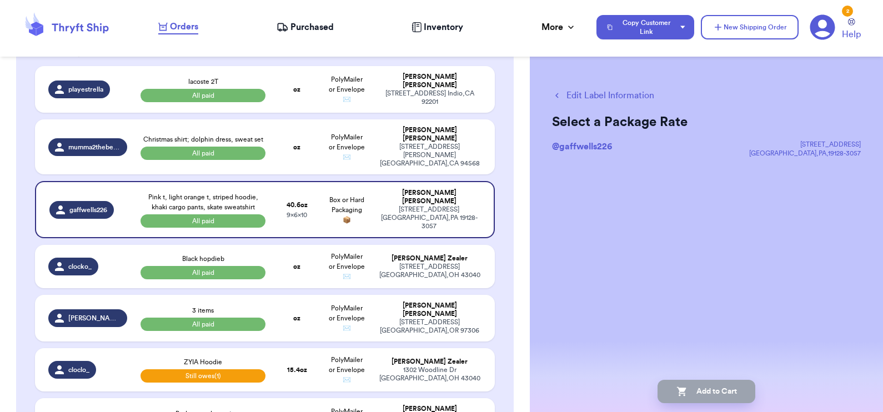
scroll to position [76, 0]
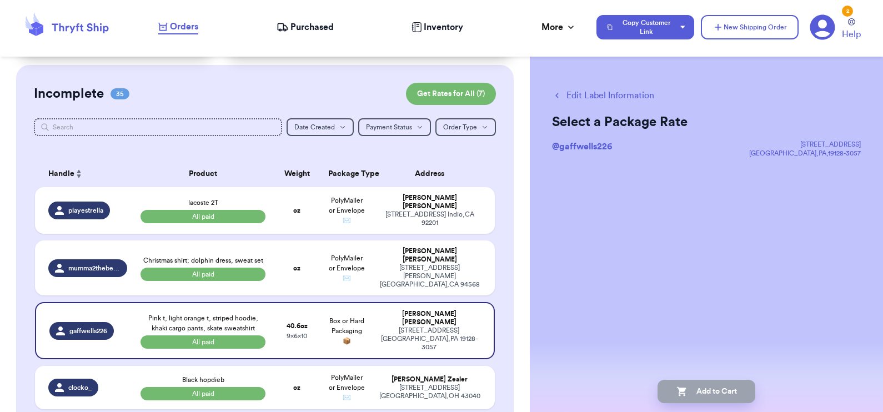
click at [606, 93] on button "Edit Label Information" at bounding box center [603, 95] width 102 height 13
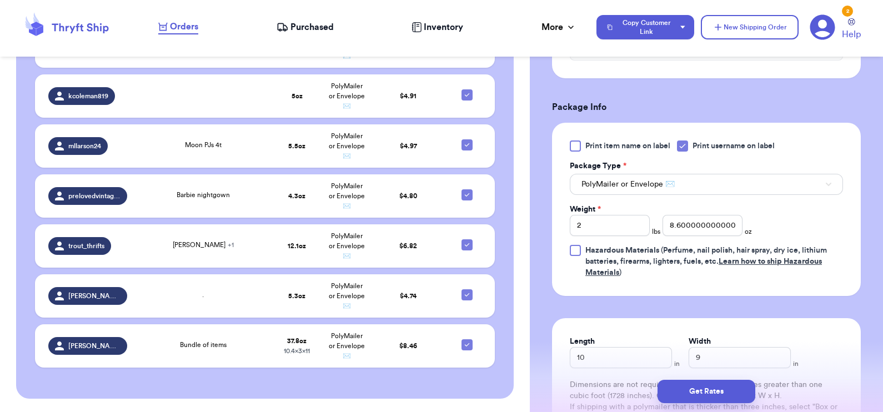
scroll to position [2314, 0]
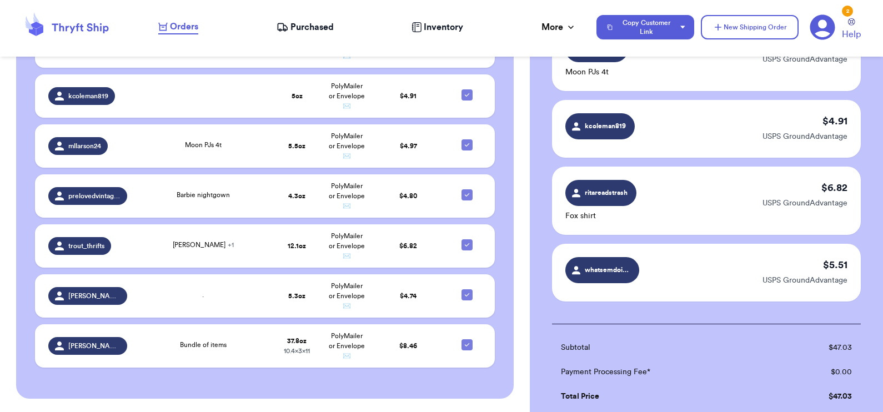
scroll to position [598, 0]
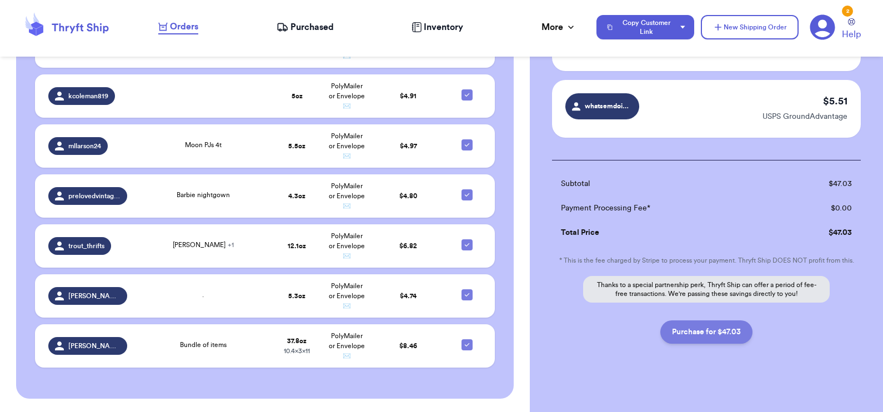
click at [691, 322] on button "Purchase for $47.03" at bounding box center [706, 331] width 92 height 23
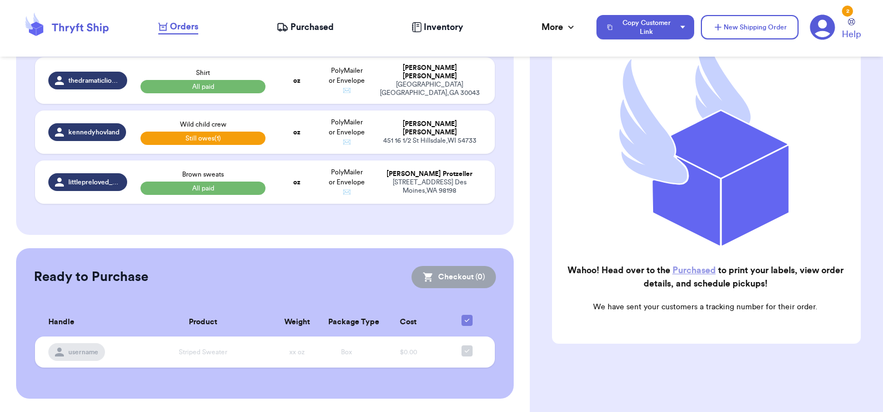
scroll to position [2144, 0]
click at [682, 266] on link "Purchased" at bounding box center [694, 270] width 43 height 9
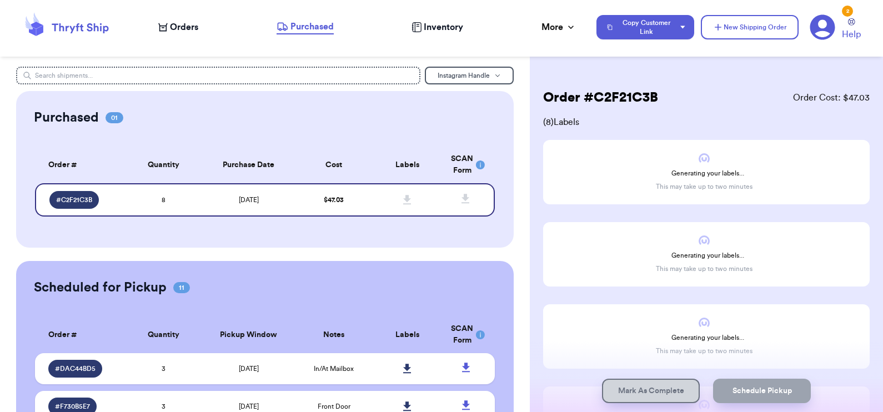
click at [165, 21] on div "Orders" at bounding box center [178, 27] width 40 height 13
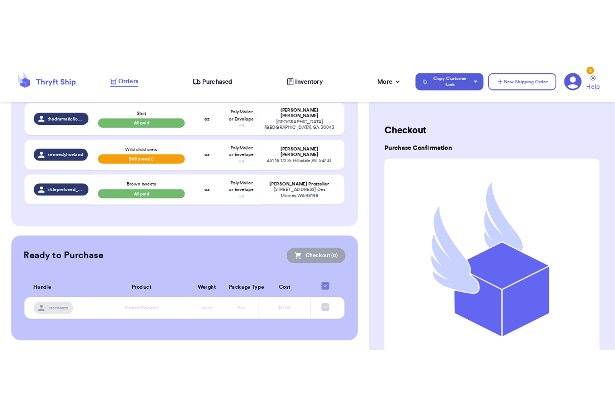
scroll to position [2144, 0]
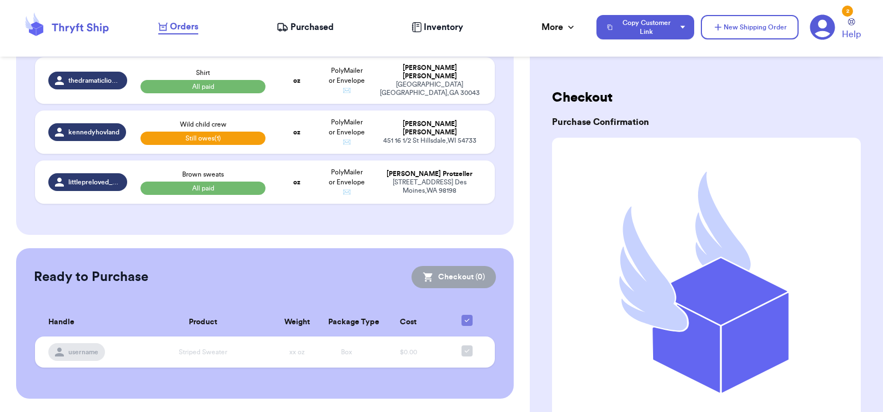
click at [319, 28] on span "Purchased" at bounding box center [311, 27] width 43 height 13
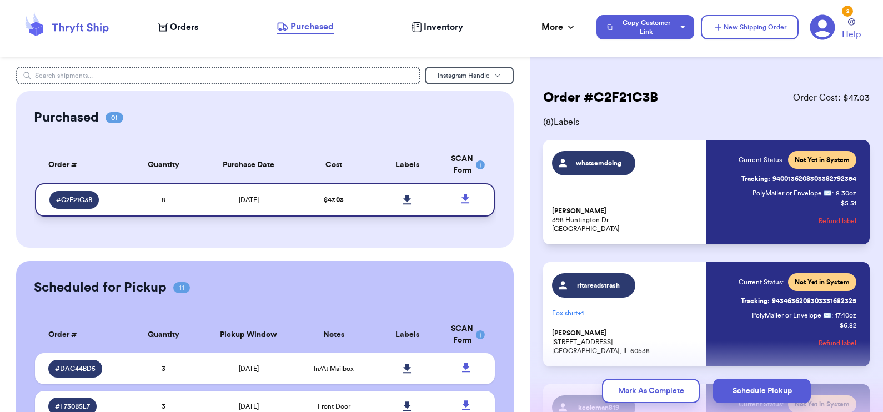
click at [403, 197] on icon at bounding box center [407, 199] width 8 height 9
click at [179, 30] on span "Orders" at bounding box center [184, 27] width 28 height 13
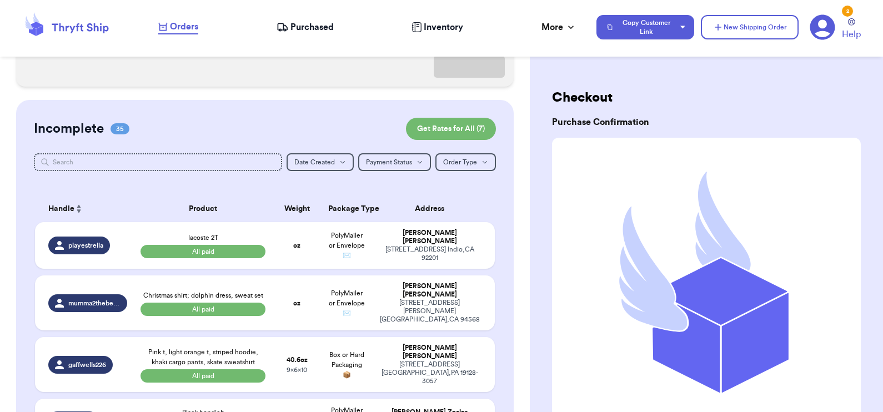
scroll to position [172, 0]
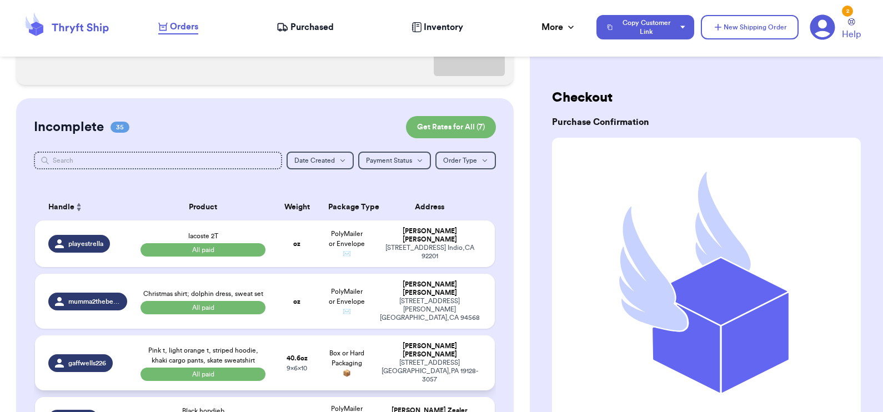
click at [128, 355] on td "gaffwells226" at bounding box center [84, 362] width 99 height 55
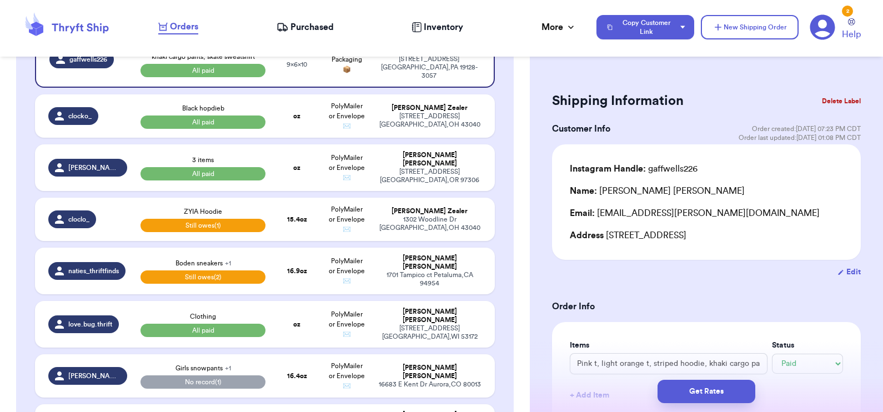
scroll to position [0, 0]
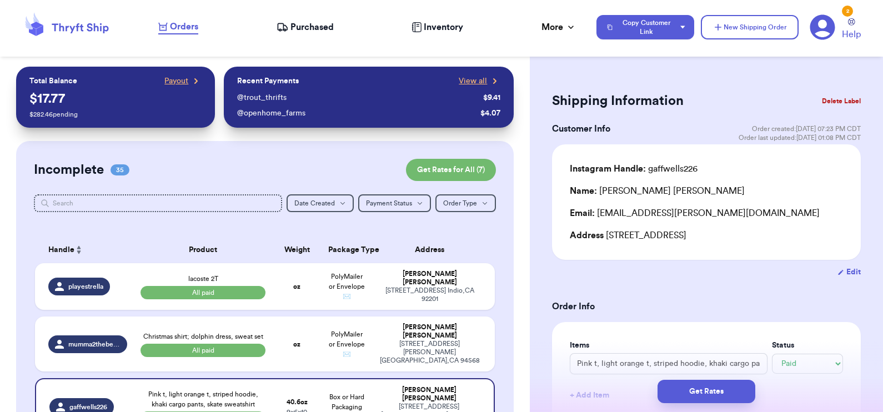
click at [309, 30] on span "Purchased" at bounding box center [311, 27] width 43 height 13
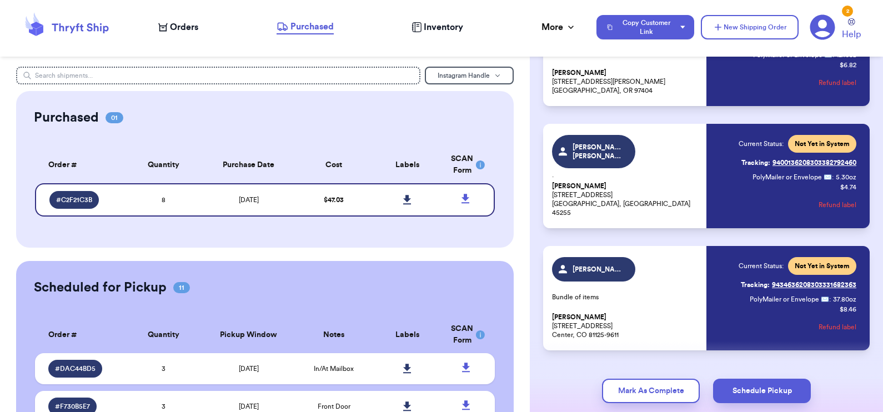
scroll to position [775, 0]
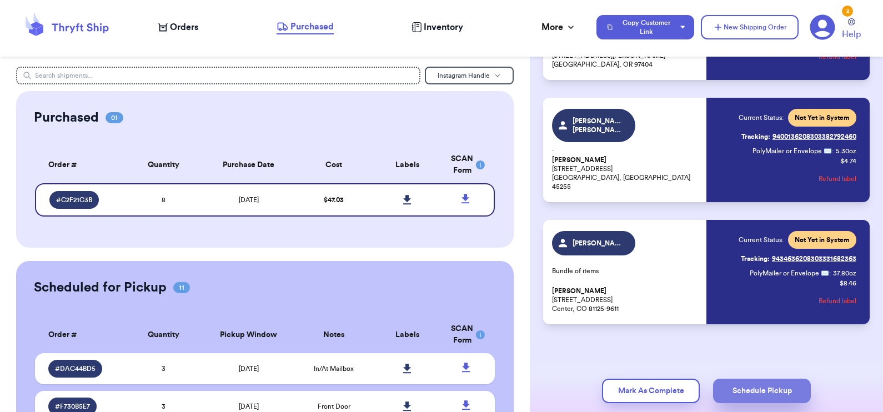
click at [745, 396] on button "Schedule Pickup" at bounding box center [762, 391] width 98 height 24
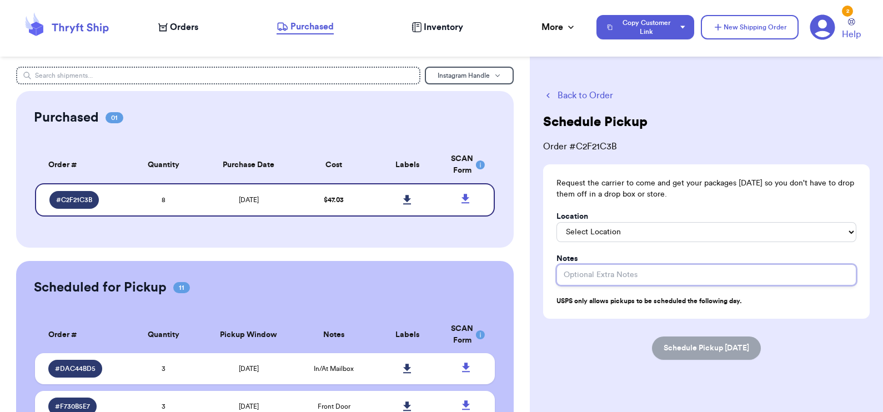
click at [636, 276] on input "Location" at bounding box center [707, 274] width 300 height 21
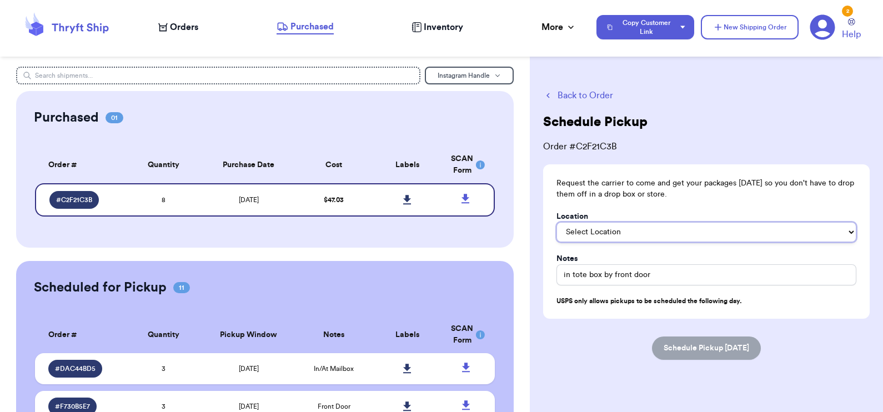
click at [644, 235] on select "Select Location In/At Mailbox On the Porch Front Door Back Door Side Door Knock…" at bounding box center [707, 232] width 300 height 20
click at [557, 222] on select "Select Location In/At Mailbox On the Porch Front Door Back Door Side Door Knock…" at bounding box center [707, 232] width 300 height 20
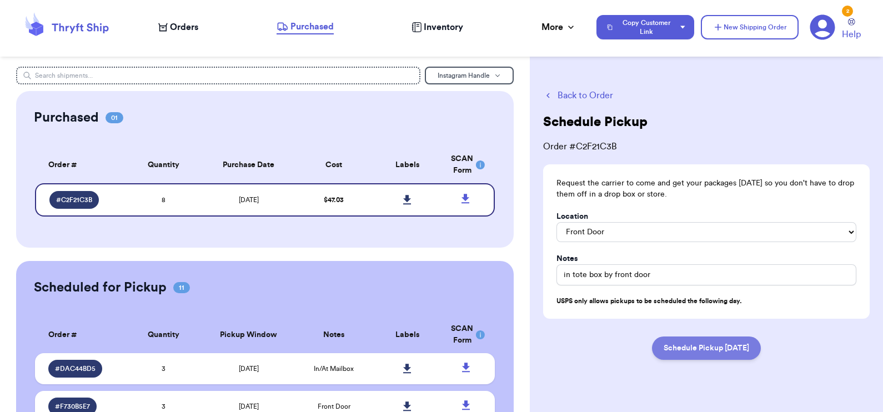
click at [678, 353] on button "Schedule Pickup [DATE]" at bounding box center [706, 348] width 109 height 23
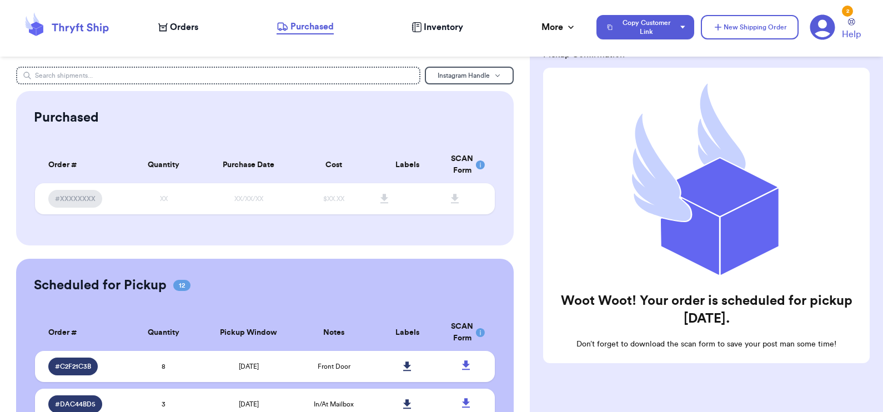
scroll to position [107, 0]
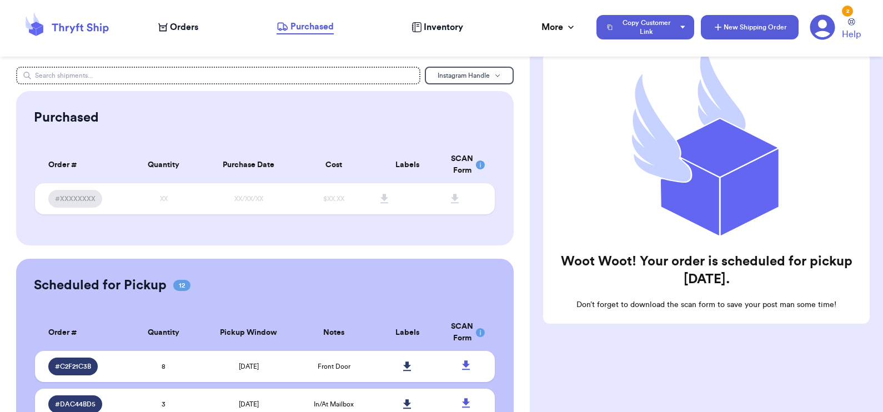
click at [715, 22] on icon "button" at bounding box center [718, 27] width 11 height 11
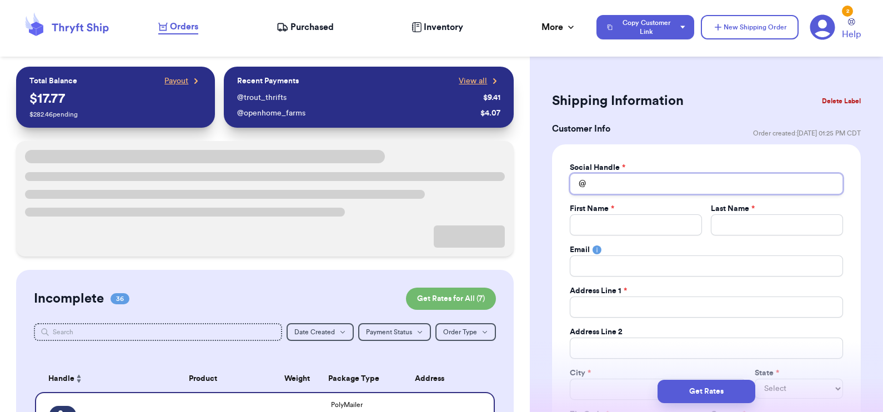
click at [613, 189] on input "Total Amount Paid" at bounding box center [706, 183] width 273 height 21
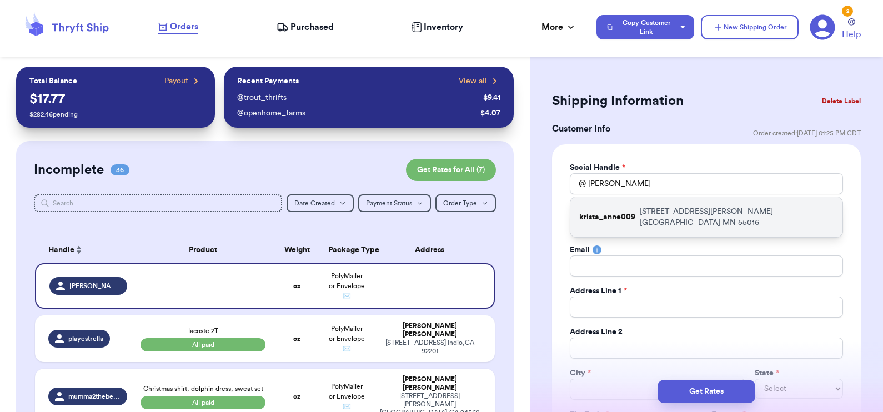
click at [627, 203] on div "krista_anne009 [STREET_ADDRESS][PERSON_NAME]" at bounding box center [706, 217] width 272 height 40
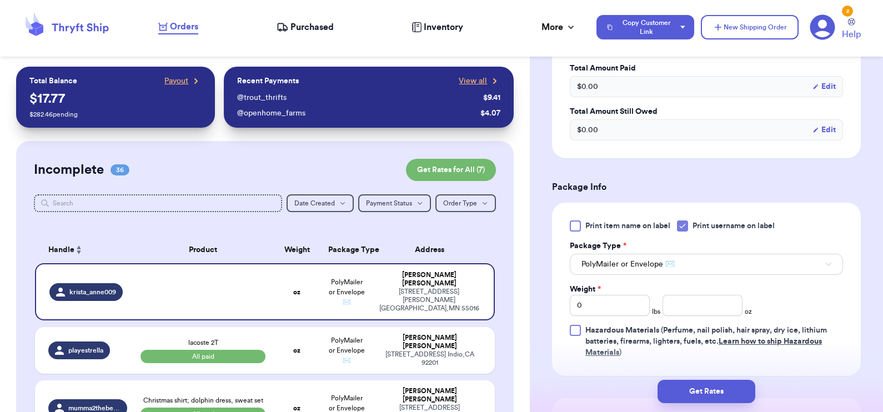
scroll to position [557, 0]
click at [680, 298] on input "number" at bounding box center [703, 303] width 80 height 21
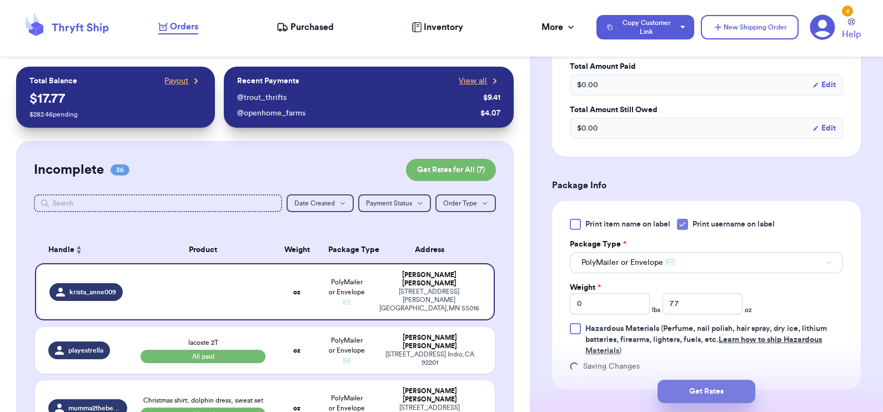
click at [708, 387] on button "Get Rates" at bounding box center [707, 391] width 98 height 23
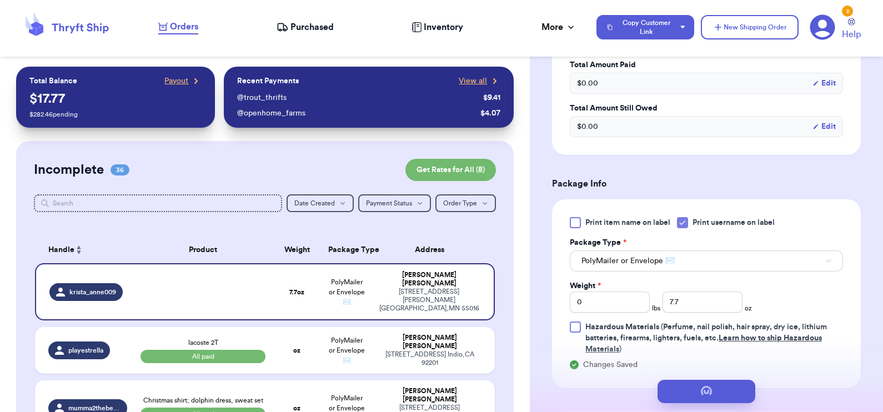
scroll to position [0, 0]
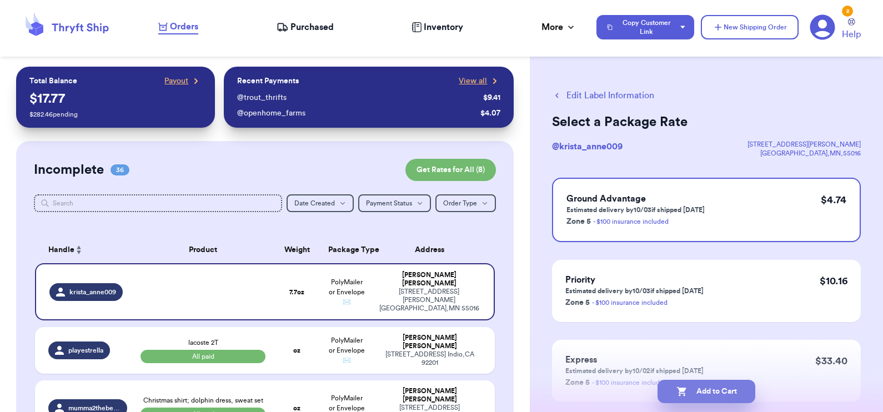
click at [706, 384] on button "Add to Cart" at bounding box center [707, 391] width 98 height 23
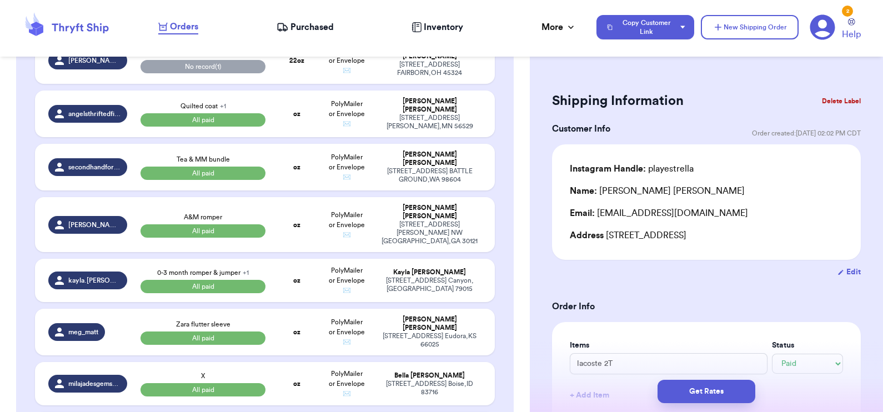
scroll to position [1255, 0]
click at [122, 69] on div "[PERSON_NAME].bloomphoto" at bounding box center [87, 60] width 79 height 18
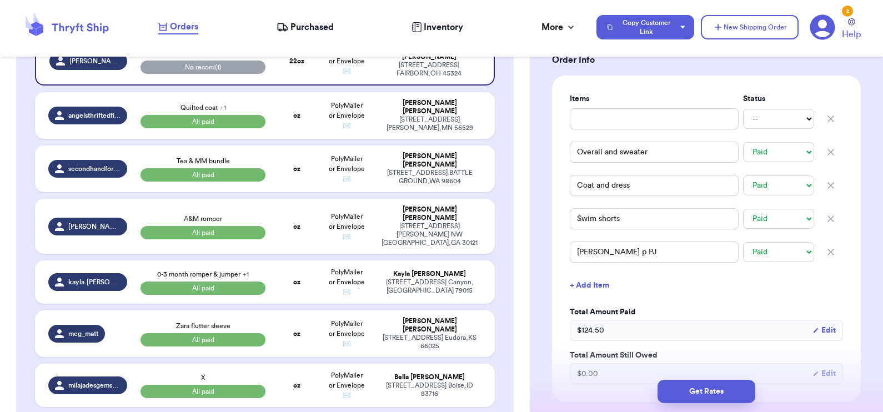
scroll to position [247, 0]
click at [828, 117] on icon "button" at bounding box center [831, 119] width 6 height 6
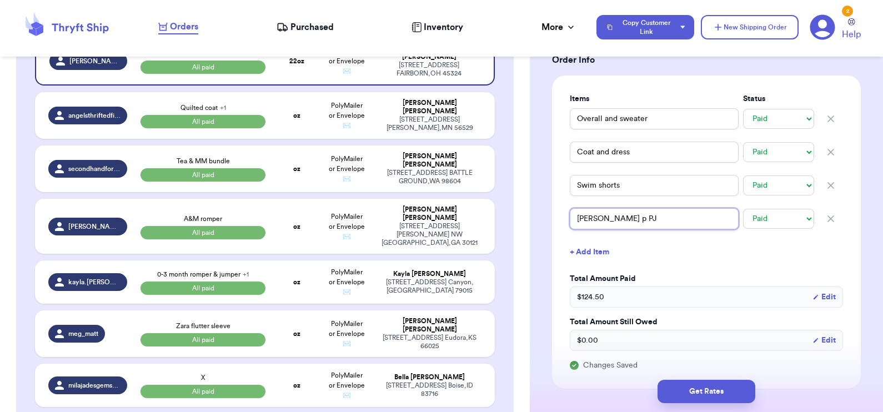
click at [597, 217] on input "[PERSON_NAME] p PJ" at bounding box center [654, 218] width 169 height 21
click at [628, 183] on input "Swim shorts" at bounding box center [654, 185] width 169 height 21
click at [663, 118] on input "Overall and sweater" at bounding box center [654, 118] width 169 height 21
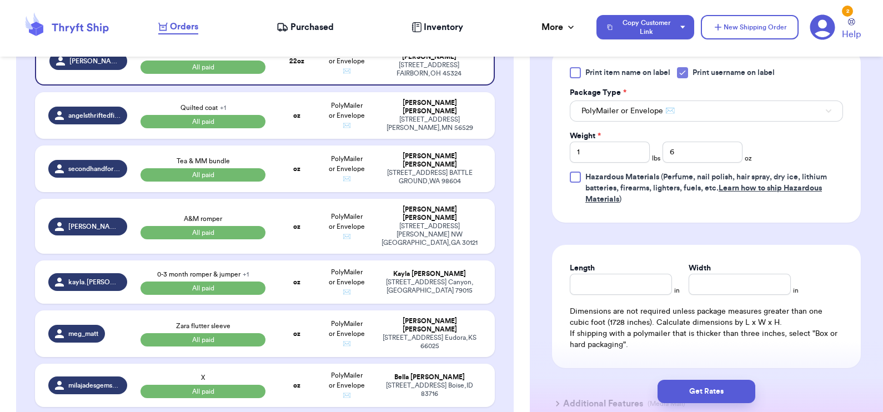
scroll to position [632, 0]
click at [623, 283] on input "Length" at bounding box center [621, 283] width 102 height 21
click at [559, 159] on div "Print item name on label Print username on label Package Type * PolyMailer or E…" at bounding box center [706, 134] width 309 height 173
drag, startPoint x: 605, startPoint y: 153, endPoint x: 548, endPoint y: 143, distance: 58.1
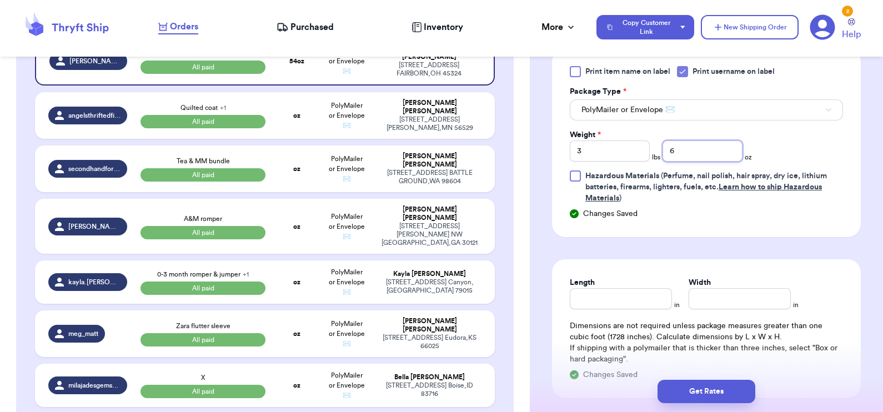
drag, startPoint x: 714, startPoint y: 153, endPoint x: 650, endPoint y: 149, distance: 64.0
click at [650, 149] on div "Weight * 3 lbs 6 oz" at bounding box center [661, 145] width 182 height 32
click at [714, 397] on button "Get Rates" at bounding box center [707, 391] width 98 height 23
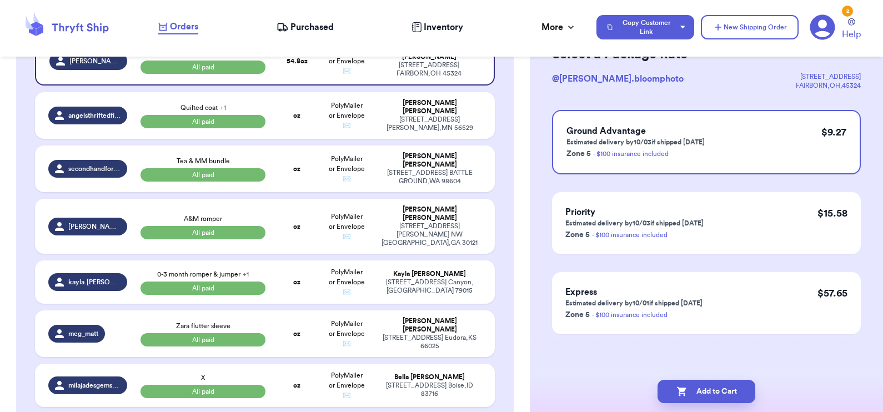
scroll to position [0, 0]
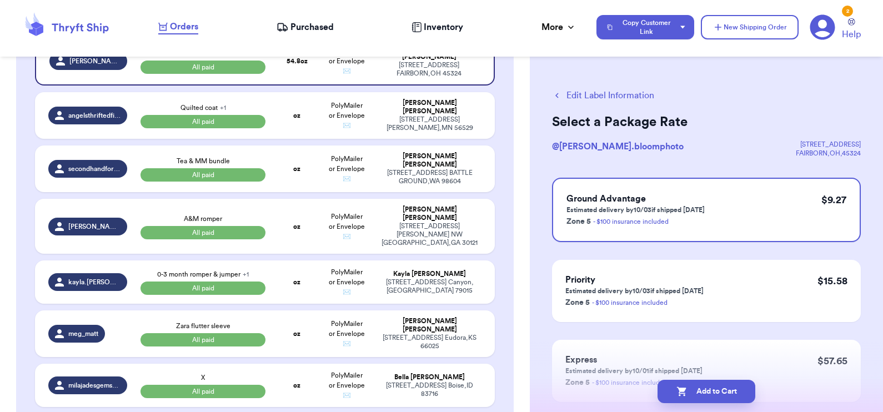
click at [575, 94] on button "Edit Label Information" at bounding box center [603, 95] width 102 height 13
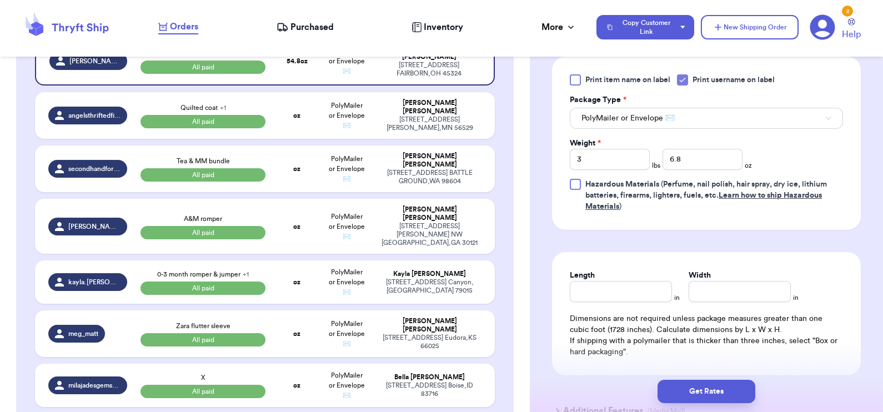
scroll to position [604, 0]
click at [602, 284] on input "Length" at bounding box center [621, 290] width 102 height 21
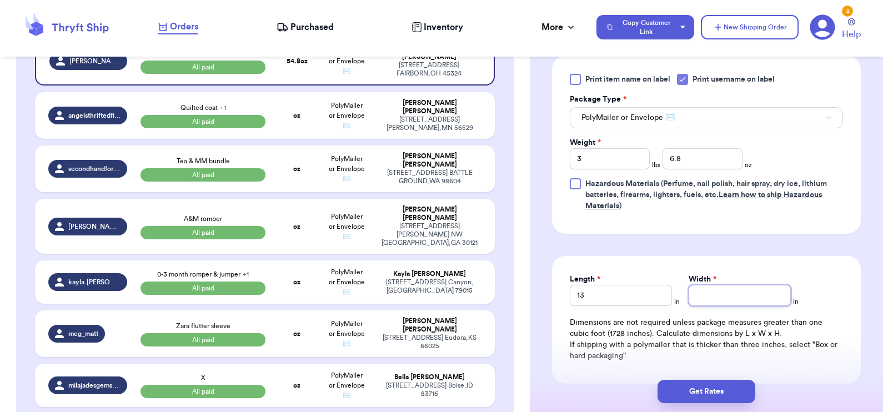
click at [733, 299] on input "Width *" at bounding box center [740, 295] width 102 height 21
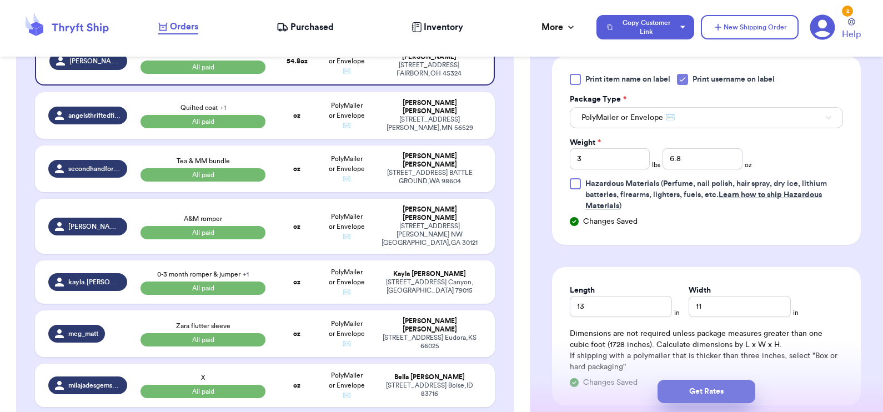
click at [705, 387] on button "Get Rates" at bounding box center [707, 391] width 98 height 23
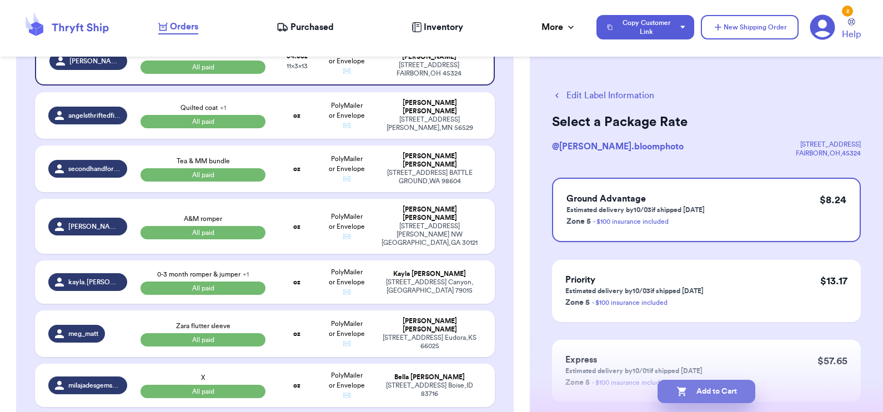
click at [705, 392] on button "Add to Cart" at bounding box center [707, 391] width 98 height 23
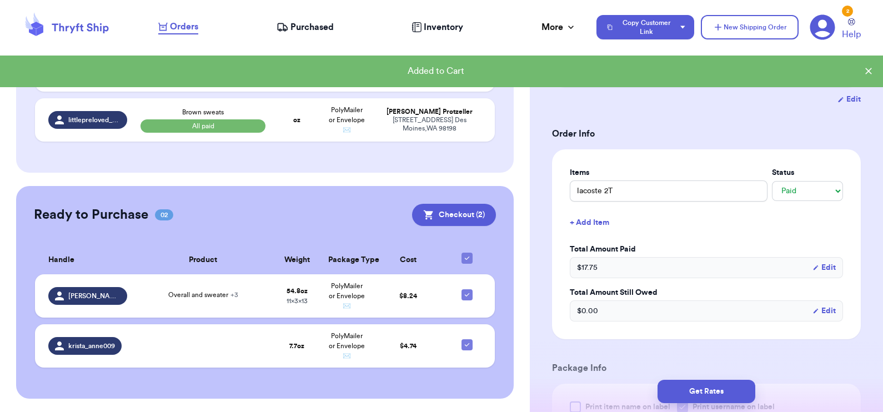
scroll to position [2168, 0]
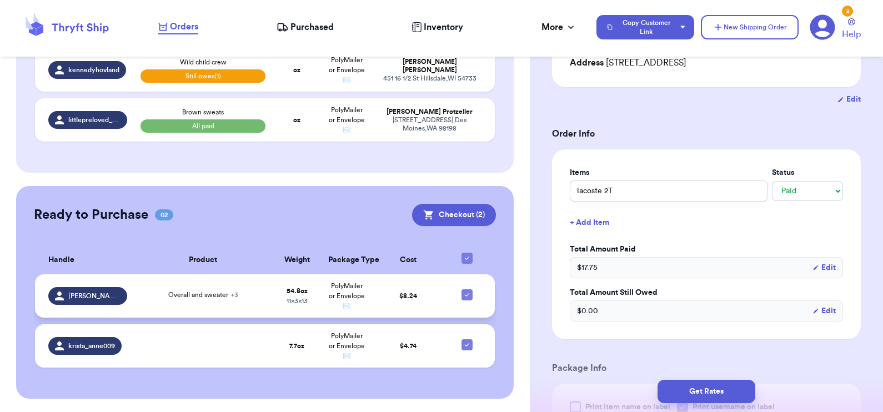
click at [255, 290] on div "Overall and sweater + 3" at bounding box center [204, 296] width 126 height 12
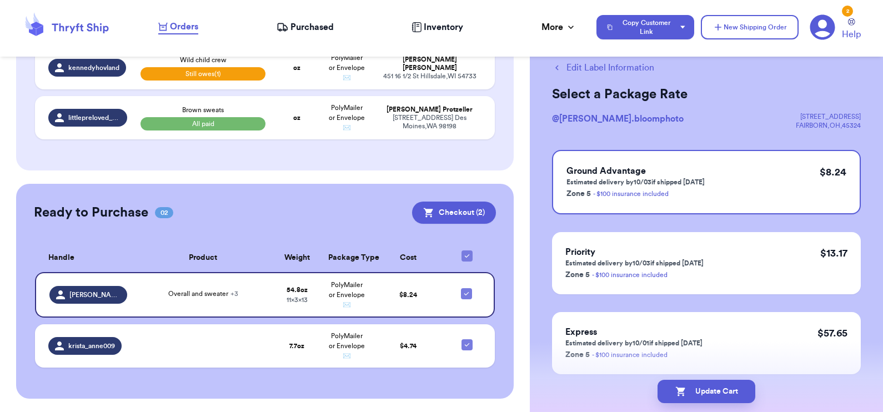
scroll to position [28, 0]
click at [585, 67] on button "Edit Label Information" at bounding box center [603, 67] width 102 height 13
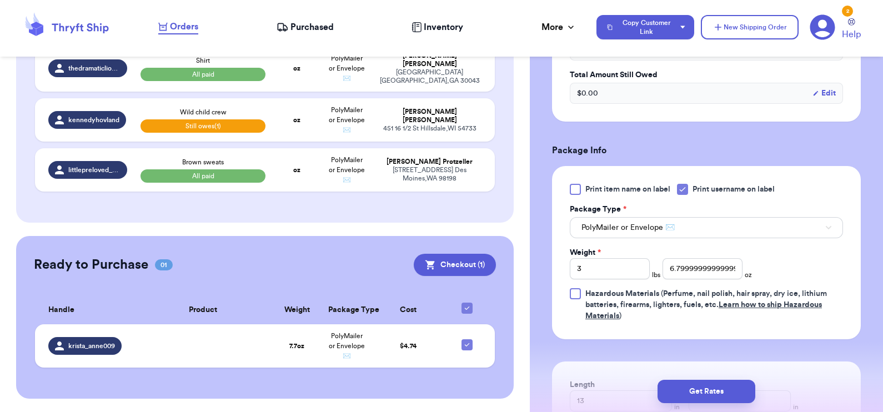
scroll to position [474, 0]
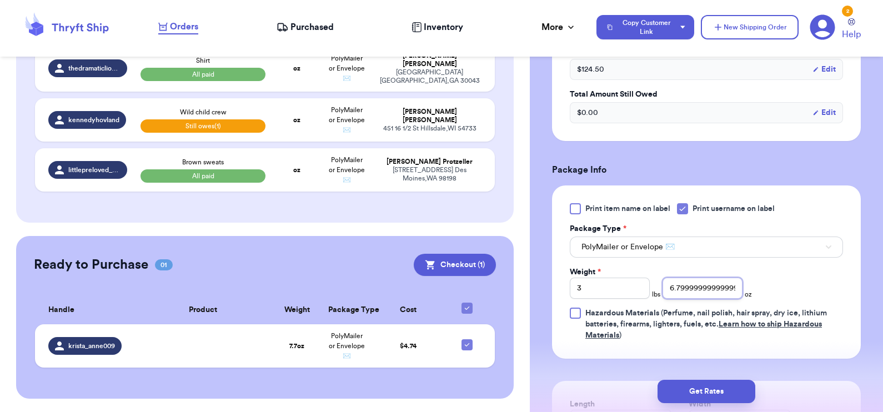
click at [693, 289] on input "6.799999999999997" at bounding box center [703, 288] width 80 height 21
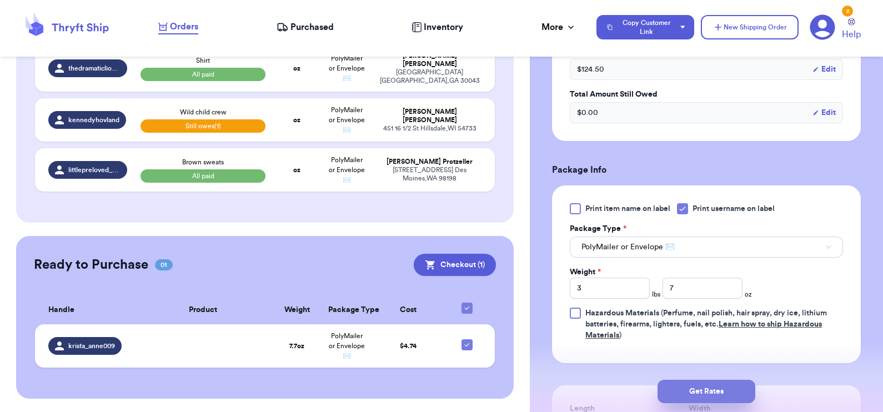
click at [710, 386] on button "Get Rates" at bounding box center [707, 391] width 98 height 23
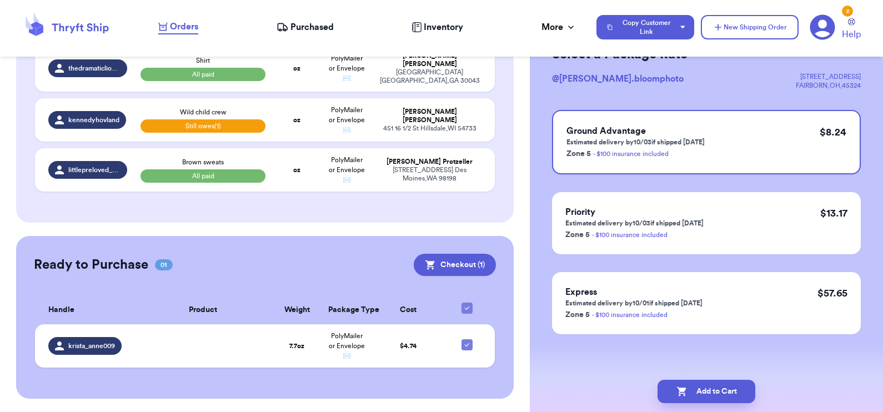
scroll to position [0, 0]
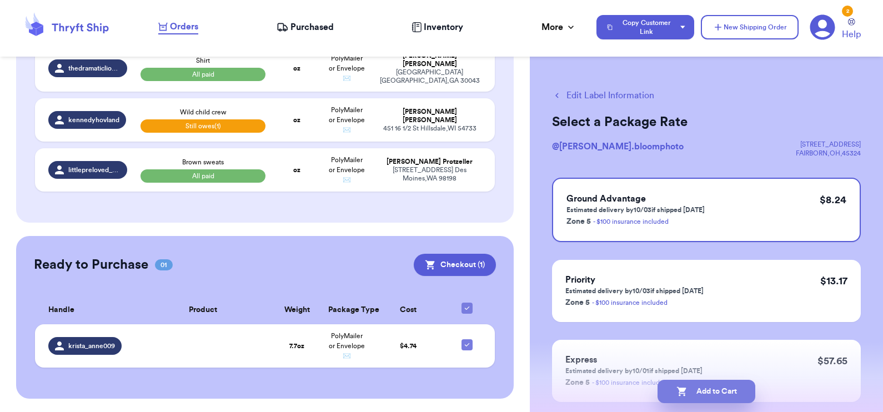
click at [704, 390] on button "Add to Cart" at bounding box center [707, 391] width 98 height 23
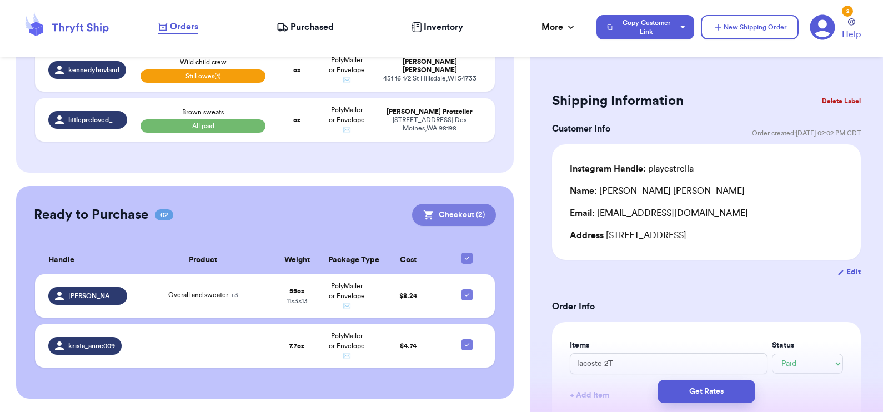
click at [435, 204] on button "Checkout ( 2 )" at bounding box center [454, 215] width 84 height 22
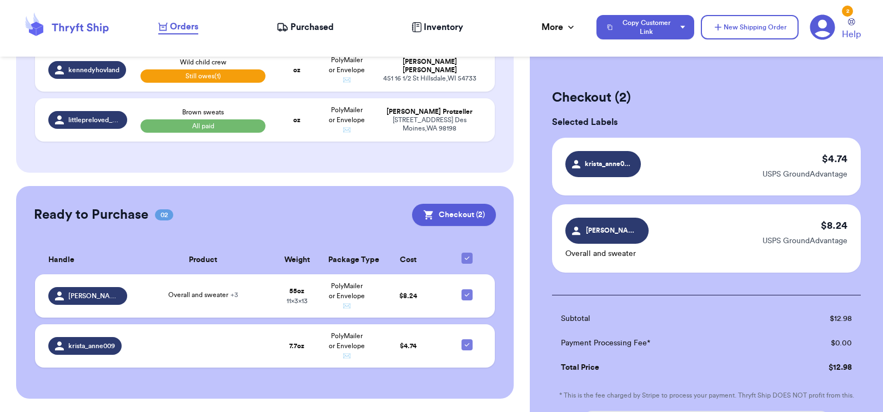
scroll to position [144, 0]
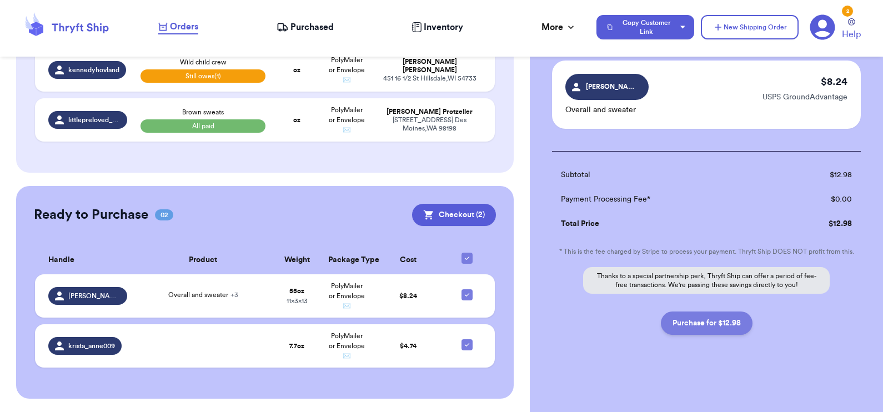
click at [720, 320] on button "Purchase for $12.98" at bounding box center [707, 323] width 92 height 23
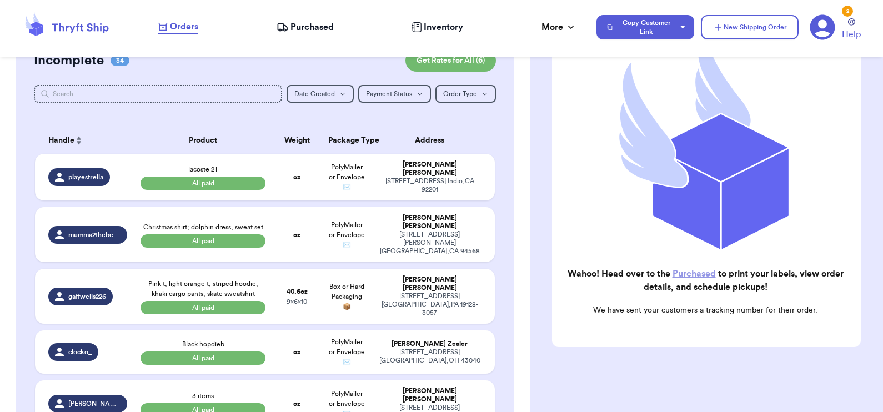
scroll to position [0, 0]
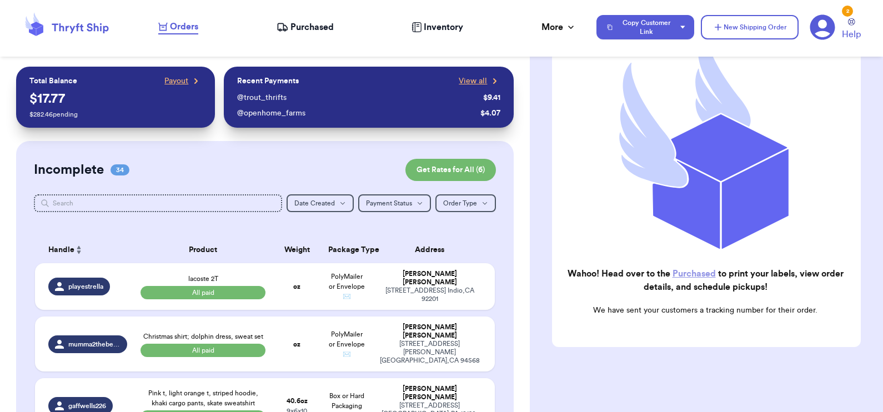
click at [460, 75] on div "Recent Payments View all @ trout_thrifts $ 9.41 @ openhome_farms $ 4.07" at bounding box center [369, 97] width 290 height 61
click at [203, 202] on input "text" at bounding box center [158, 203] width 249 height 18
click at [463, 78] on span "View all" at bounding box center [473, 81] width 28 height 11
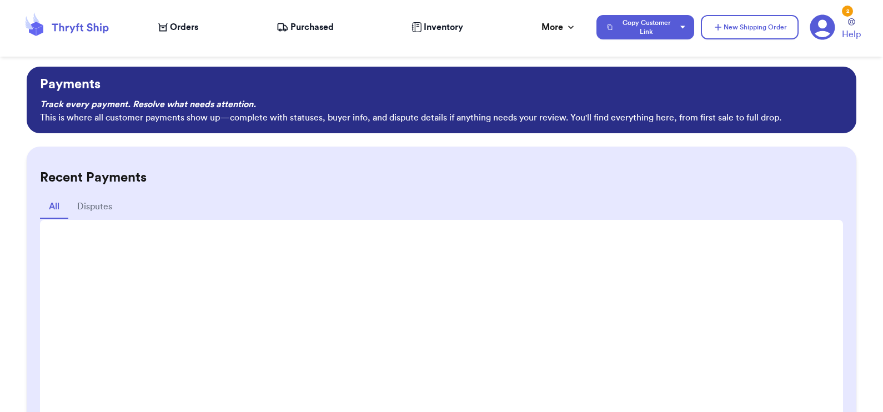
click at [326, 22] on span "Purchased" at bounding box center [311, 27] width 43 height 13
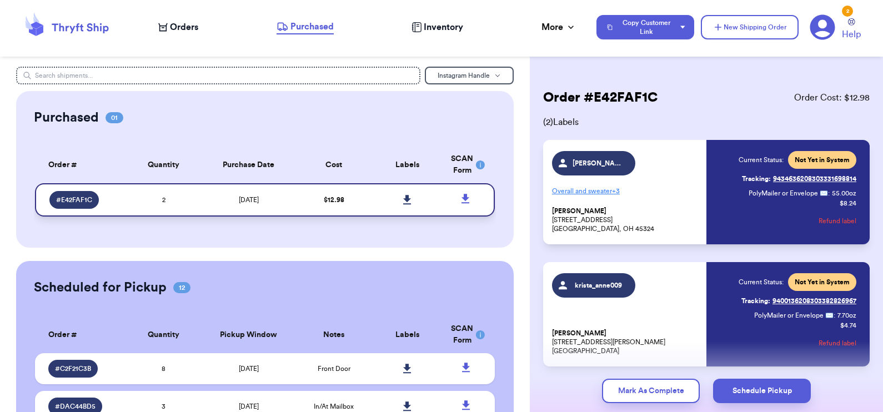
click at [403, 195] on icon at bounding box center [407, 200] width 8 height 10
